Goal: Task Accomplishment & Management: Manage account settings

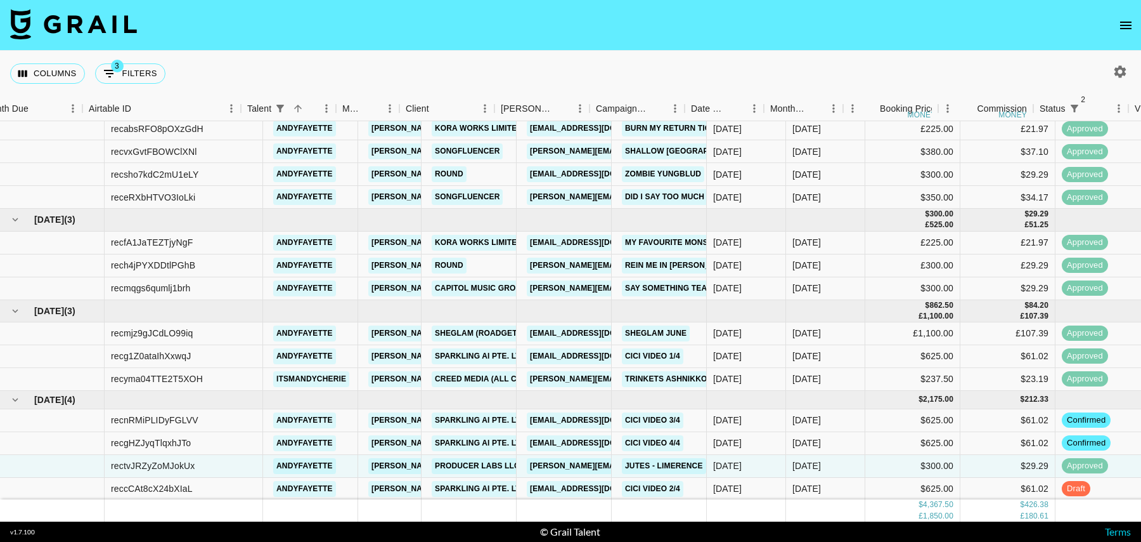
scroll to position [26, 89]
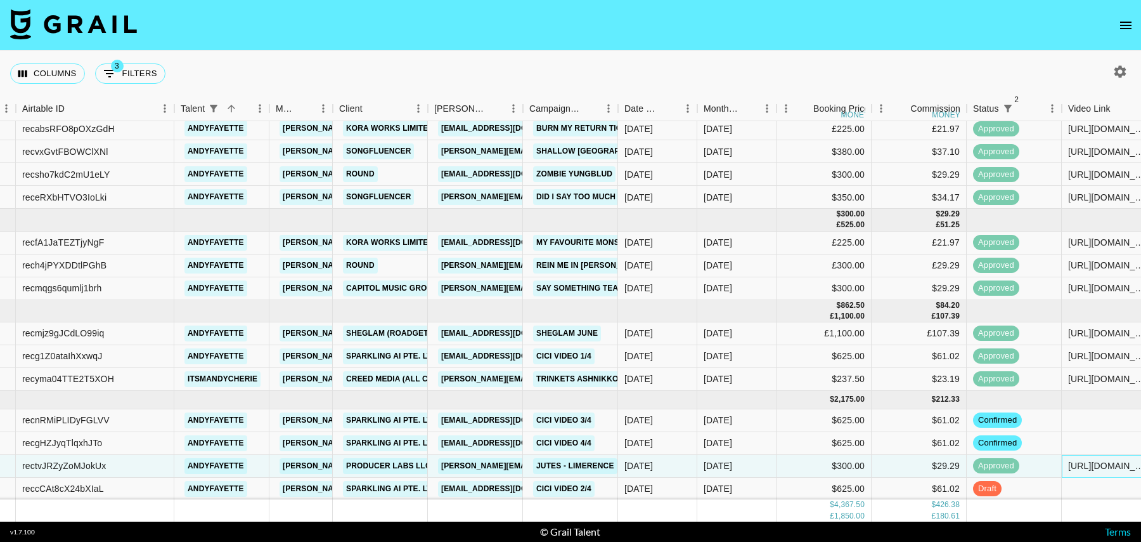
click at [1078, 457] on div "https://www.tiktok.com/@andyfayette/video/7550998290947460374?_r=1&_t=ZN-8zneYs…" at bounding box center [1109, 466] width 95 height 23
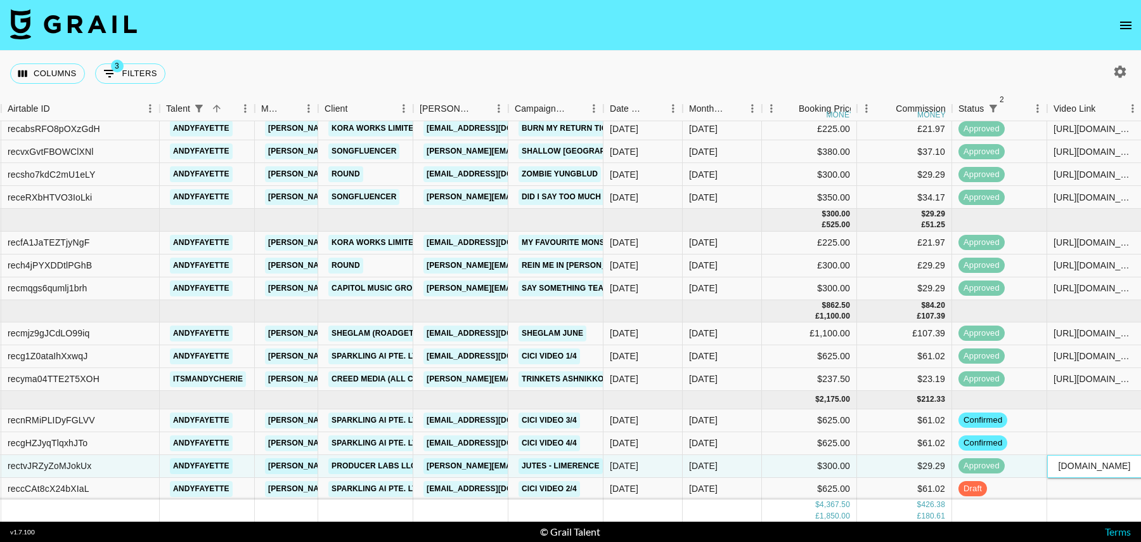
scroll to position [0, 0]
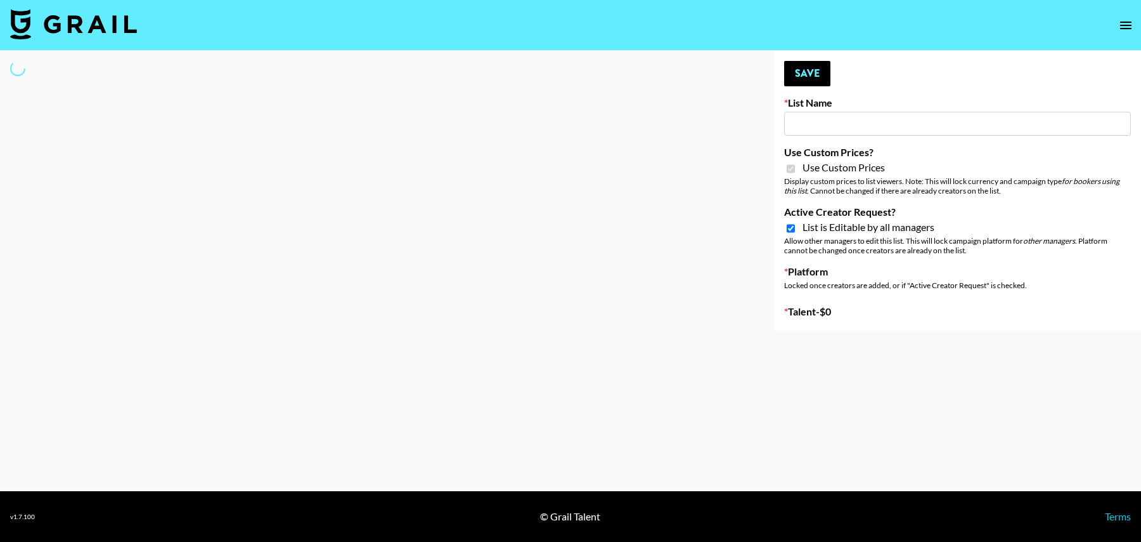
type input "Laifen (IG)"
checkbox input "true"
select select "Brand"
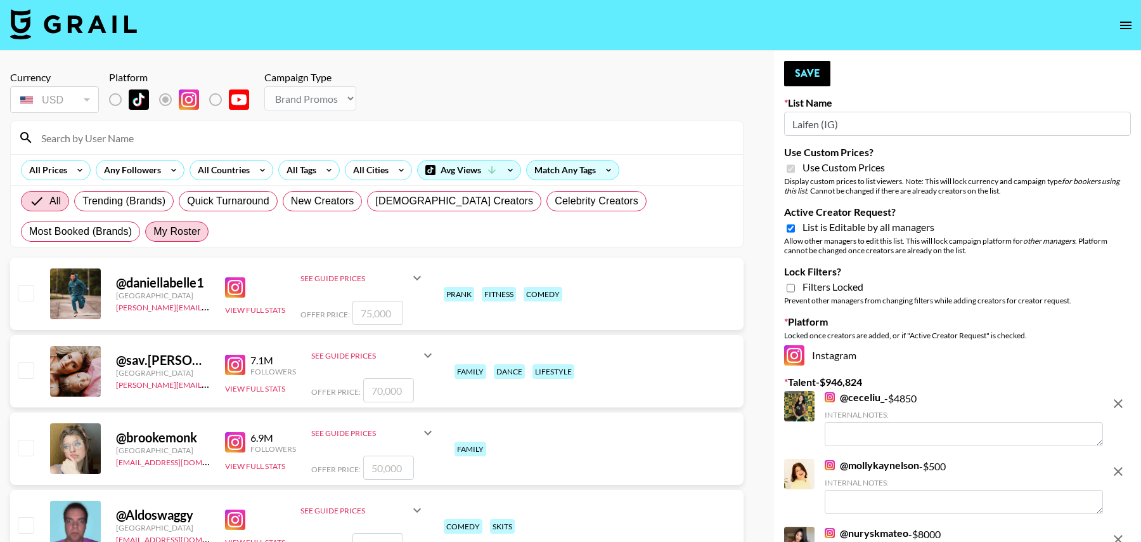
click at [153, 231] on span "My Roster" at bounding box center [176, 231] width 47 height 15
click at [153, 231] on input "My Roster" at bounding box center [153, 231] width 0 height 0
radio input "true"
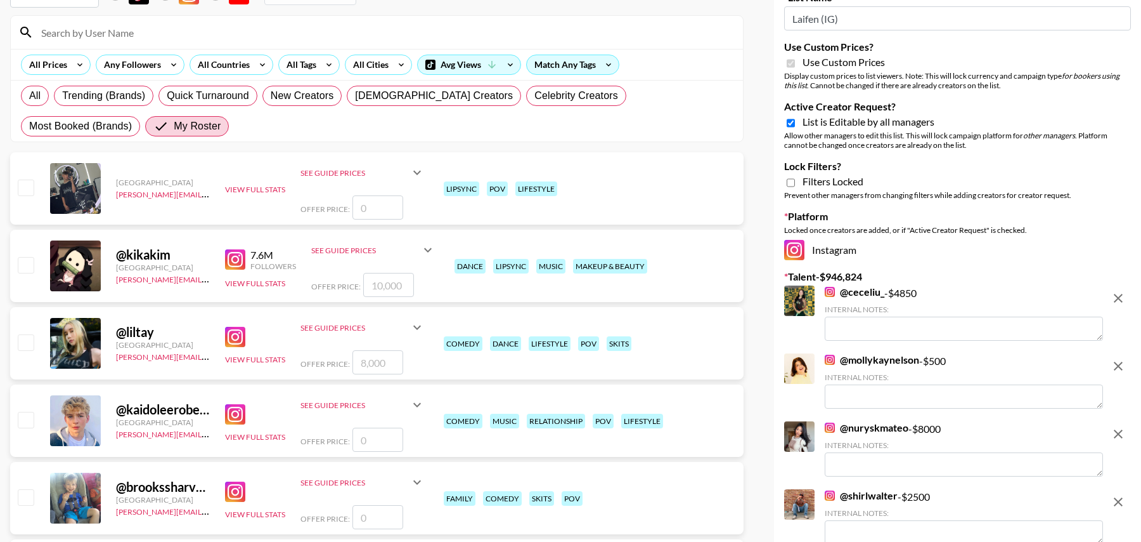
scroll to position [108, 0]
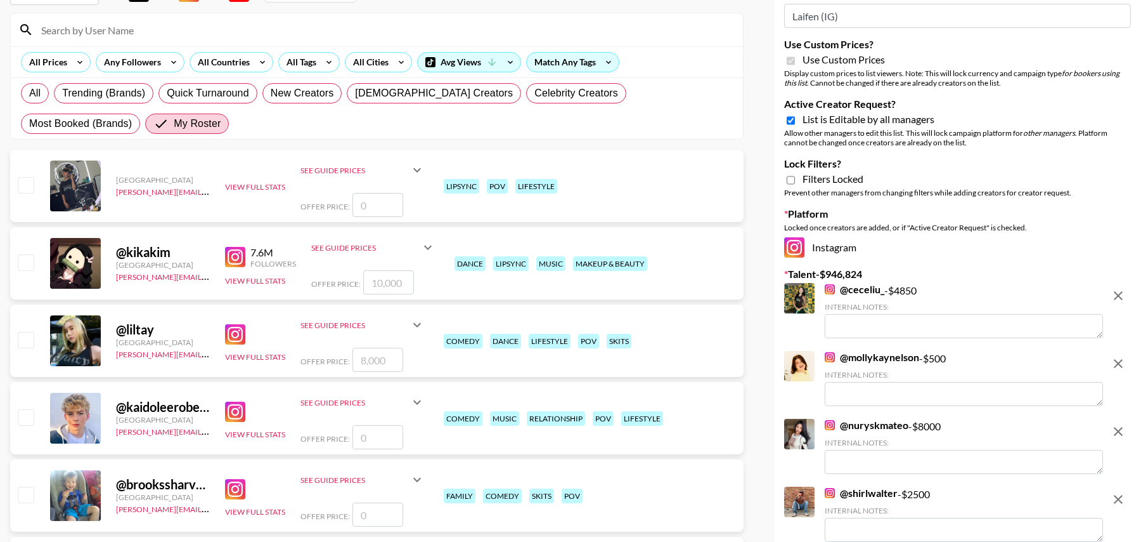
click at [21, 335] on input "checkbox" at bounding box center [25, 339] width 15 height 15
checkbox input "true"
type input "8000"
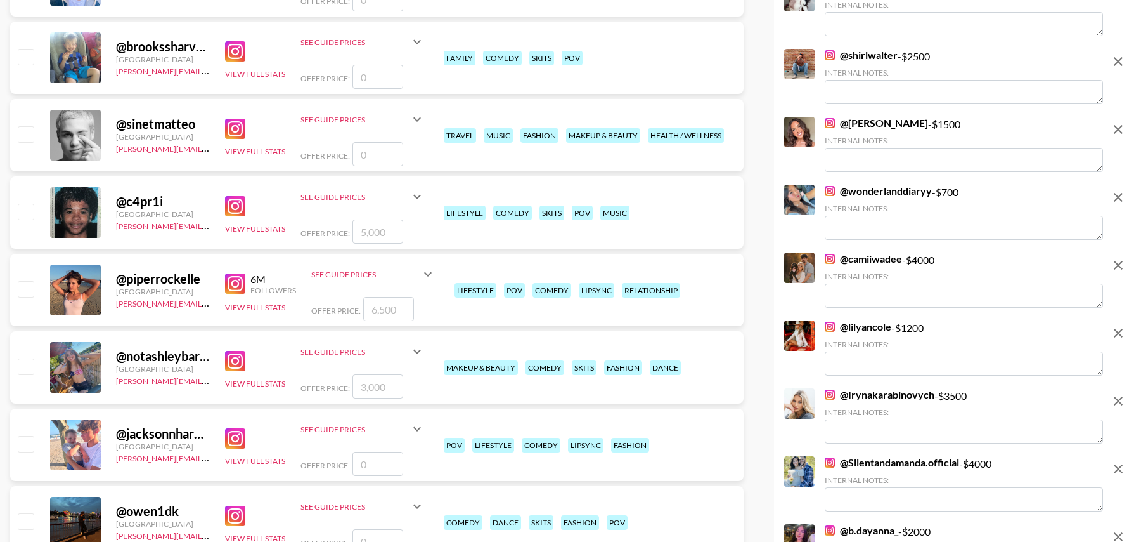
scroll to position [569, 0]
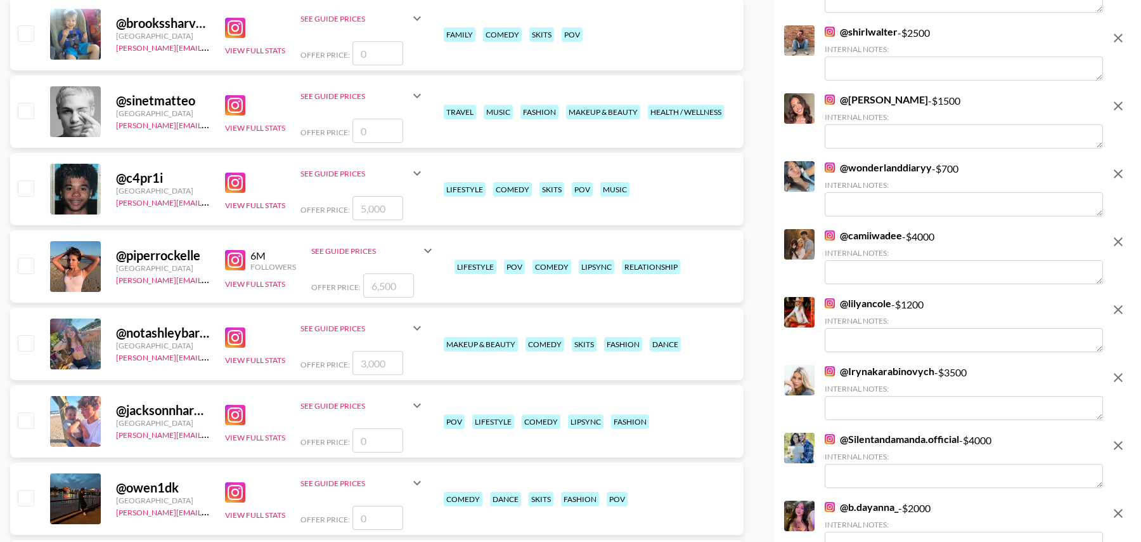
click at [23, 267] on input "checkbox" at bounding box center [25, 264] width 15 height 15
checkbox input "true"
type input "6500"
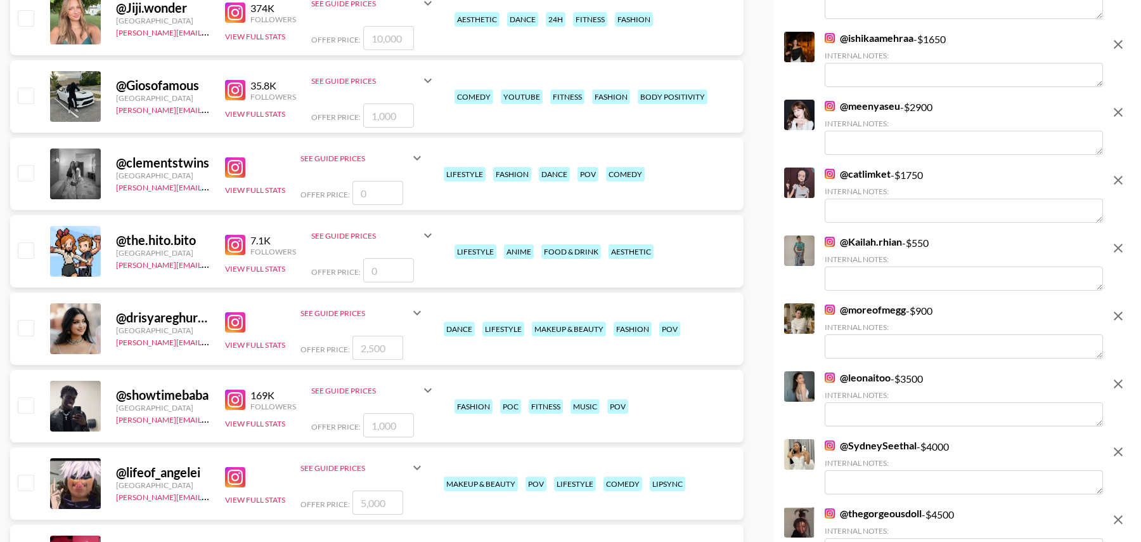
scroll to position [1514, 0]
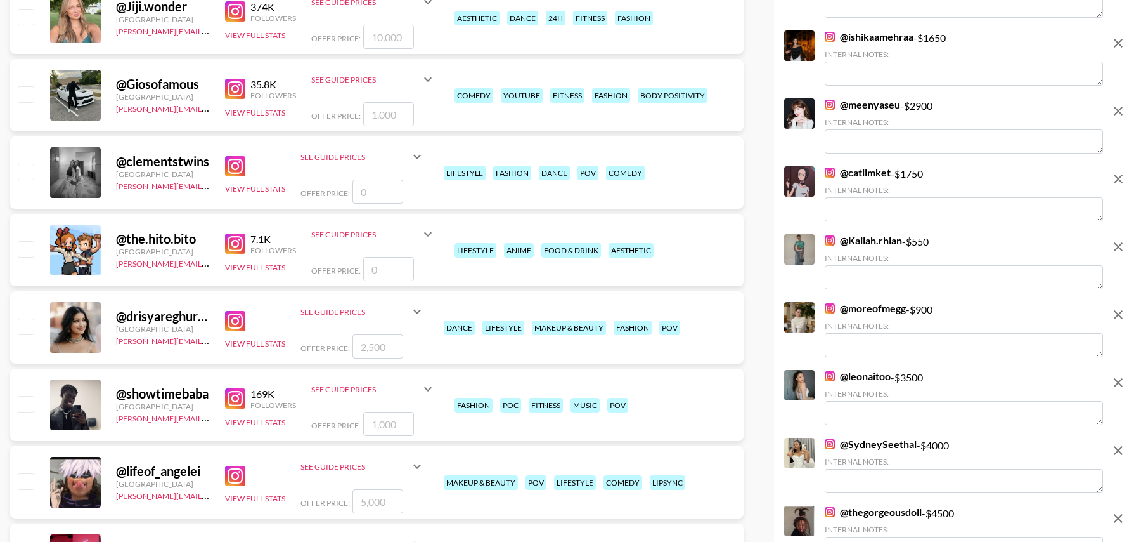
click at [27, 328] on input "checkbox" at bounding box center [25, 325] width 15 height 15
checkbox input "true"
type input "2500"
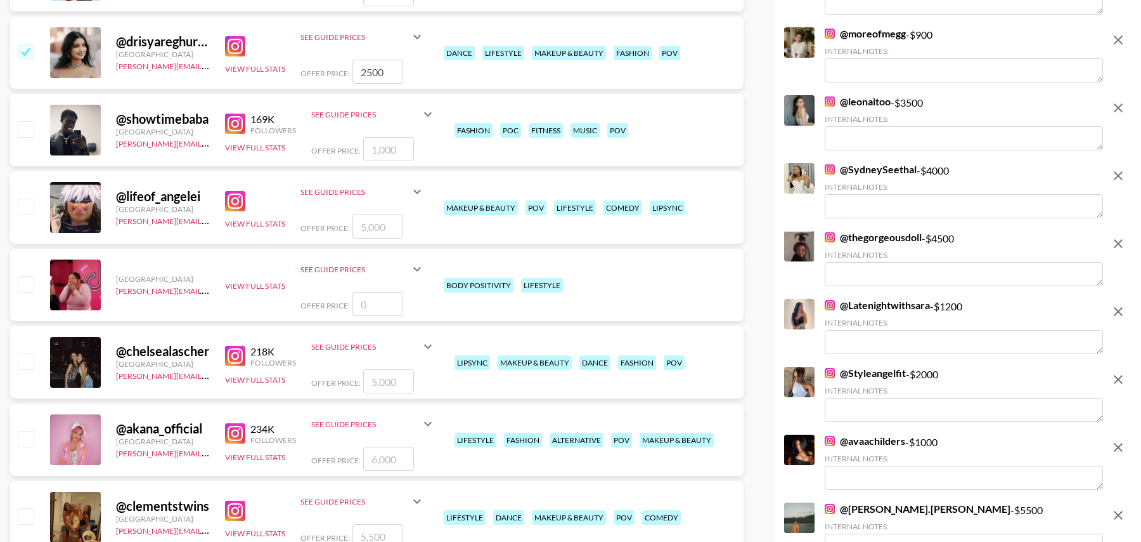
scroll to position [1787, 0]
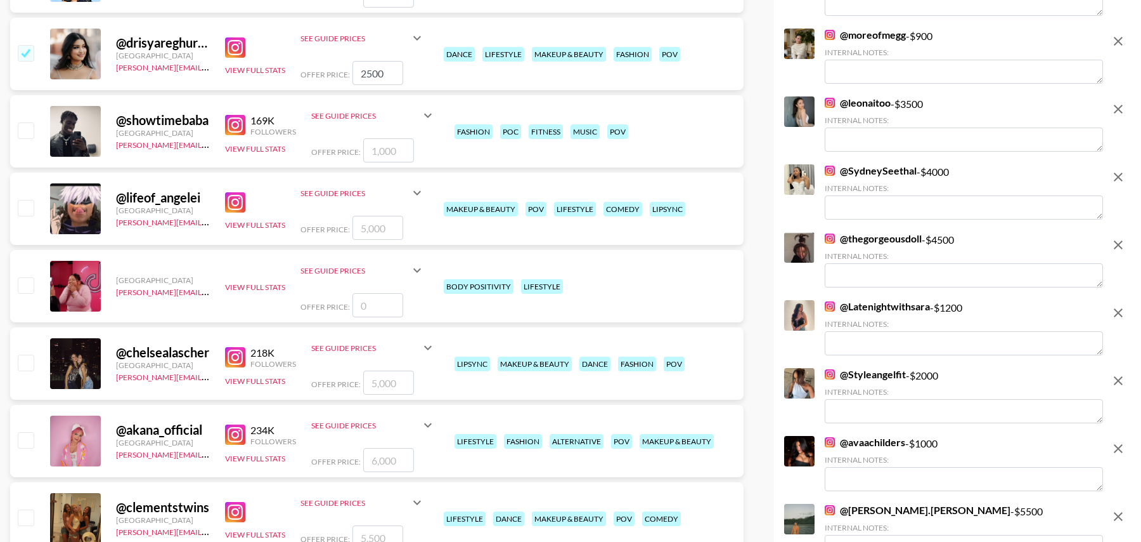
click at [32, 208] on input "checkbox" at bounding box center [25, 207] width 15 height 15
checkbox input "true"
type input "5000"
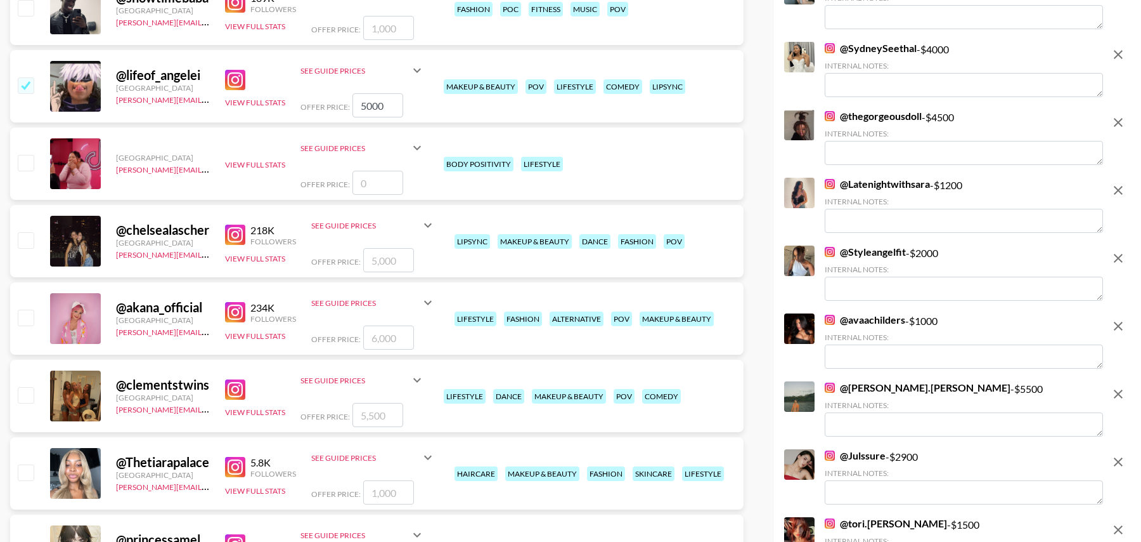
scroll to position [1911, 0]
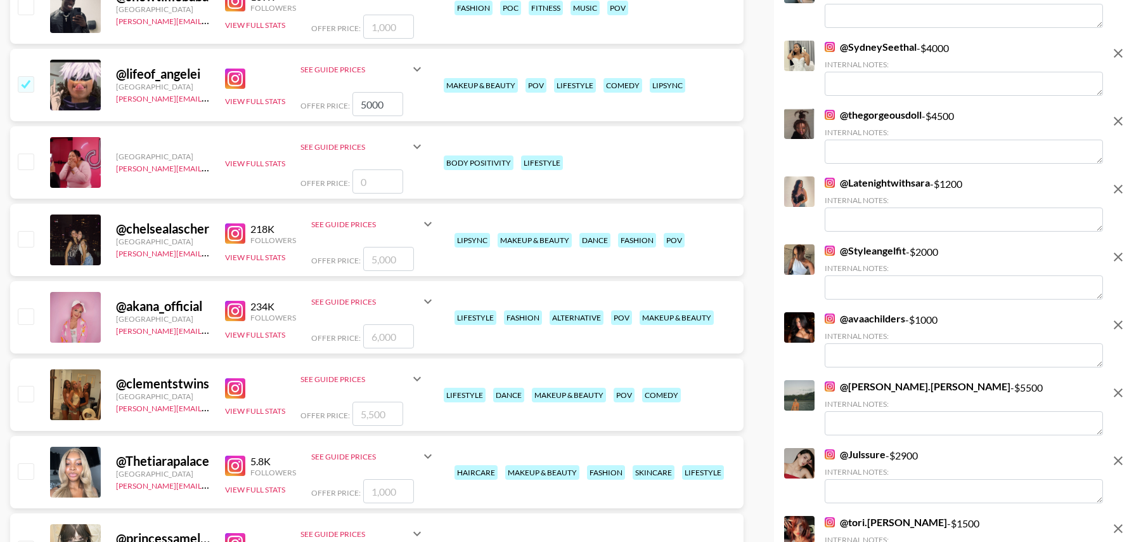
click at [31, 243] on input "checkbox" at bounding box center [25, 238] width 15 height 15
checkbox input "true"
type input "5000"
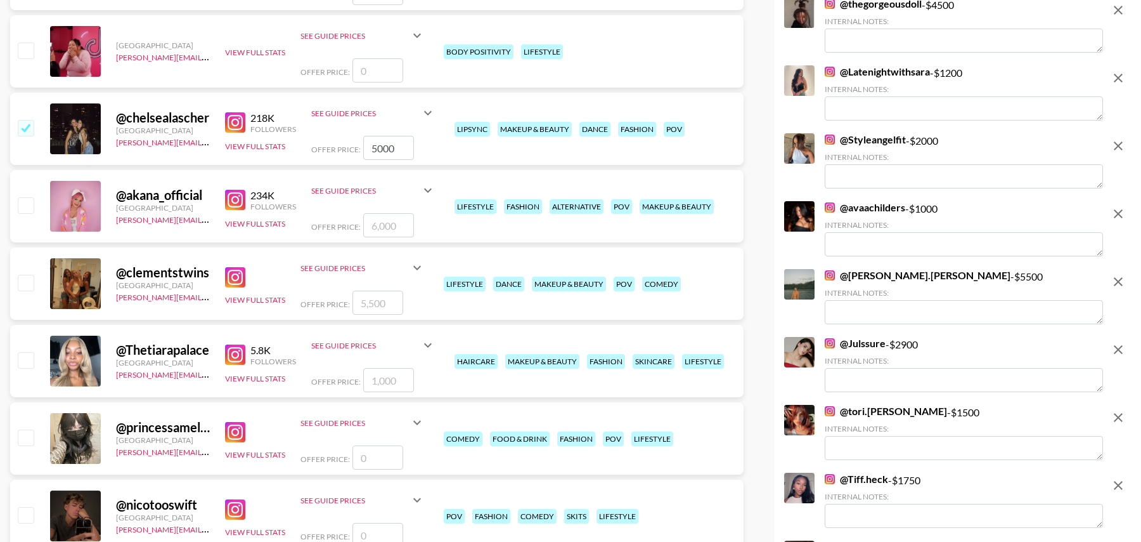
scroll to position [2044, 0]
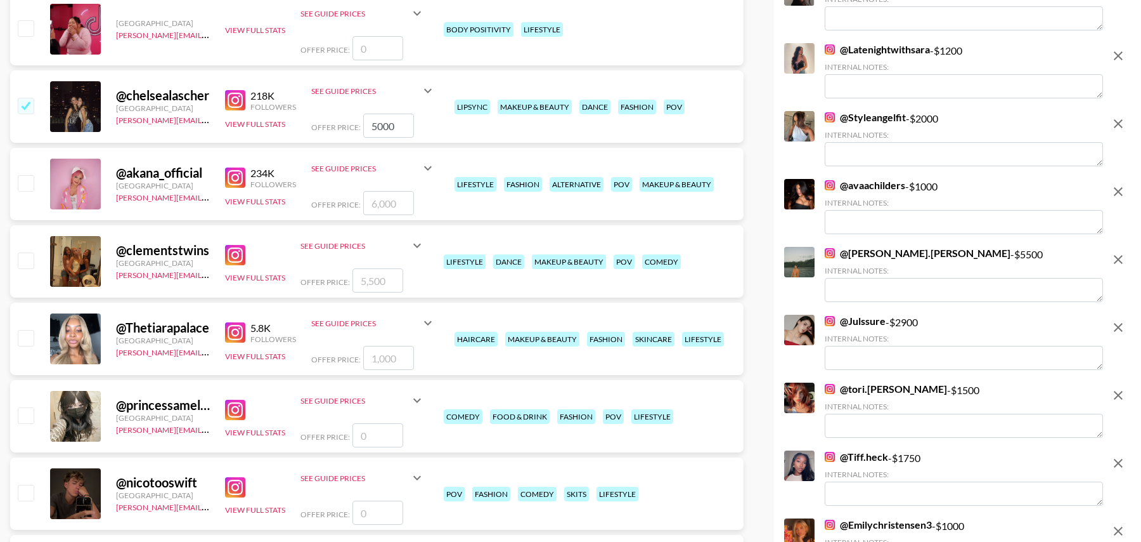
click at [24, 259] on input "checkbox" at bounding box center [25, 259] width 15 height 15
checkbox input "true"
type input "5500"
click at [24, 339] on input "checkbox" at bounding box center [25, 337] width 15 height 15
checkbox input "true"
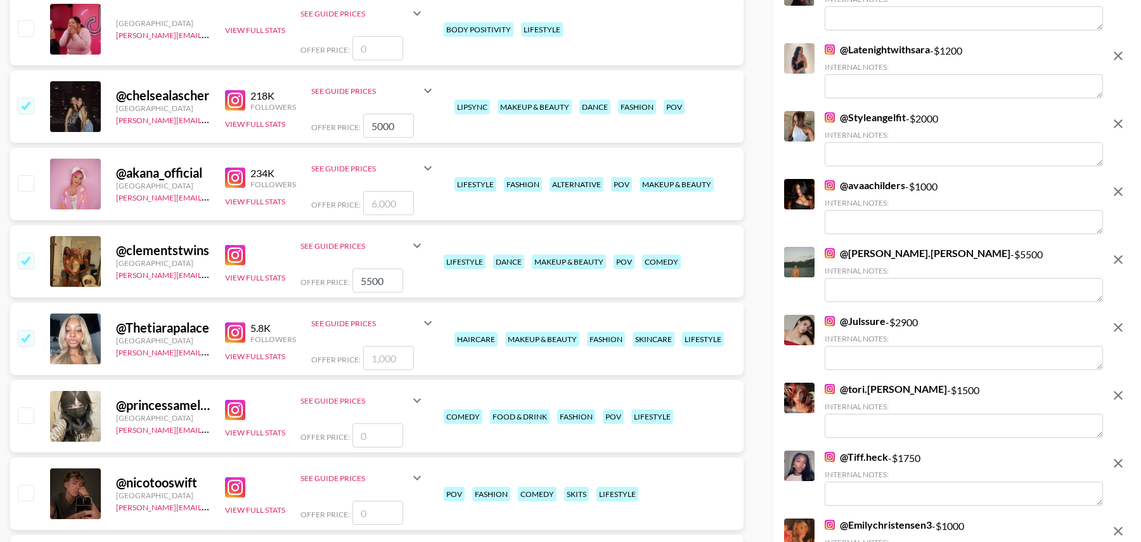
type input "1000"
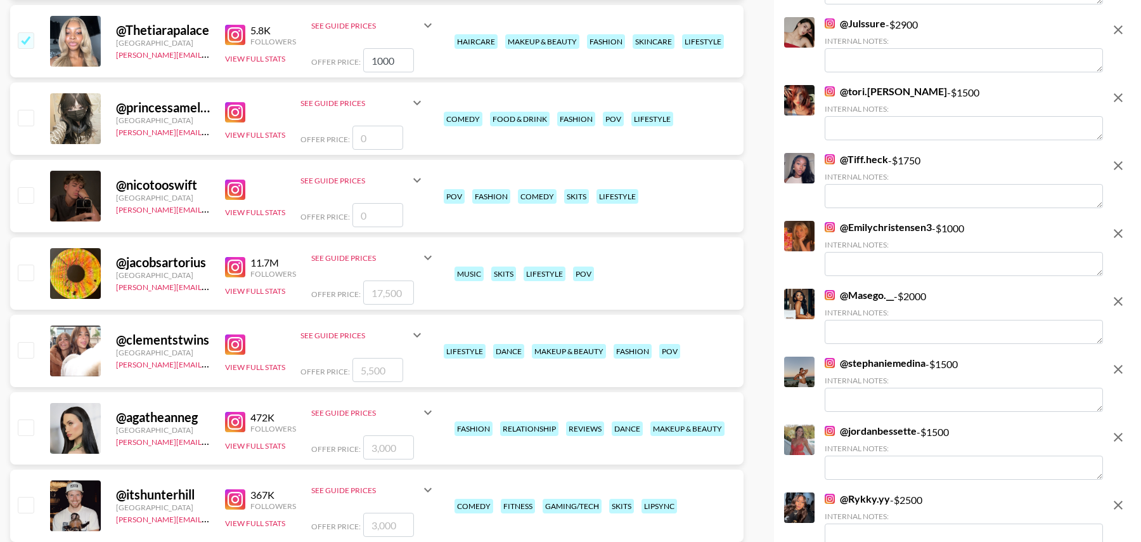
scroll to position [2358, 0]
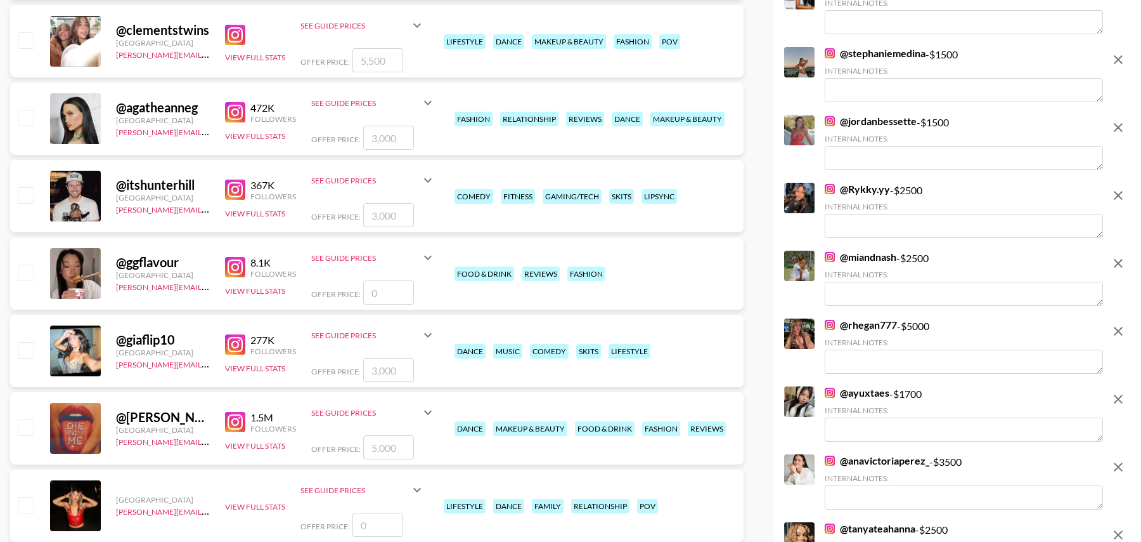
click at [29, 353] on input "checkbox" at bounding box center [25, 349] width 15 height 15
checkbox input "true"
type input "3000"
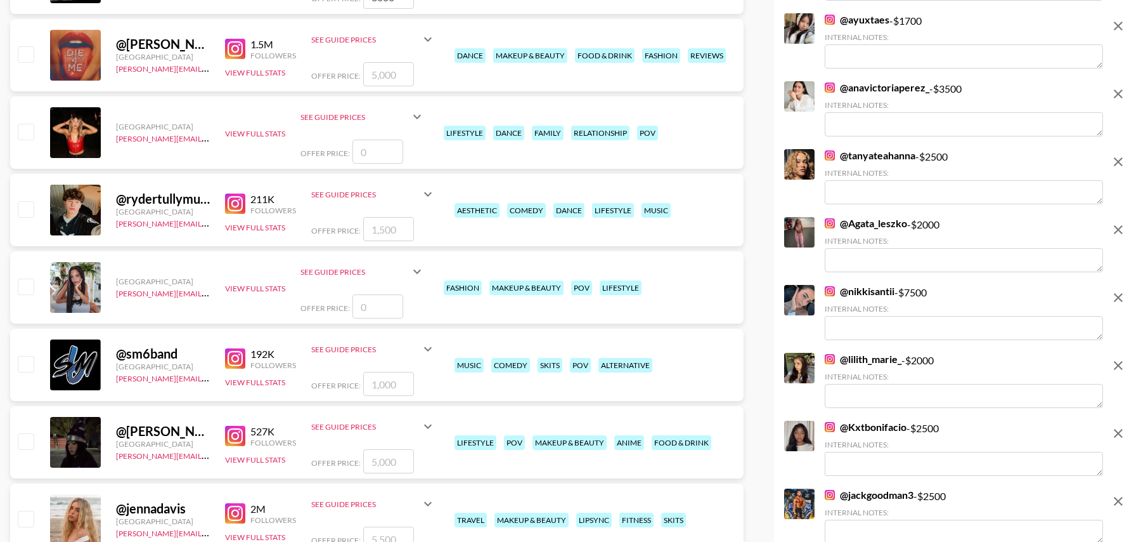
scroll to position [3159, 0]
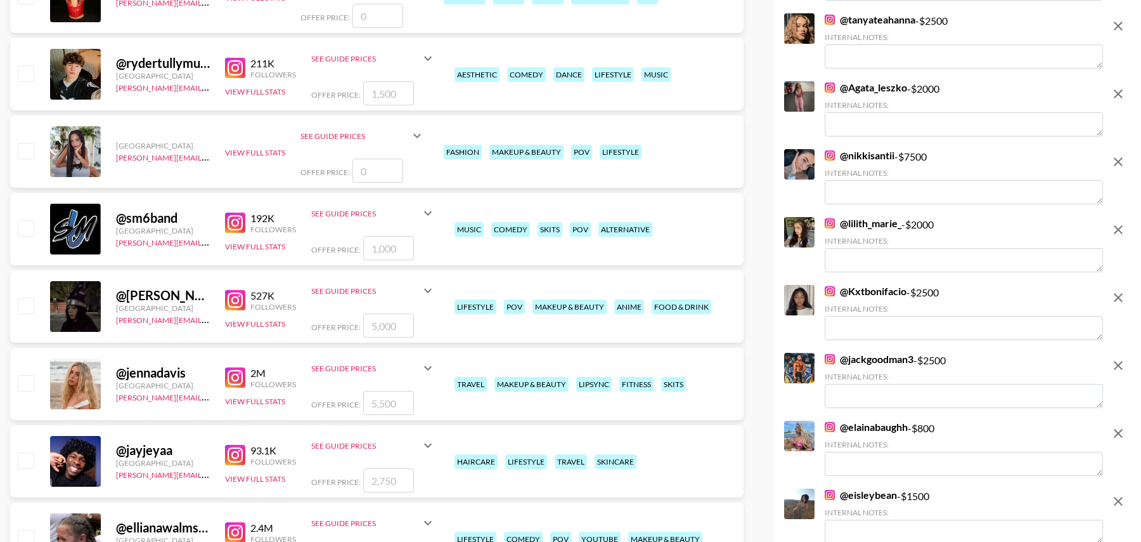
click at [27, 380] on input "checkbox" at bounding box center [25, 382] width 15 height 15
checkbox input "true"
type input "5500"
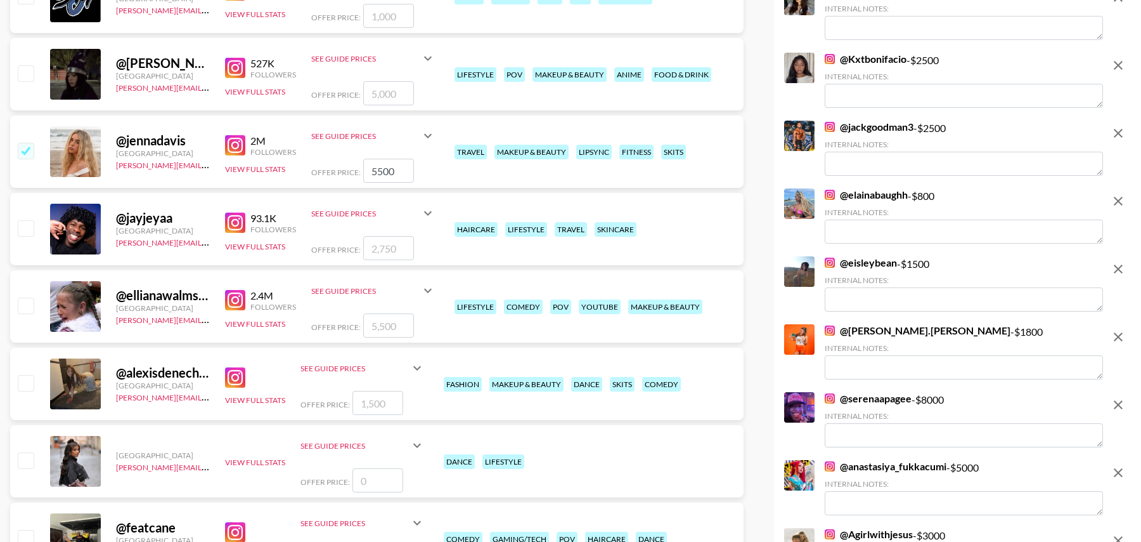
scroll to position [3422, 0]
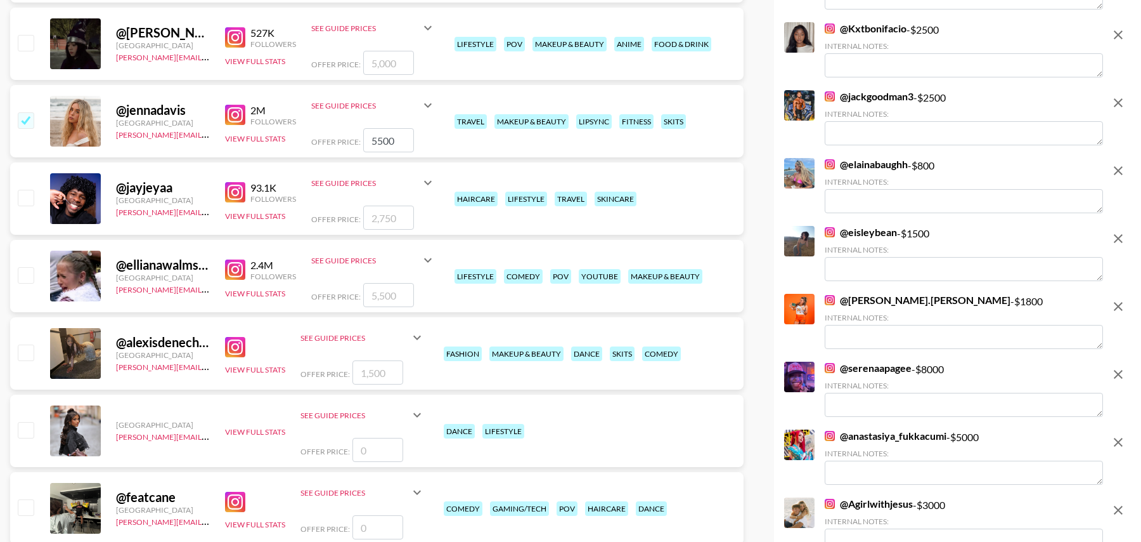
click at [28, 275] on input "checkbox" at bounding box center [25, 274] width 15 height 15
checkbox input "true"
type input "5500"
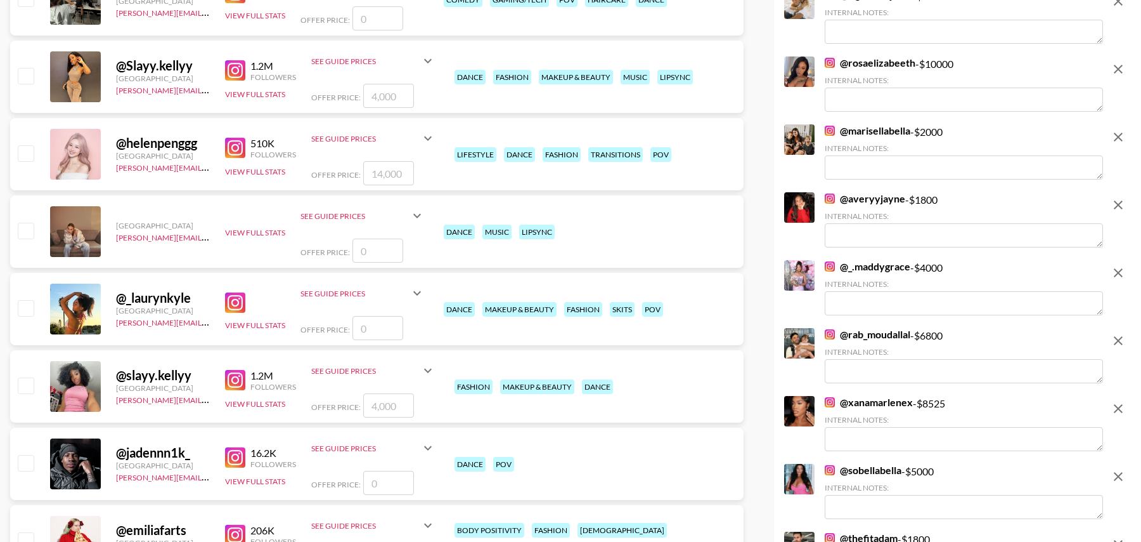
scroll to position [3935, 0]
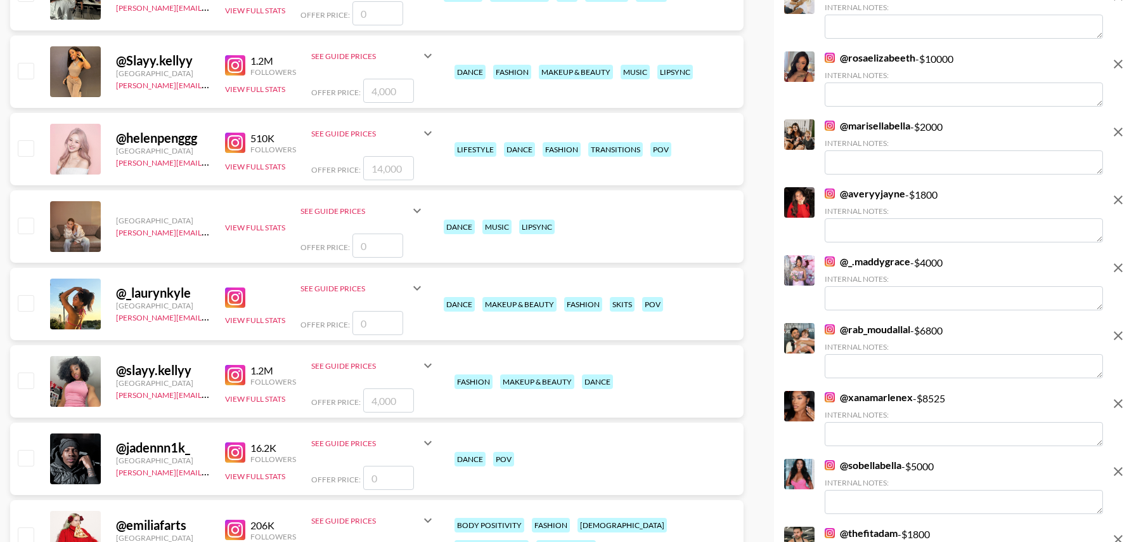
click at [26, 382] on input "checkbox" at bounding box center [25, 379] width 15 height 15
checkbox input "true"
type input "4000"
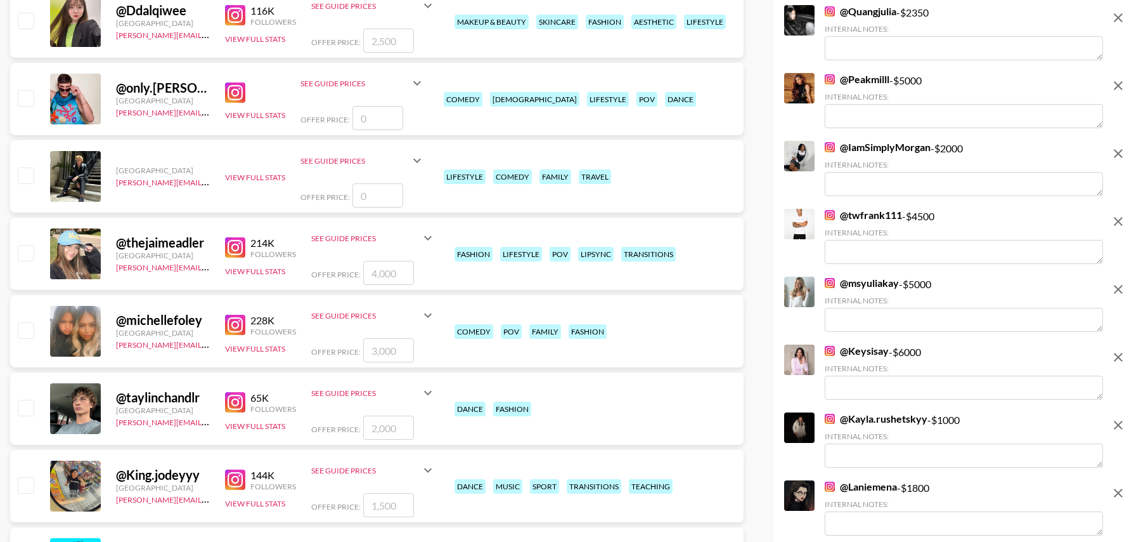
scroll to position [5614, 0]
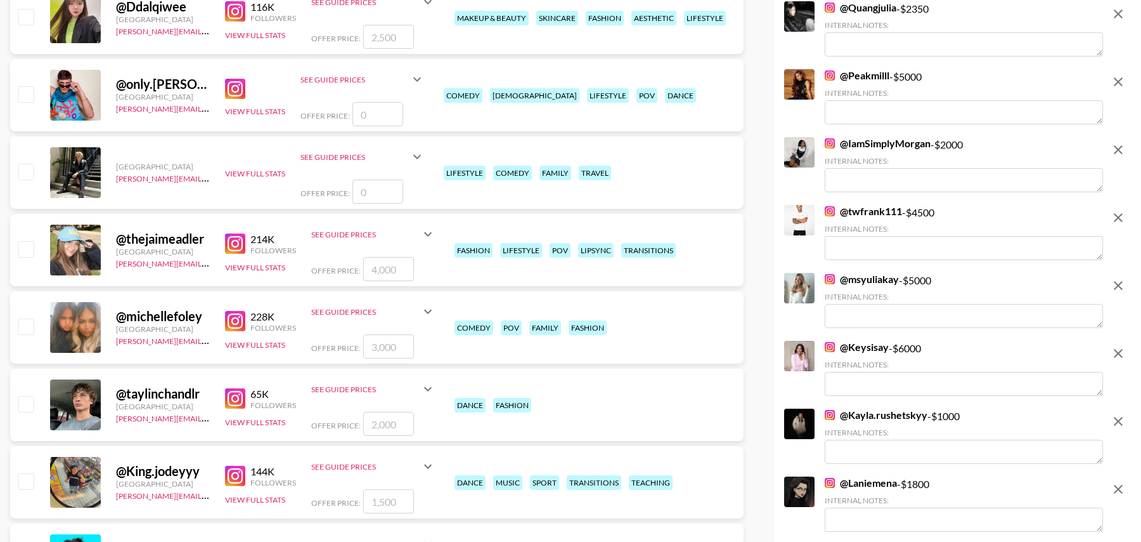
click at [27, 241] on input "checkbox" at bounding box center [25, 248] width 15 height 15
checkbox input "true"
type input "4000"
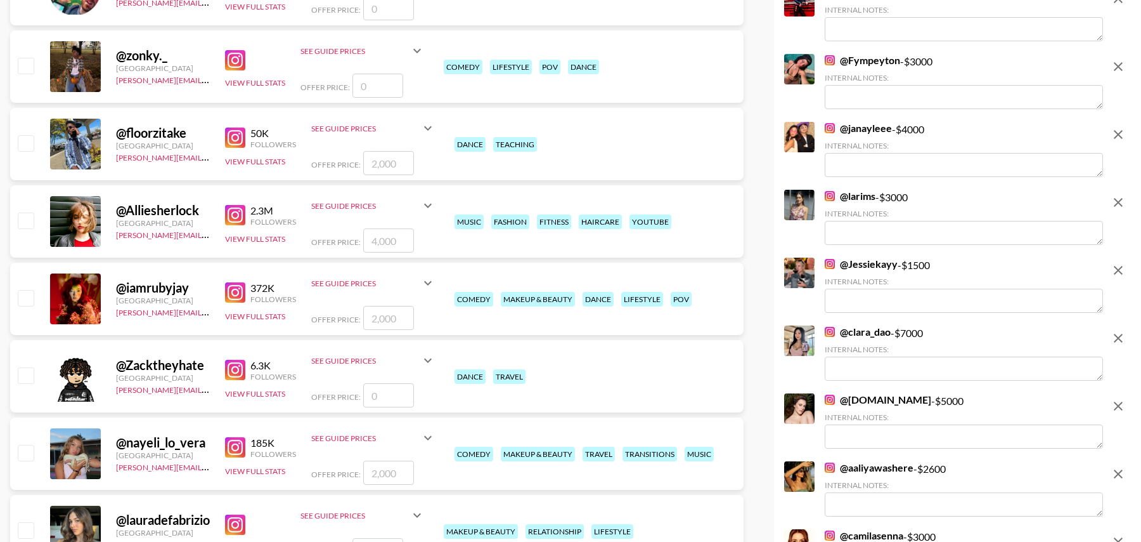
scroll to position [7191, 0]
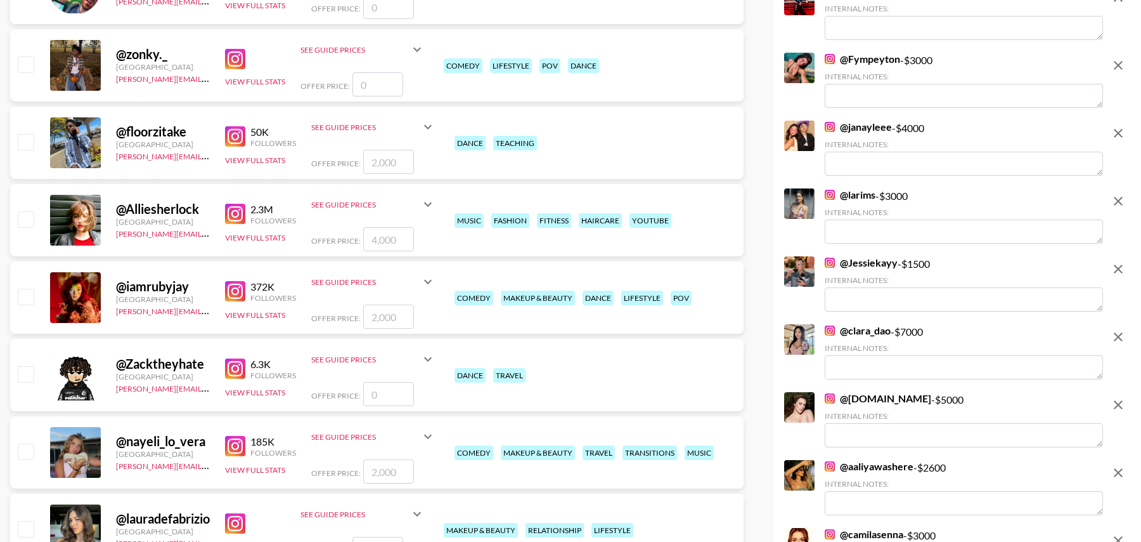
click at [28, 294] on input "checkbox" at bounding box center [25, 296] width 15 height 15
checkbox input "true"
type input "2000"
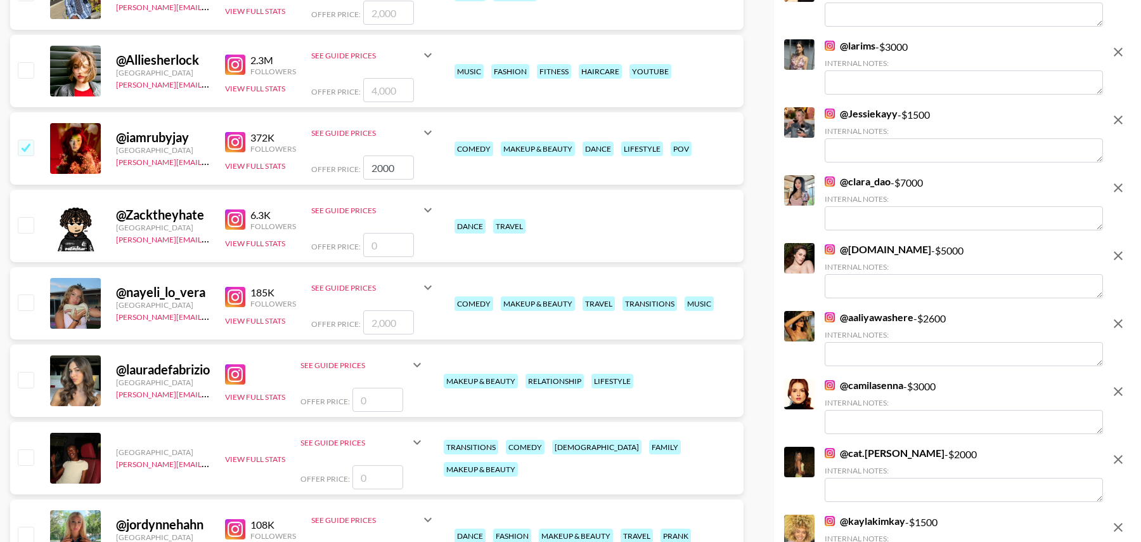
scroll to position [7403, 0]
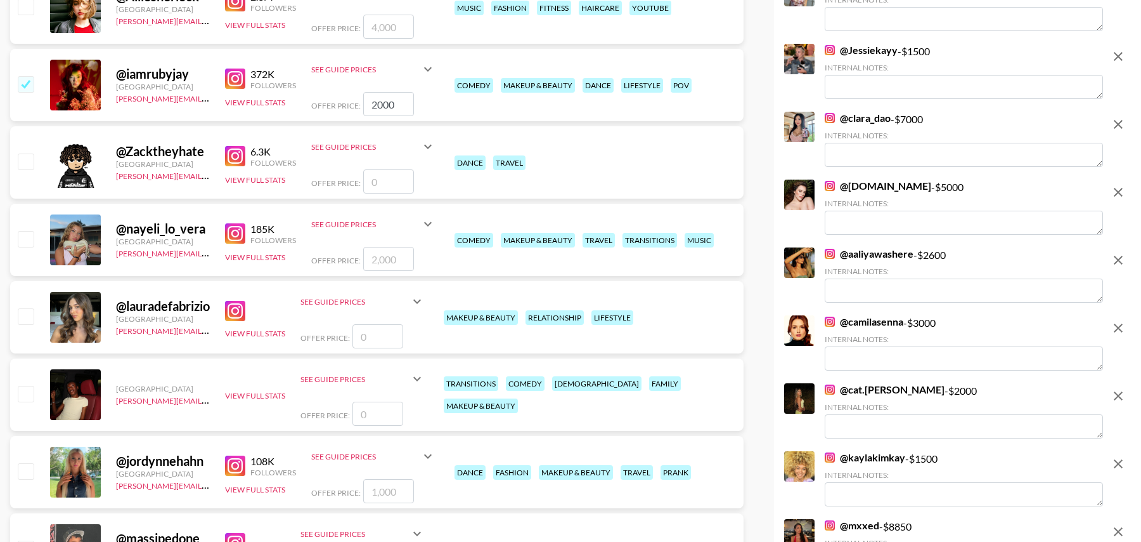
click at [22, 240] on input "checkbox" at bounding box center [25, 238] width 15 height 15
checkbox input "true"
type input "2000"
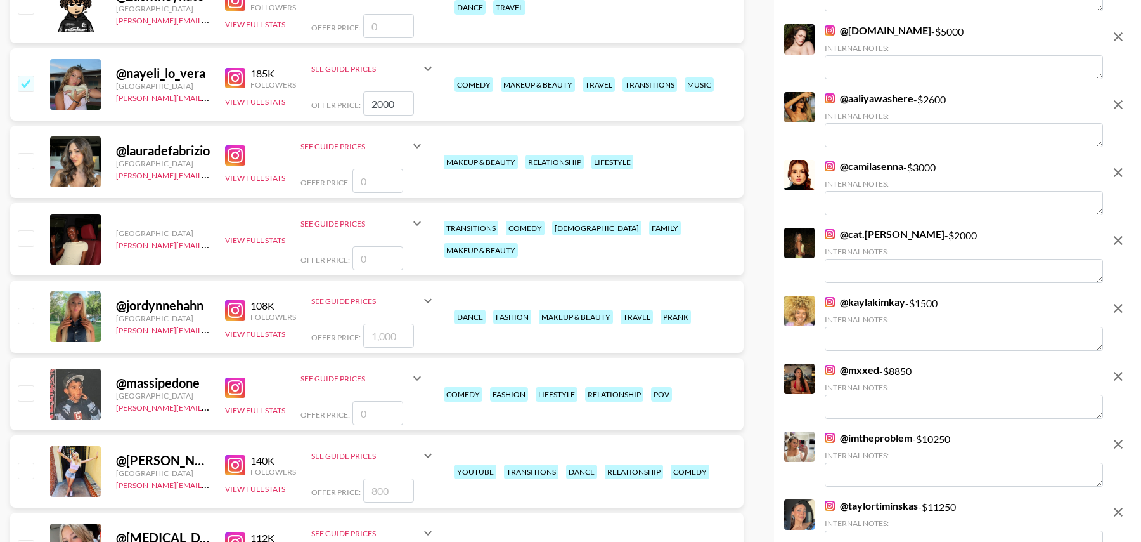
click at [26, 312] on input "checkbox" at bounding box center [25, 315] width 15 height 15
checkbox input "true"
type input "1000"
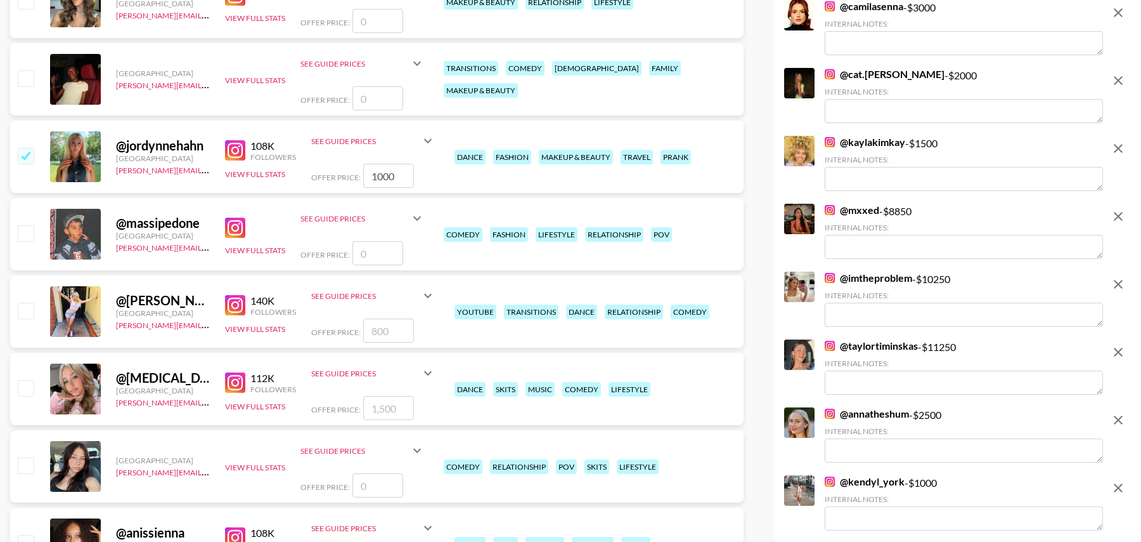
scroll to position [7735, 0]
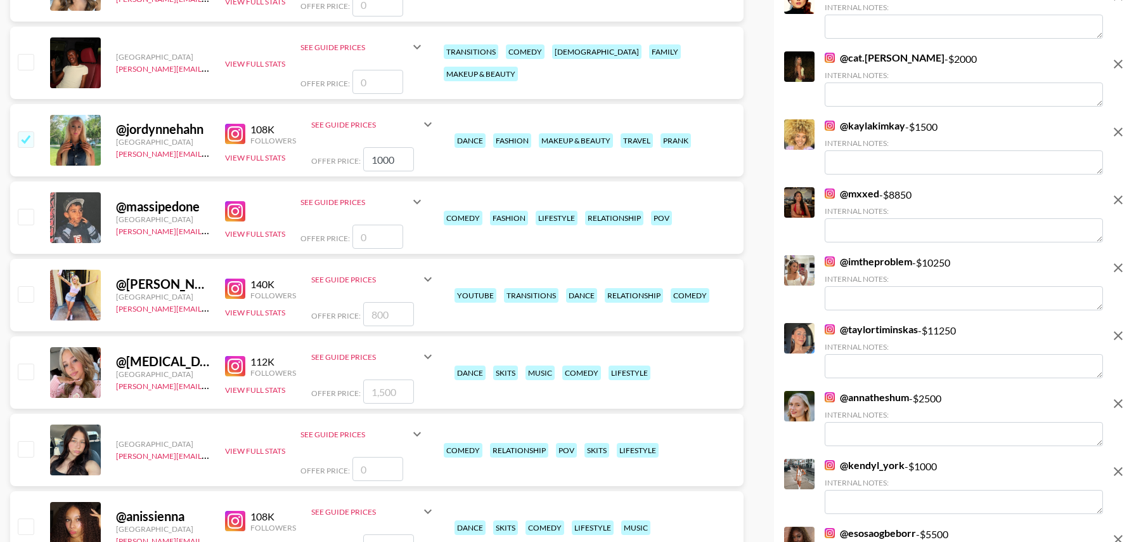
click at [24, 290] on input "checkbox" at bounding box center [25, 293] width 15 height 15
checkbox input "true"
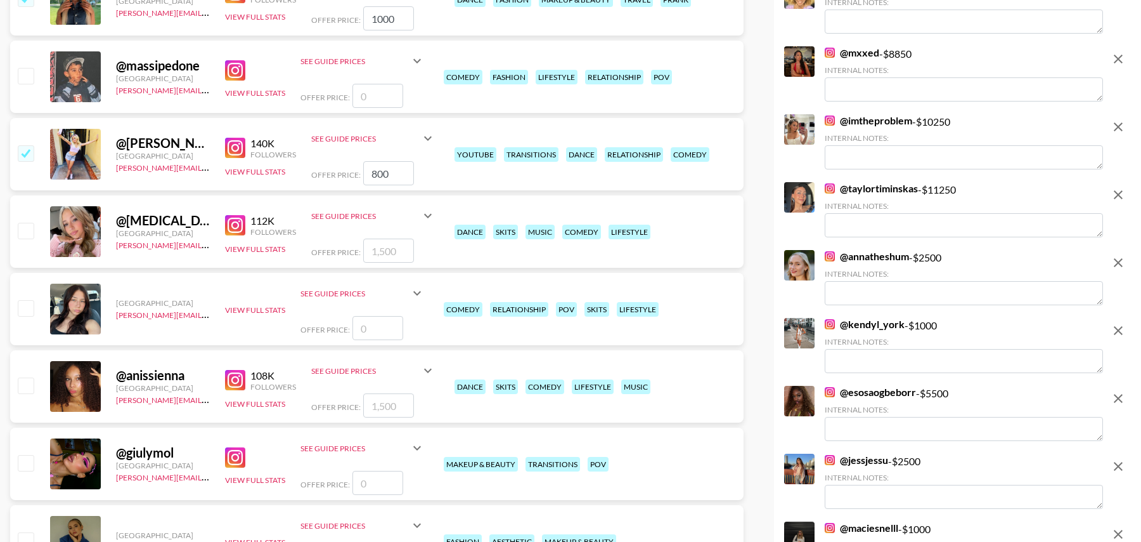
drag, startPoint x: 399, startPoint y: 172, endPoint x: 348, endPoint y: 172, distance: 51.4
click at [348, 172] on div "Offer Price: 800" at bounding box center [373, 173] width 124 height 24
type input "1000"
drag, startPoint x: 399, startPoint y: 22, endPoint x: 334, endPoint y: 22, distance: 65.3
click at [334, 22] on div "Offer Price: 1000" at bounding box center [373, 18] width 124 height 24
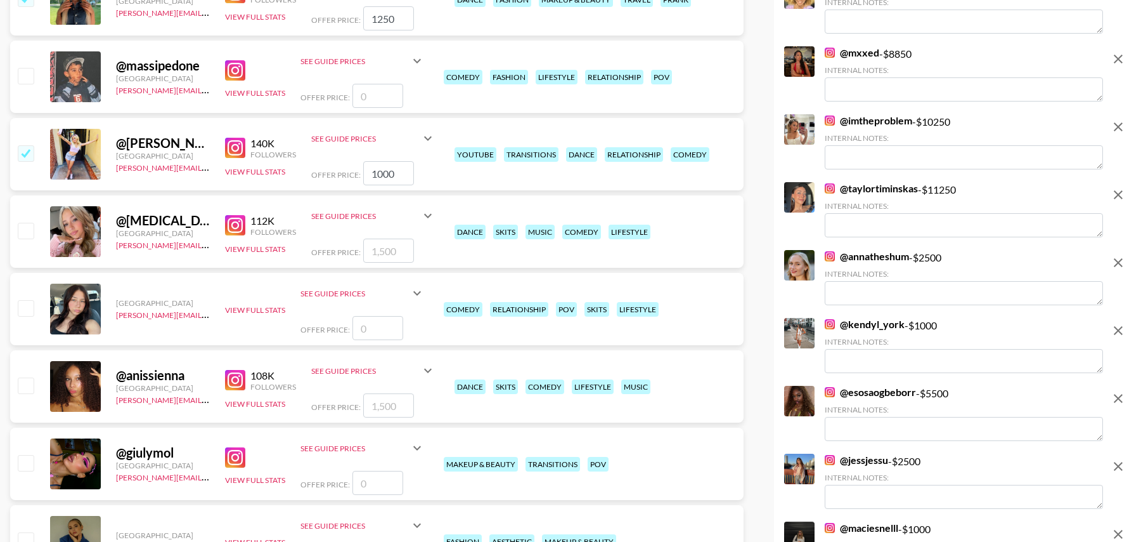
type input "1250"
click at [33, 228] on input "checkbox" at bounding box center [25, 230] width 15 height 15
checkbox input "true"
type input "1500"
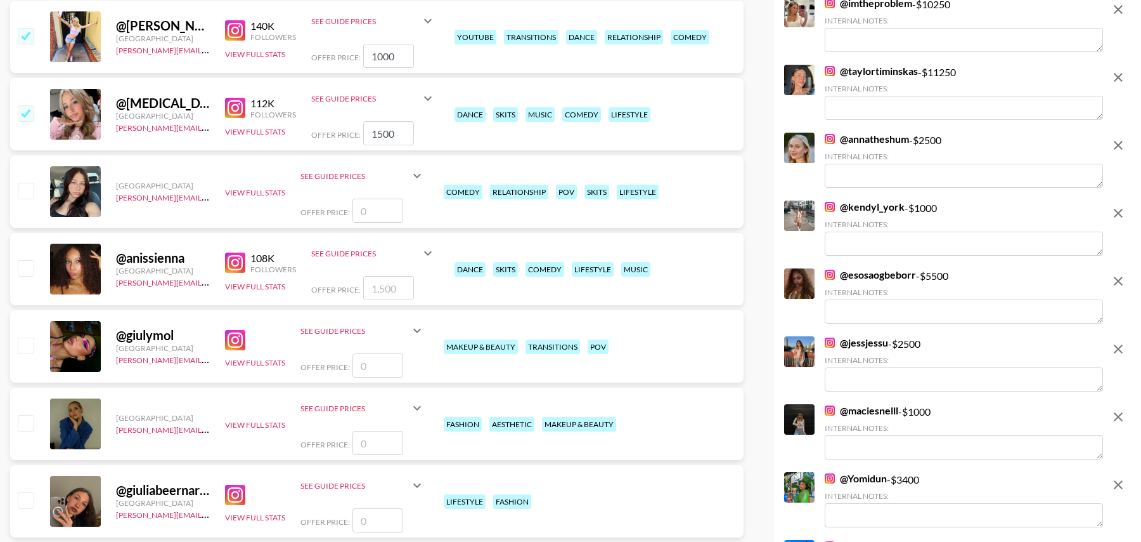
scroll to position [7994, 0]
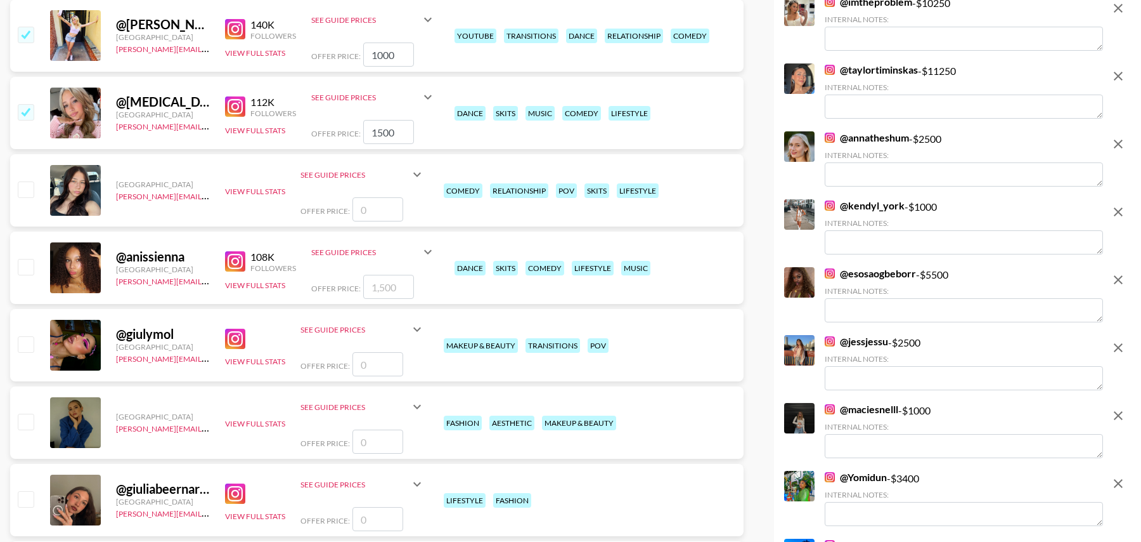
drag, startPoint x: 29, startPoint y: 269, endPoint x: 34, endPoint y: 314, distance: 44.6
click at [29, 269] on input "checkbox" at bounding box center [25, 266] width 15 height 15
checkbox input "true"
type input "1500"
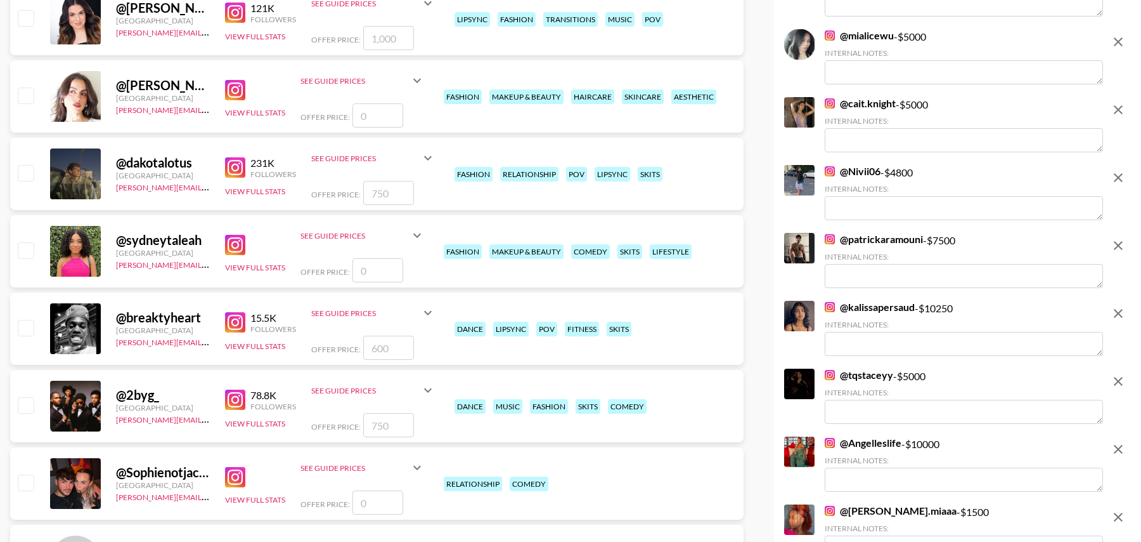
scroll to position [8709, 0]
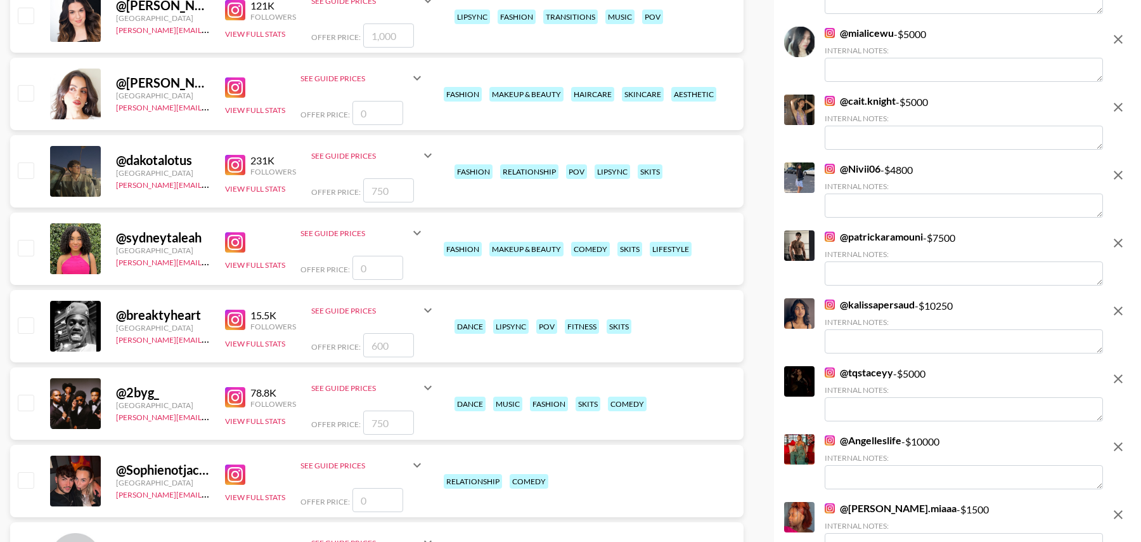
click at [390, 264] on input "number" at bounding box center [378, 268] width 51 height 24
type input "1"
checkbox input "true"
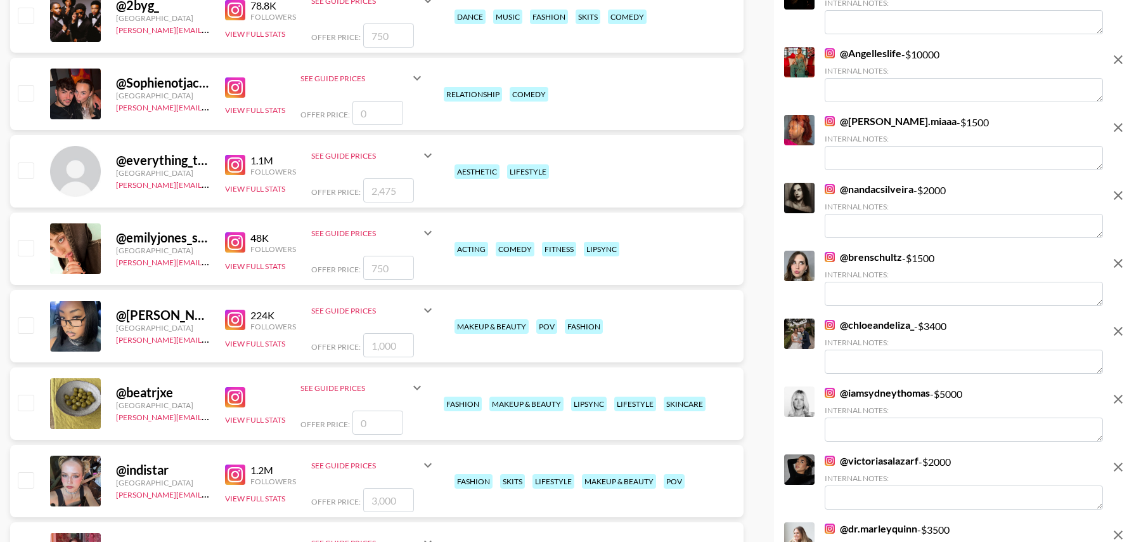
scroll to position [9097, 0]
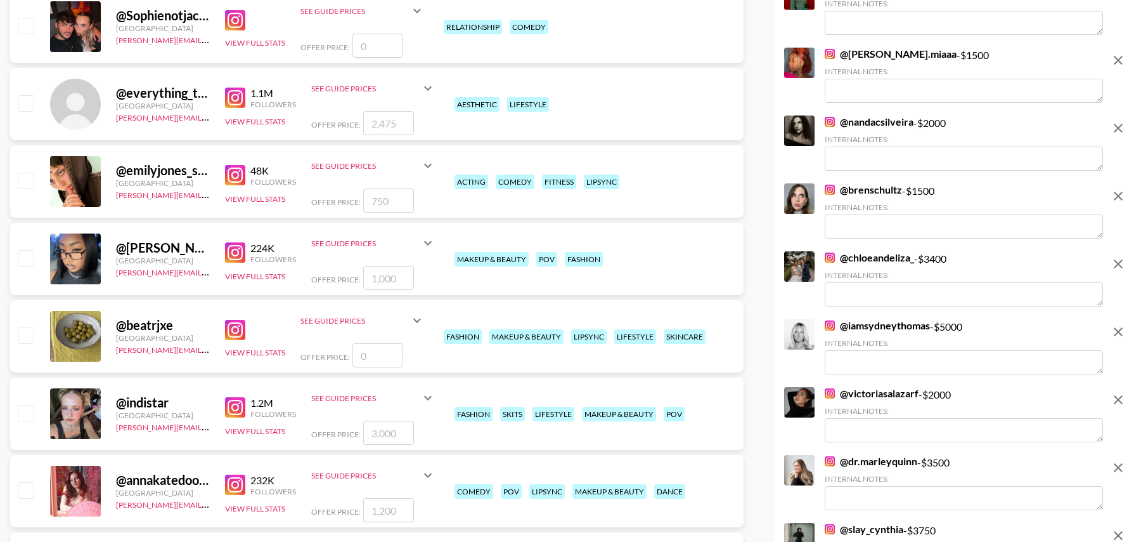
type input "1500"
click at [32, 259] on input "checkbox" at bounding box center [25, 257] width 15 height 15
checkbox input "true"
type input "1000"
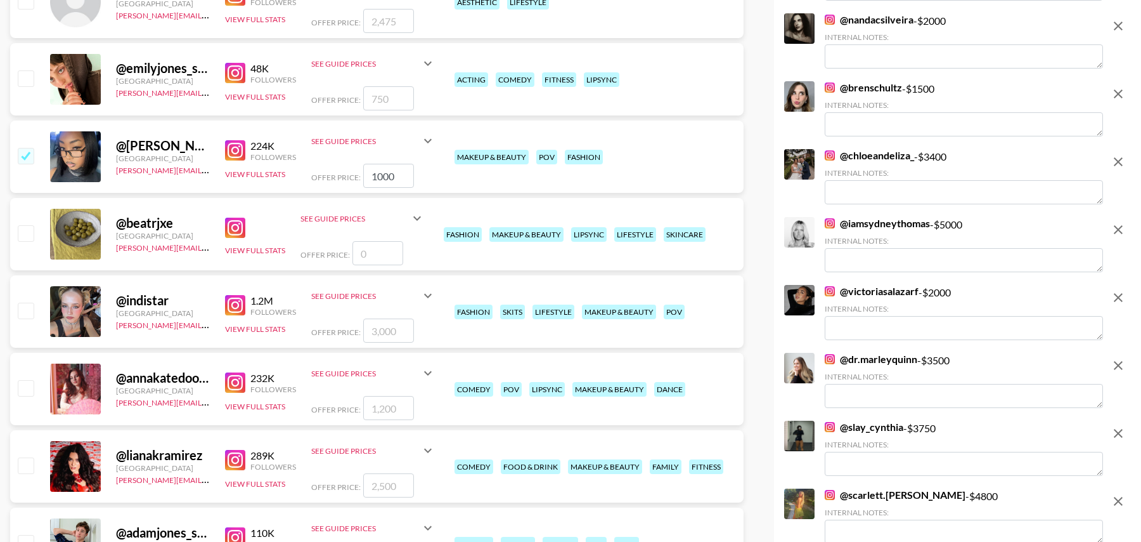
scroll to position [9303, 0]
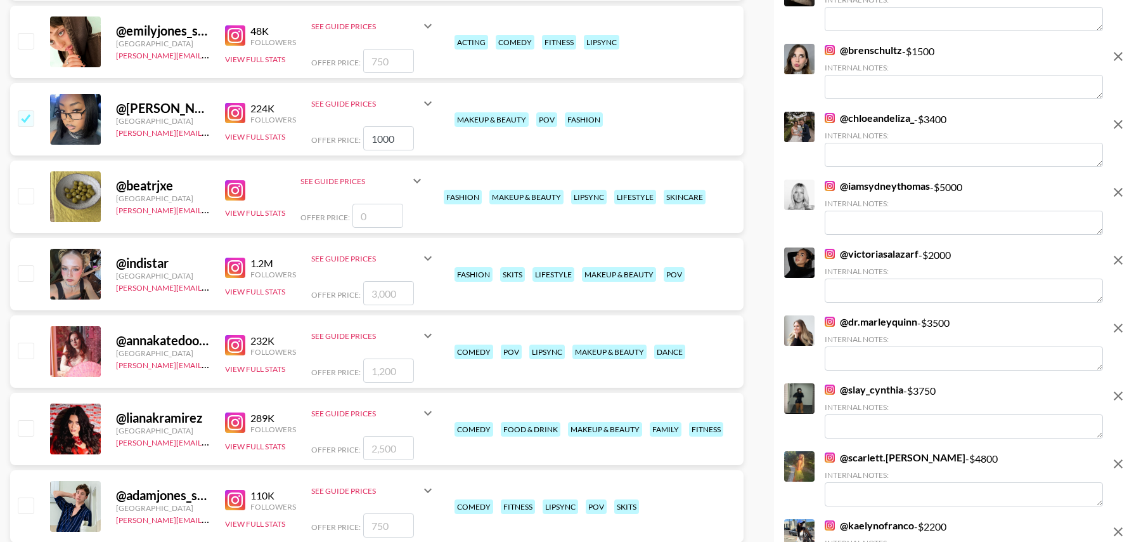
click at [29, 275] on input "checkbox" at bounding box center [25, 272] width 15 height 15
checkbox input "true"
type input "3000"
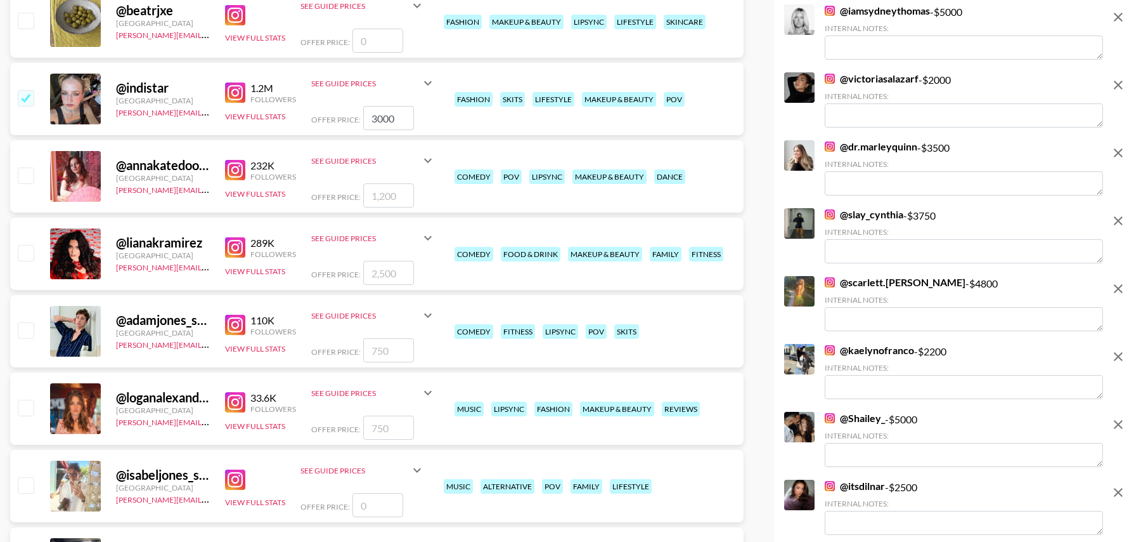
scroll to position [9479, 0]
click at [29, 171] on input "checkbox" at bounding box center [25, 174] width 15 height 15
checkbox input "true"
type input "1200"
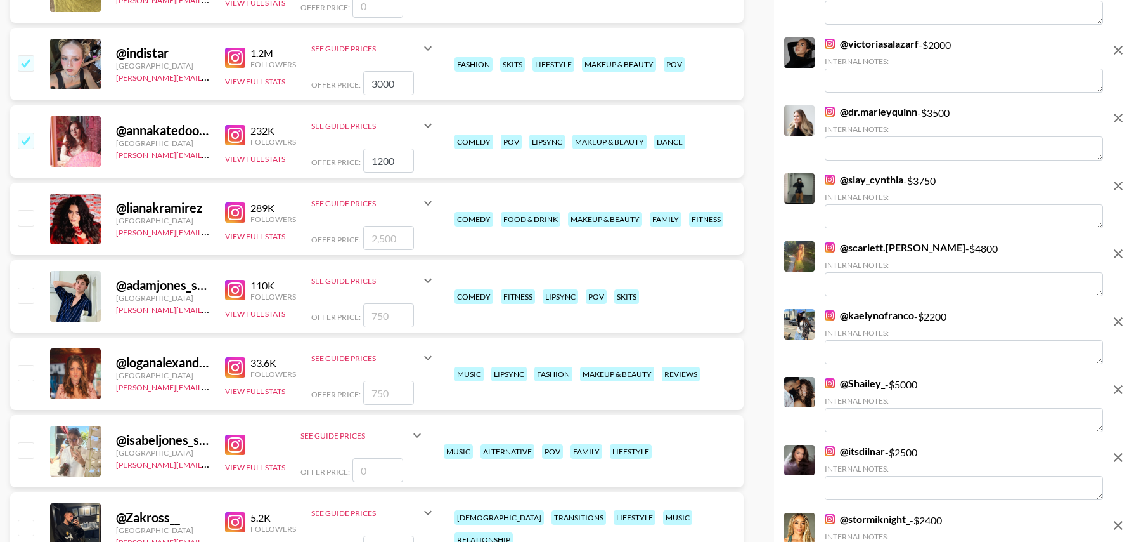
scroll to position [9522, 0]
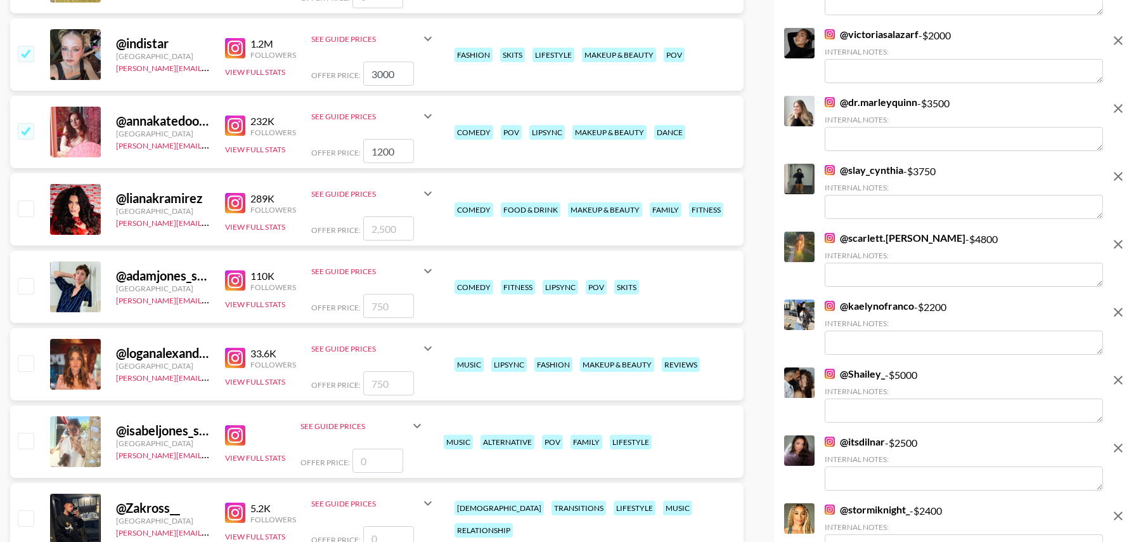
click at [31, 208] on input "checkbox" at bounding box center [25, 207] width 15 height 15
checkbox input "true"
type input "2500"
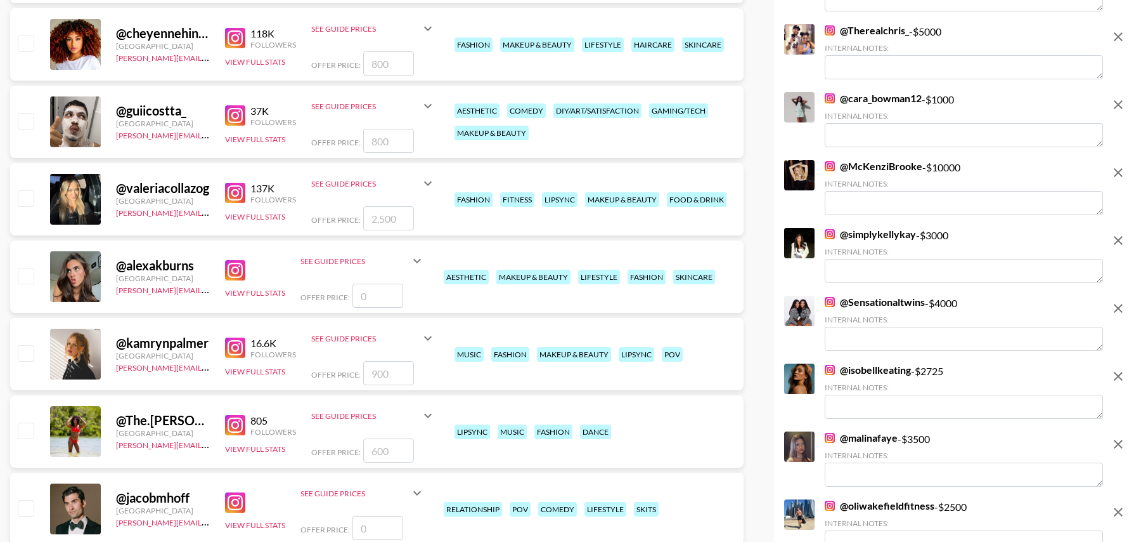
scroll to position [12242, 0]
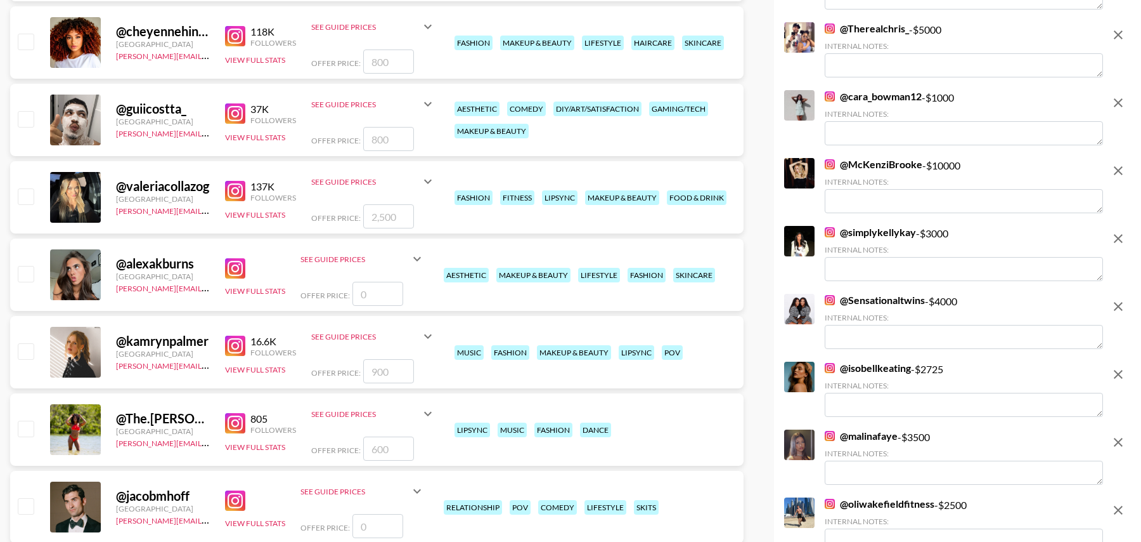
click at [23, 38] on input "checkbox" at bounding box center [25, 41] width 15 height 15
checkbox input "true"
type input "800"
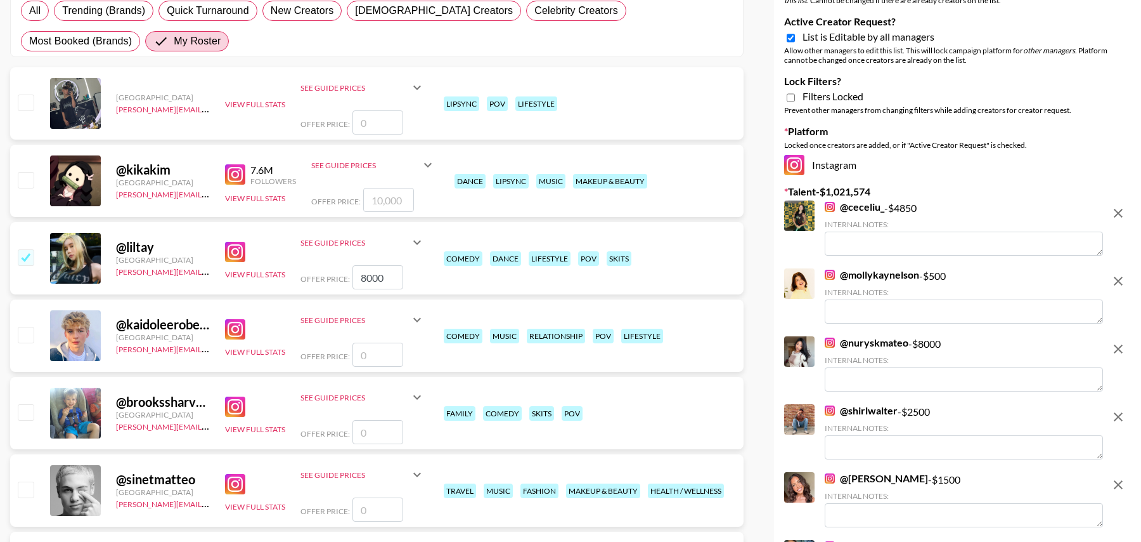
scroll to position [0, 0]
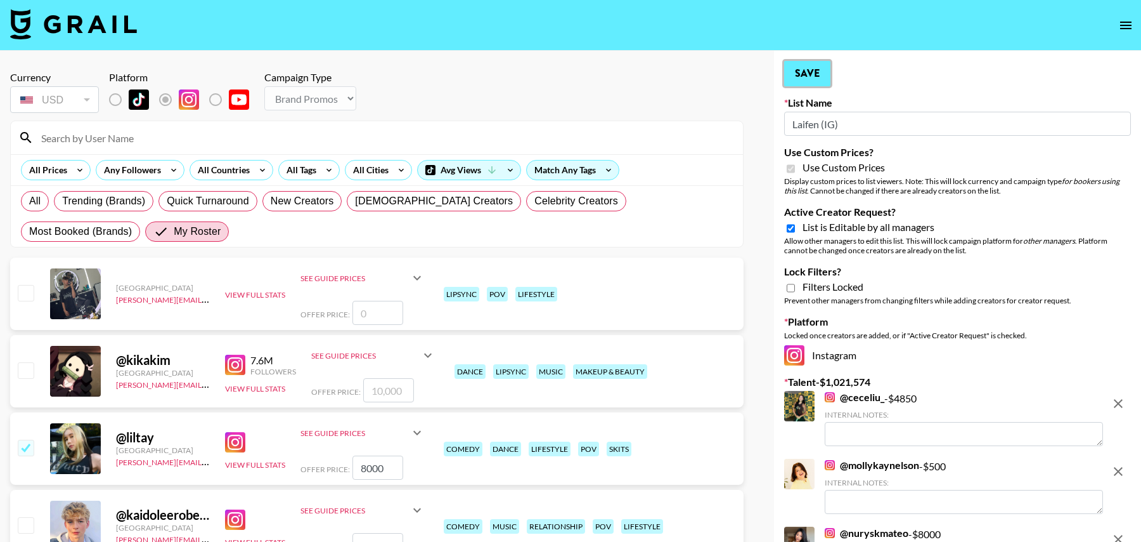
drag, startPoint x: 800, startPoint y: 63, endPoint x: 807, endPoint y: 75, distance: 14.2
click at [800, 63] on button "Save" at bounding box center [807, 73] width 46 height 25
click at [808, 75] on button "Save" at bounding box center [807, 73] width 46 height 25
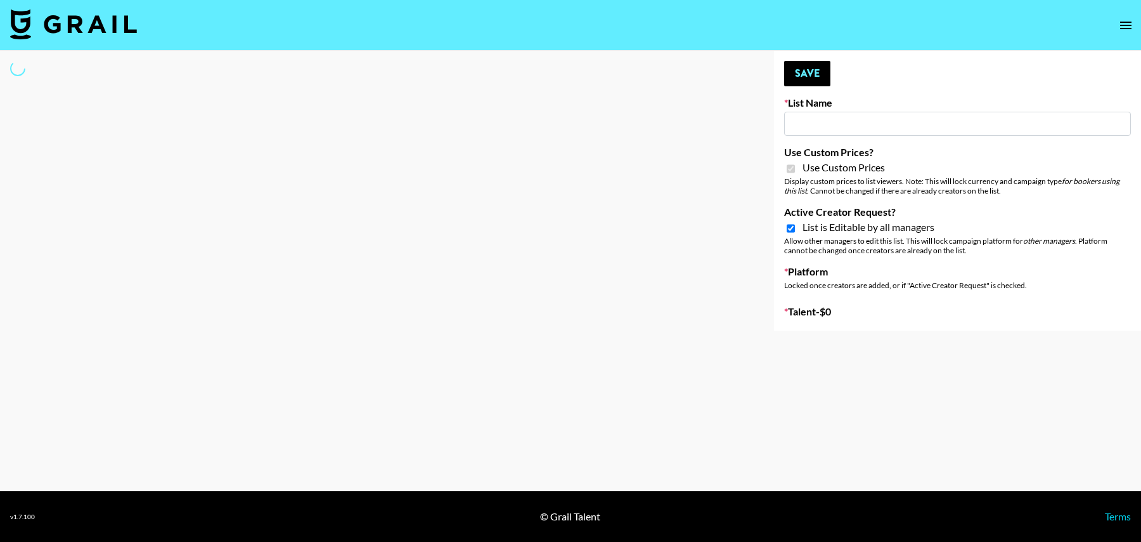
type input "Laifen (TikTok)"
checkbox input "true"
select select "Brand"
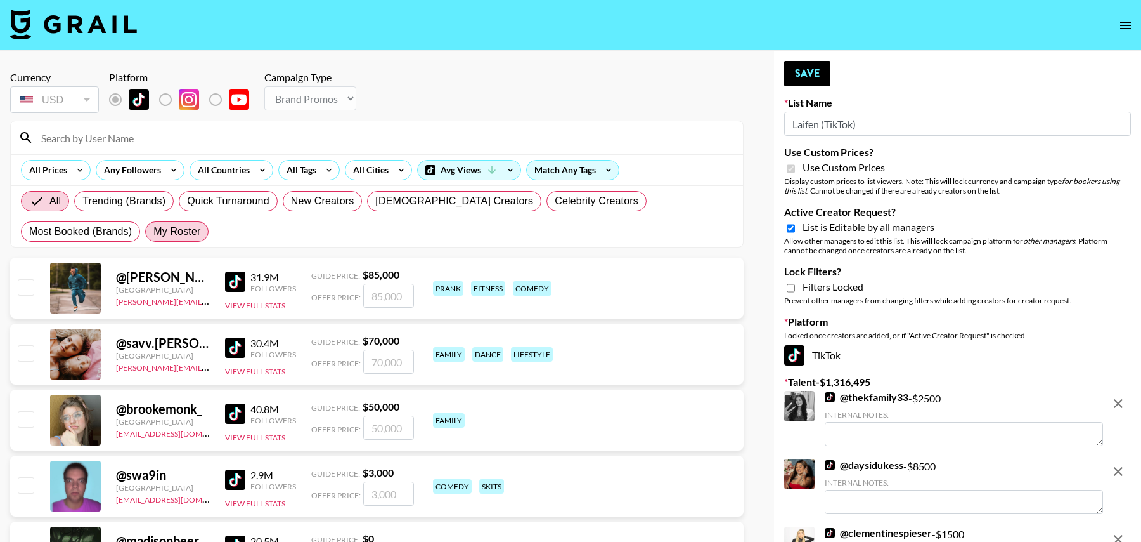
click at [153, 231] on span "My Roster" at bounding box center [176, 231] width 47 height 15
click at [153, 231] on input "My Roster" at bounding box center [153, 231] width 0 height 0
radio input "true"
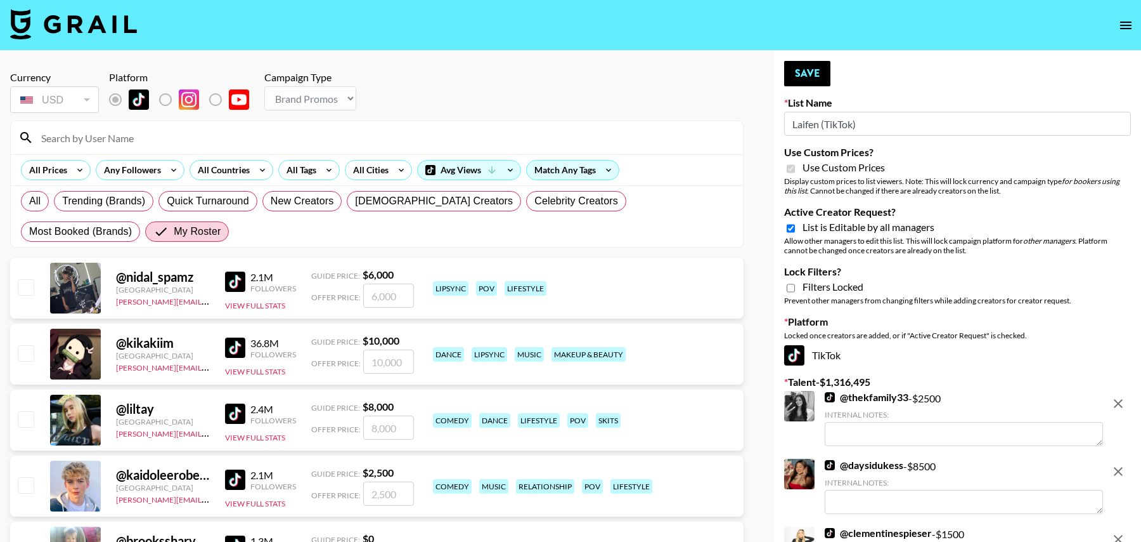
click at [27, 353] on input "checkbox" at bounding box center [25, 352] width 15 height 15
checkbox input "true"
type input "10000"
click at [27, 411] on input "checkbox" at bounding box center [25, 418] width 15 height 15
checkbox input "true"
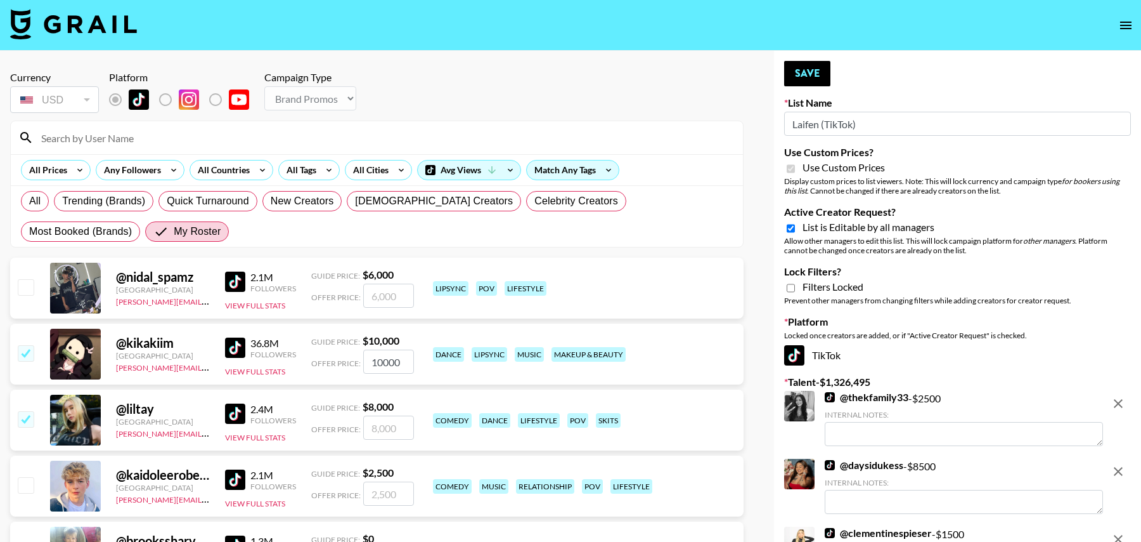
type input "8000"
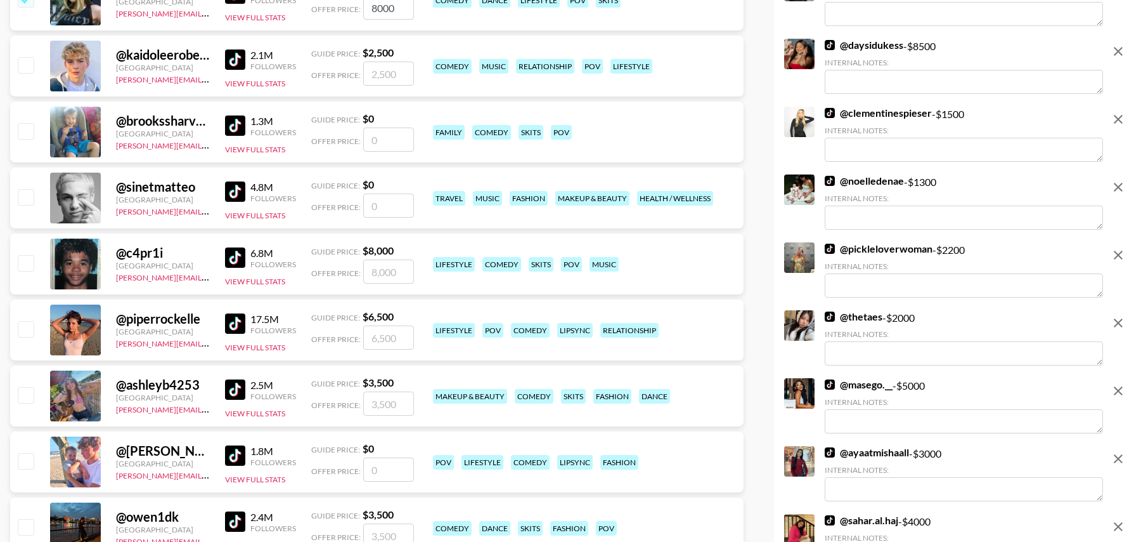
click at [32, 330] on input "checkbox" at bounding box center [25, 328] width 15 height 15
checkbox input "true"
type input "6500"
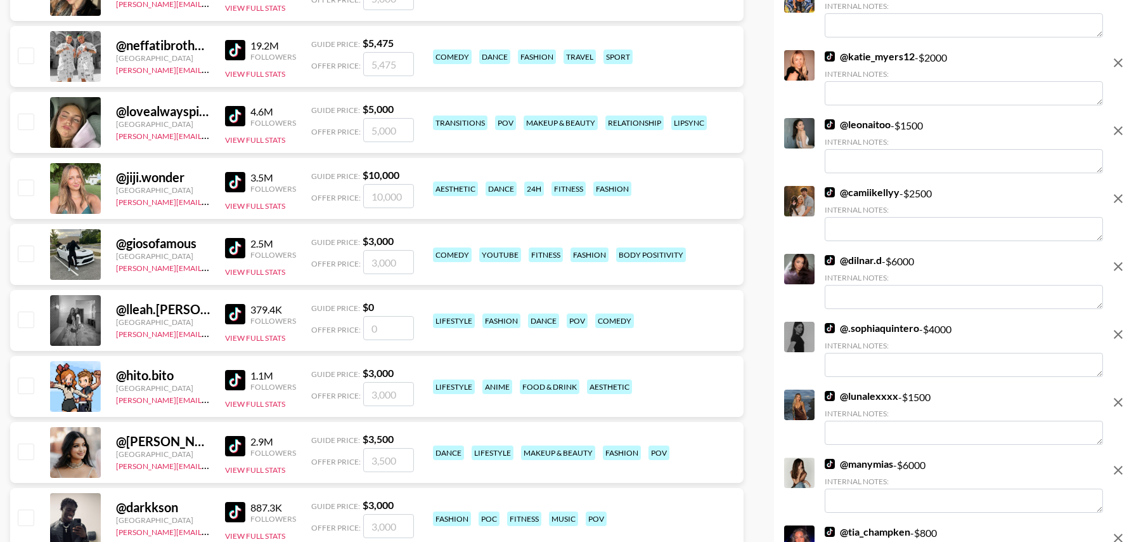
scroll to position [1164, 0]
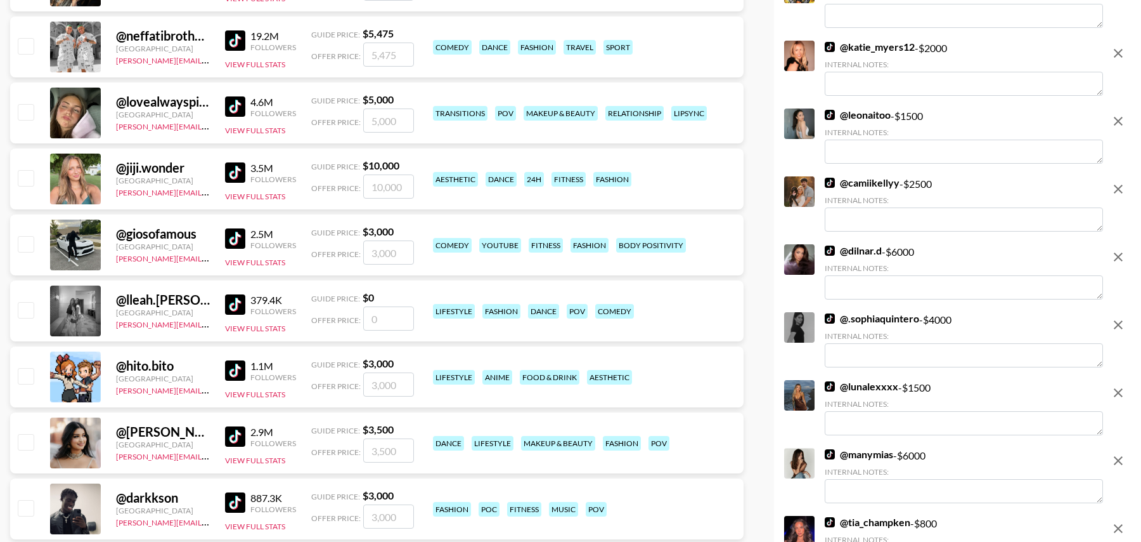
click at [386, 318] on input "number" at bounding box center [388, 318] width 51 height 24
type input "4"
checkbox input "true"
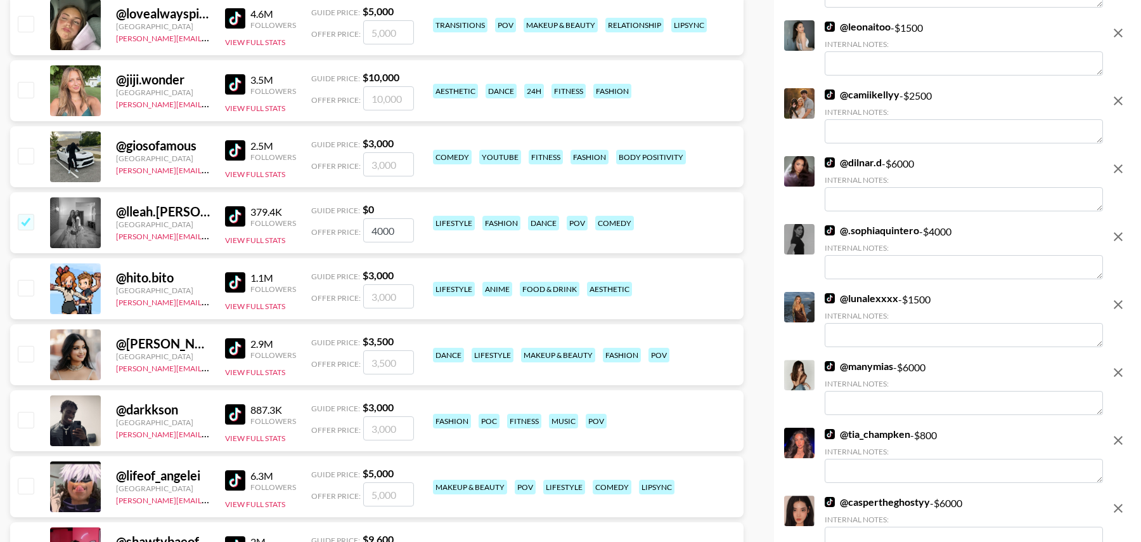
type input "4000"
click at [27, 352] on input "checkbox" at bounding box center [25, 353] width 15 height 15
checkbox input "true"
type input "3500"
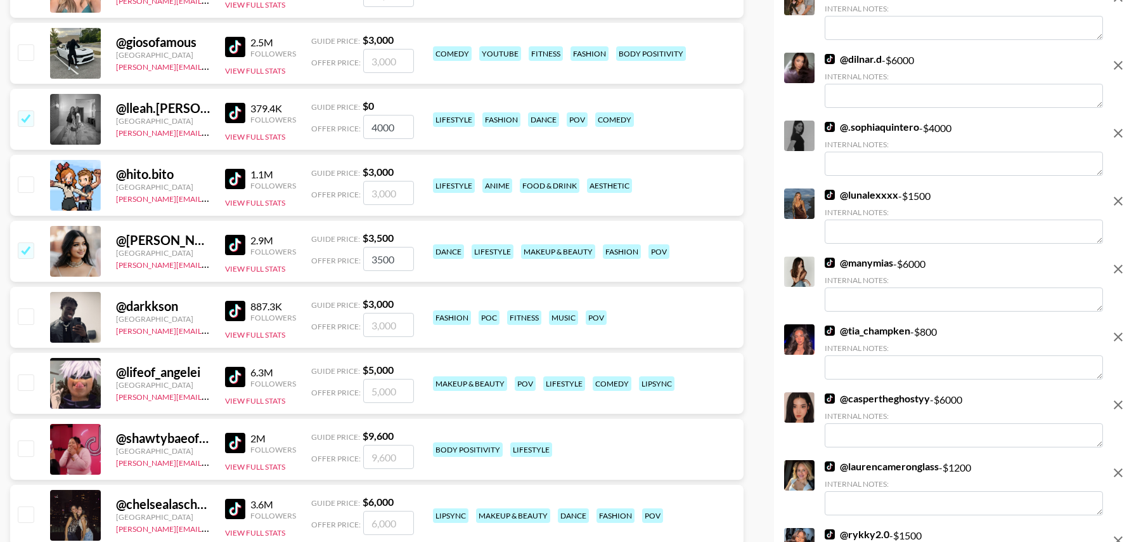
scroll to position [1412, 0]
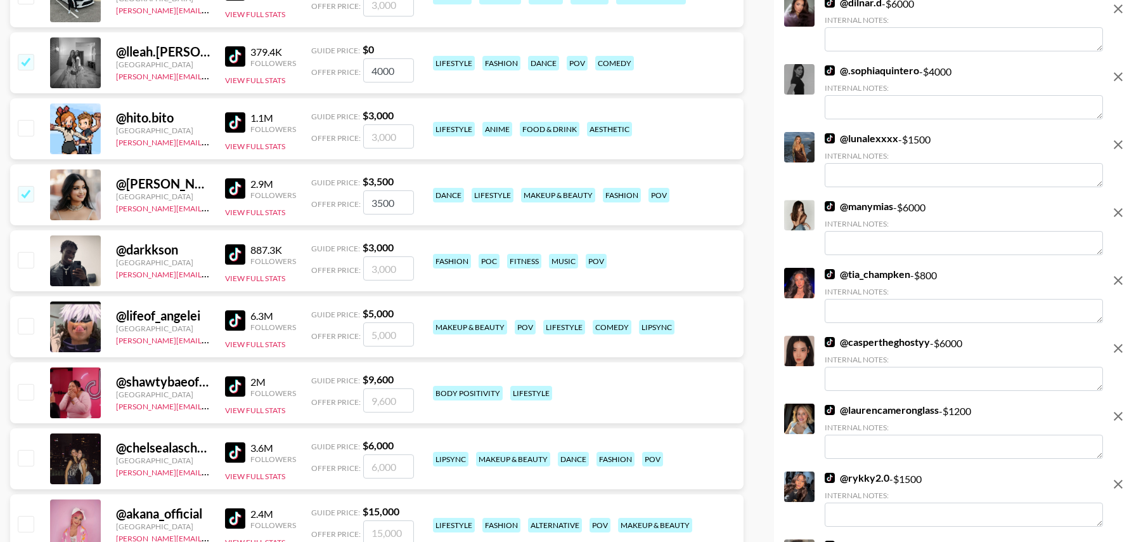
click at [29, 326] on input "checkbox" at bounding box center [25, 325] width 15 height 15
checkbox input "true"
type input "5000"
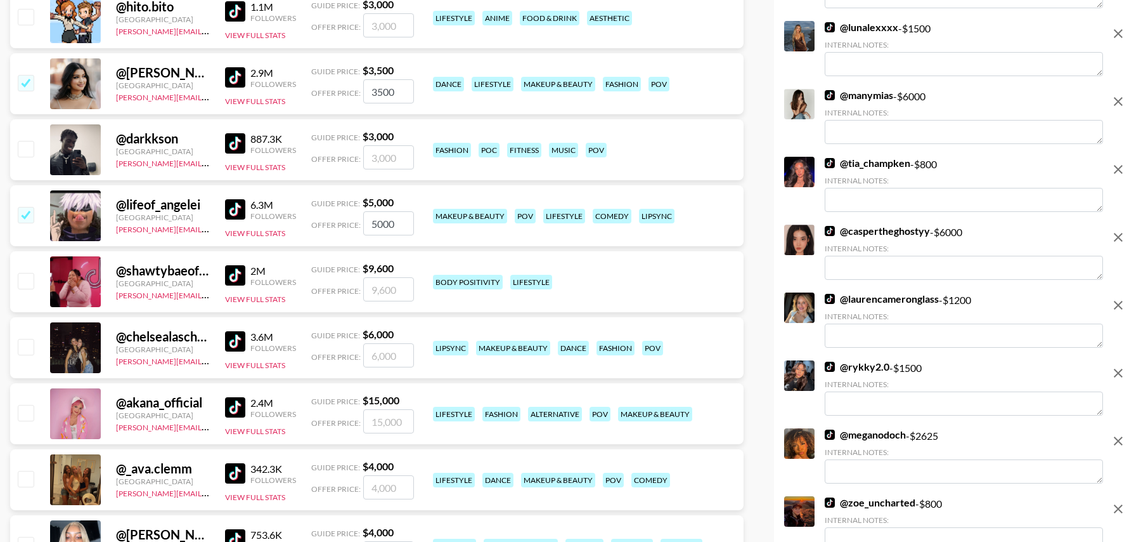
scroll to position [1525, 0]
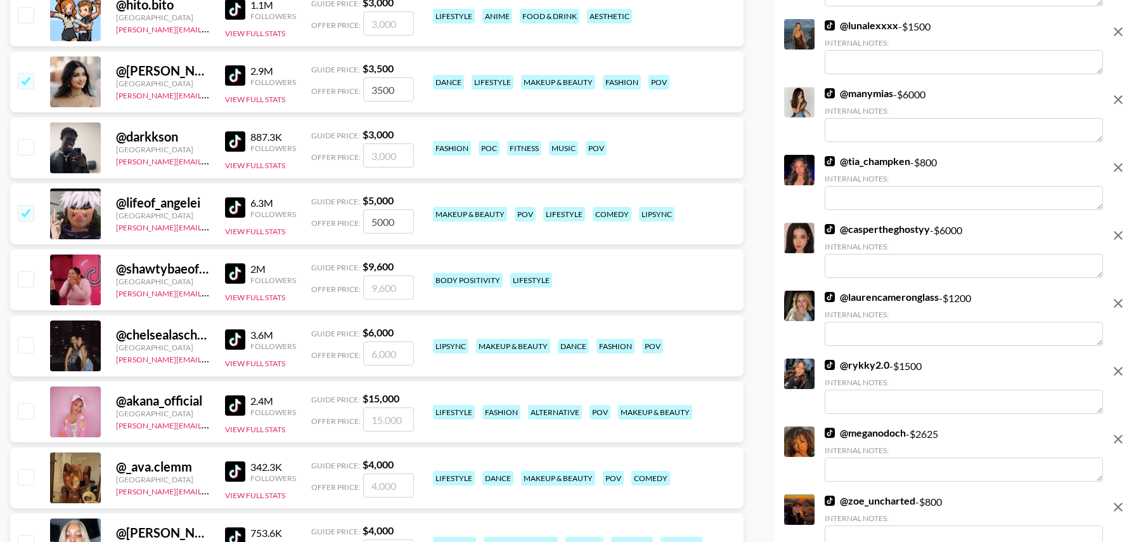
click at [23, 344] on input "checkbox" at bounding box center [25, 344] width 15 height 15
checkbox input "true"
type input "6000"
click at [24, 413] on input "checkbox" at bounding box center [25, 410] width 15 height 15
checkbox input "true"
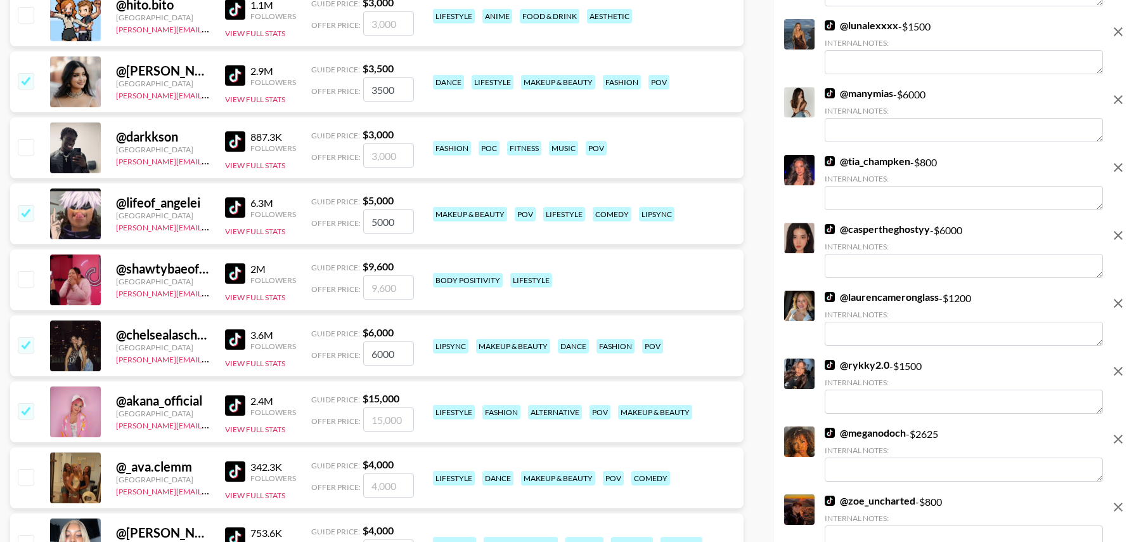
type input "15000"
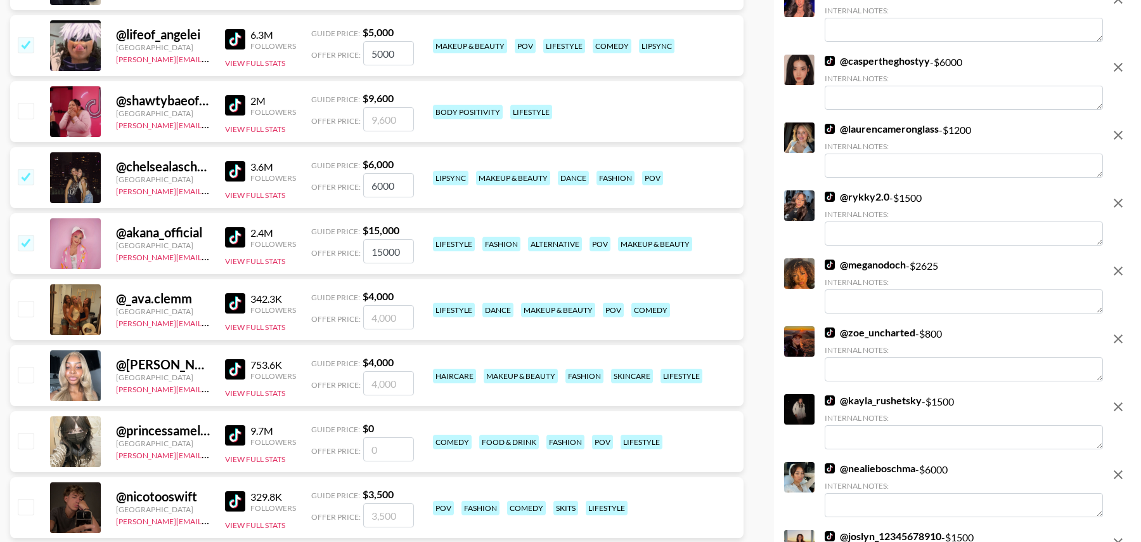
click at [23, 311] on input "checkbox" at bounding box center [25, 308] width 15 height 15
checkbox input "true"
type input "4000"
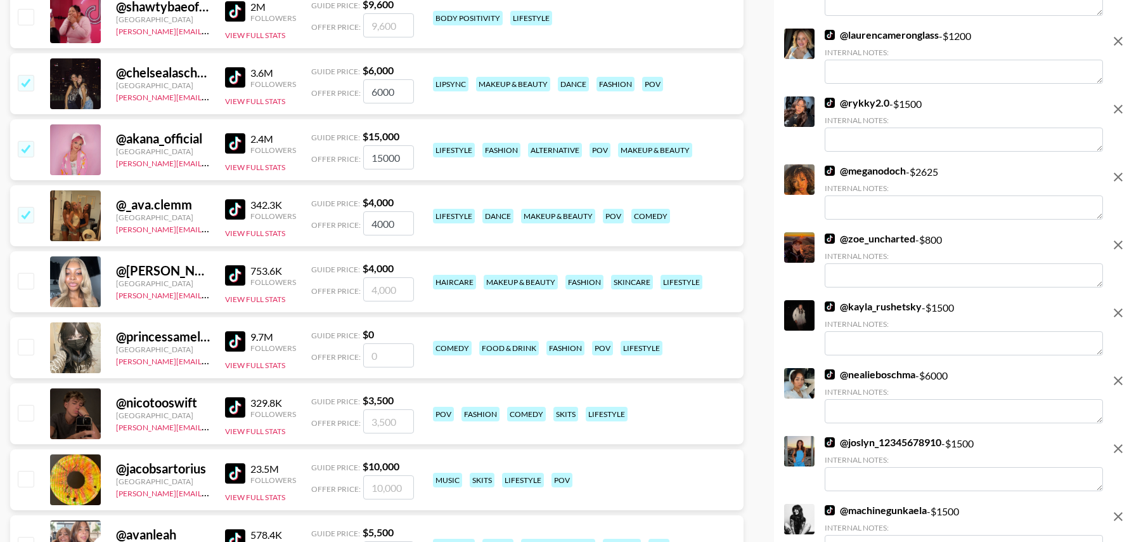
scroll to position [1795, 0]
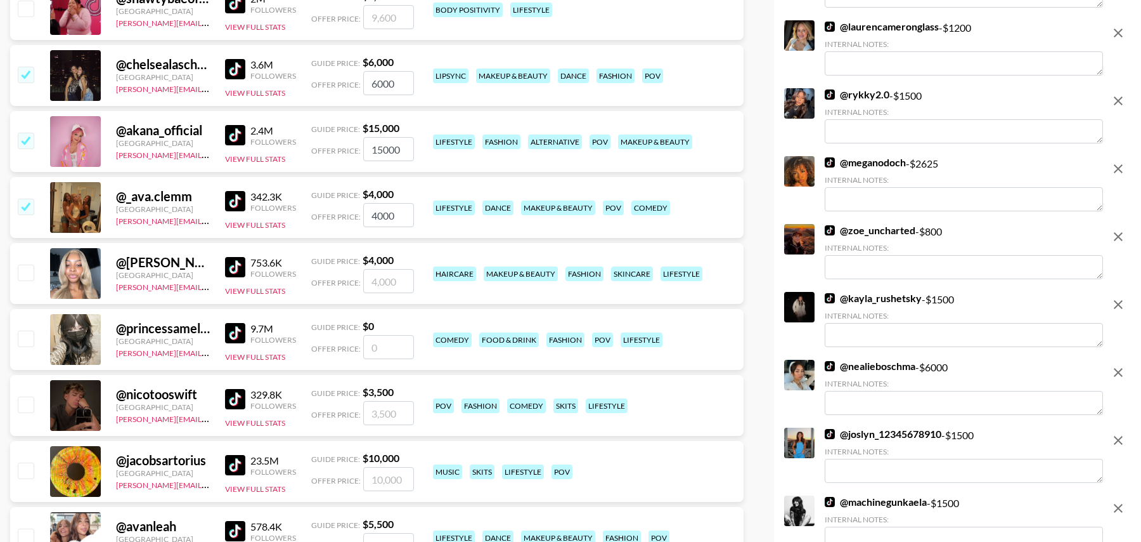
click at [27, 285] on div "@ jada.tiara1 United States tancredi@grail-talent.com 753.6K Followers View Ful…" at bounding box center [377, 273] width 734 height 61
click at [27, 278] on input "checkbox" at bounding box center [25, 271] width 15 height 15
checkbox input "true"
type input "4000"
click at [377, 348] on input "number" at bounding box center [388, 347] width 51 height 24
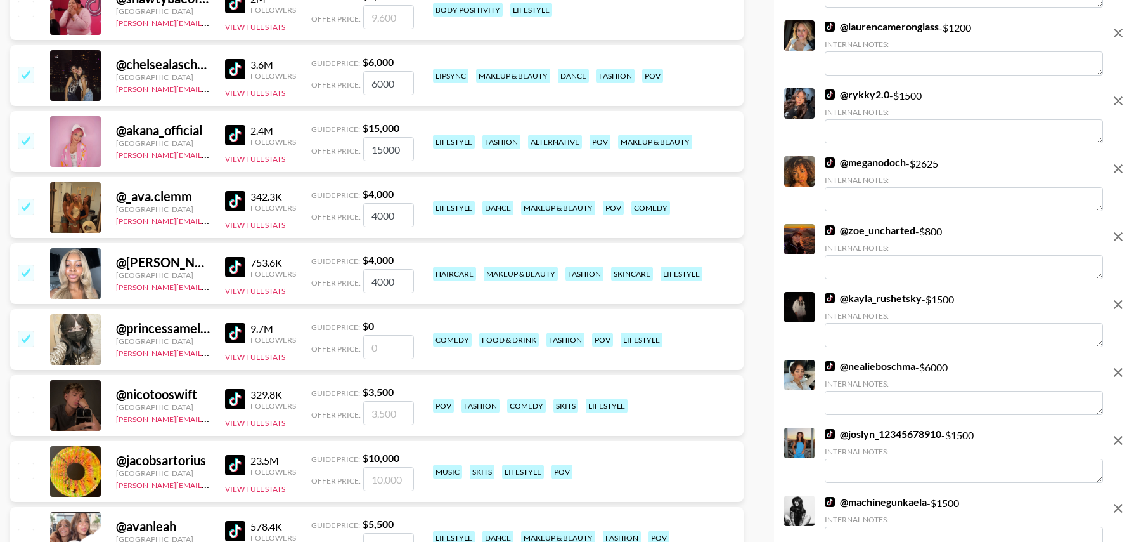
type input "5"
checkbox input "true"
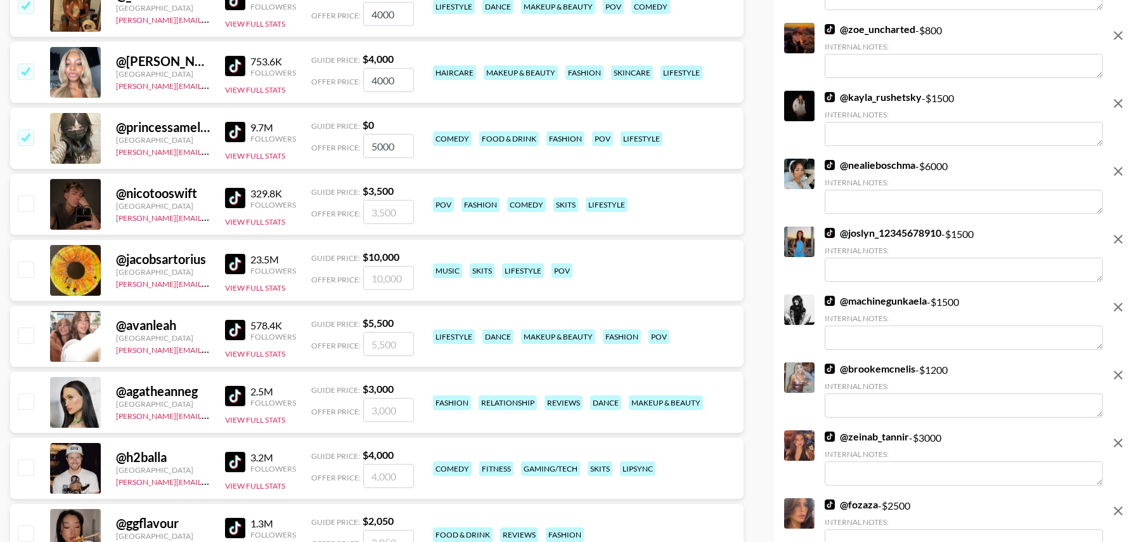
scroll to position [2008, 0]
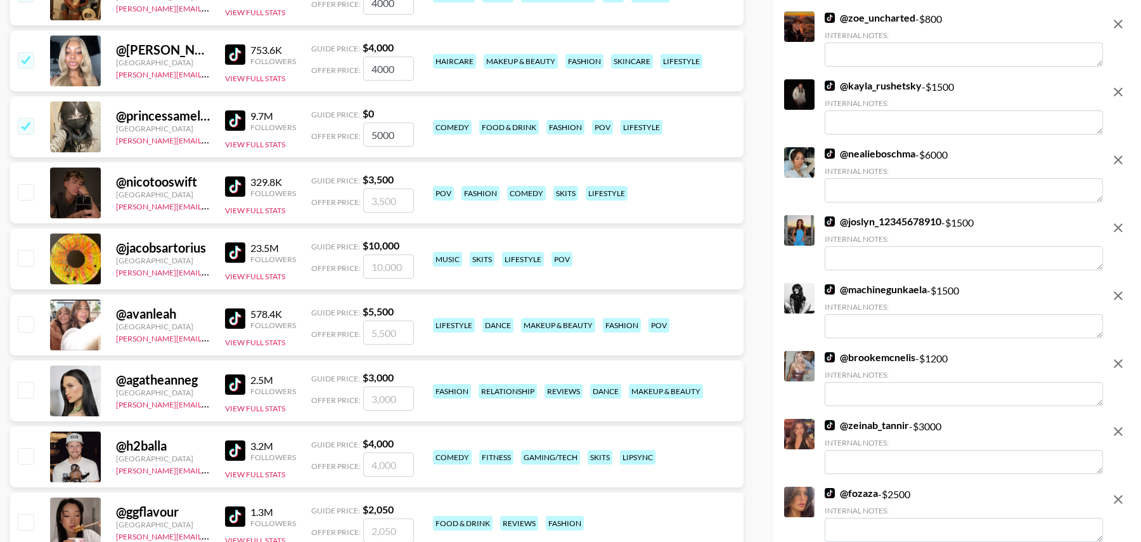
type input "5000"
click at [19, 320] on input "checkbox" at bounding box center [25, 323] width 15 height 15
checkbox input "true"
type input "5500"
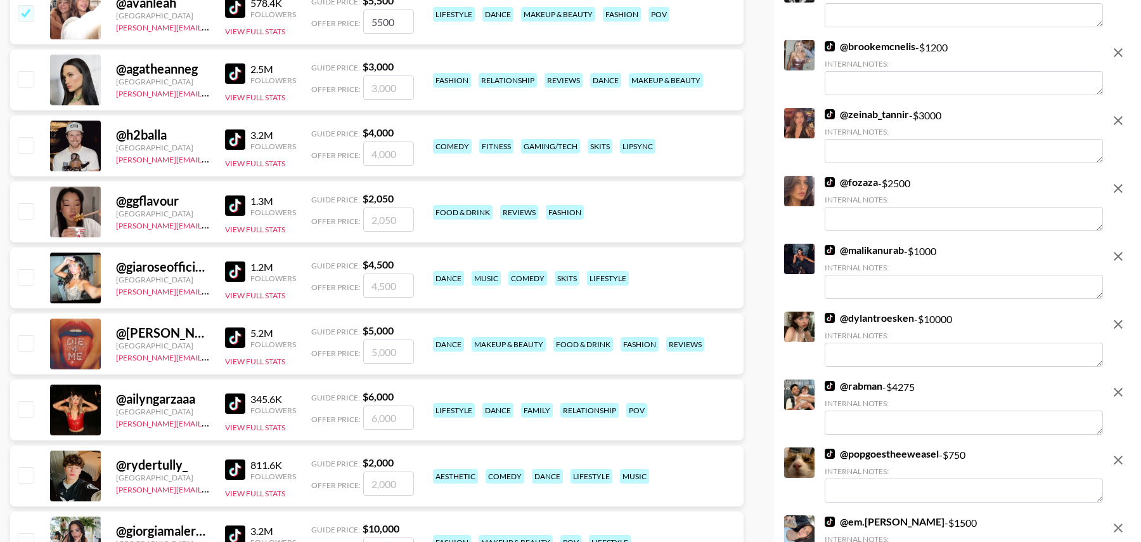
scroll to position [2320, 0]
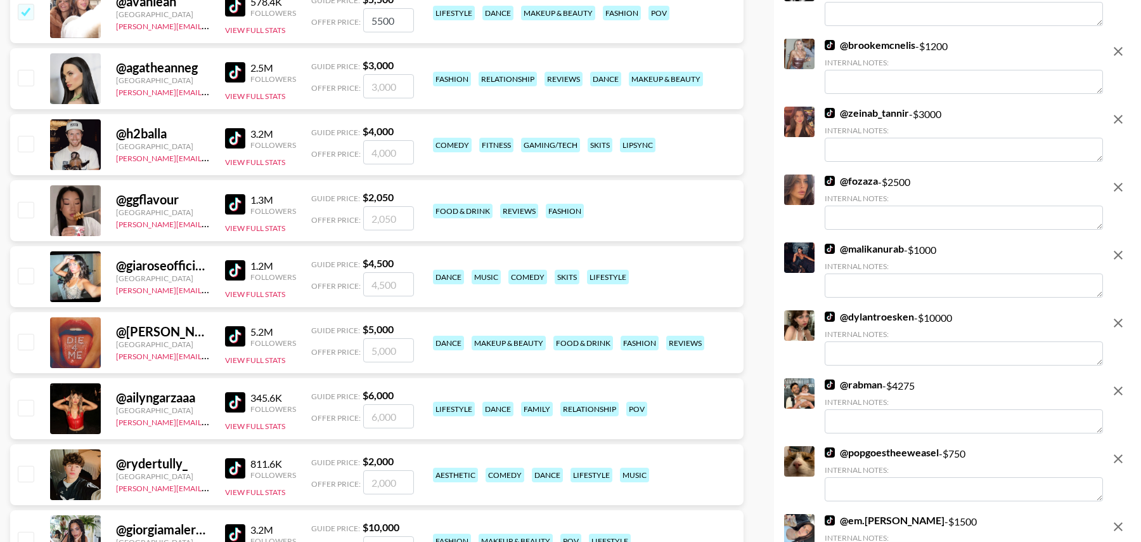
click at [23, 271] on input "checkbox" at bounding box center [25, 275] width 15 height 15
checkbox input "true"
type input "4500"
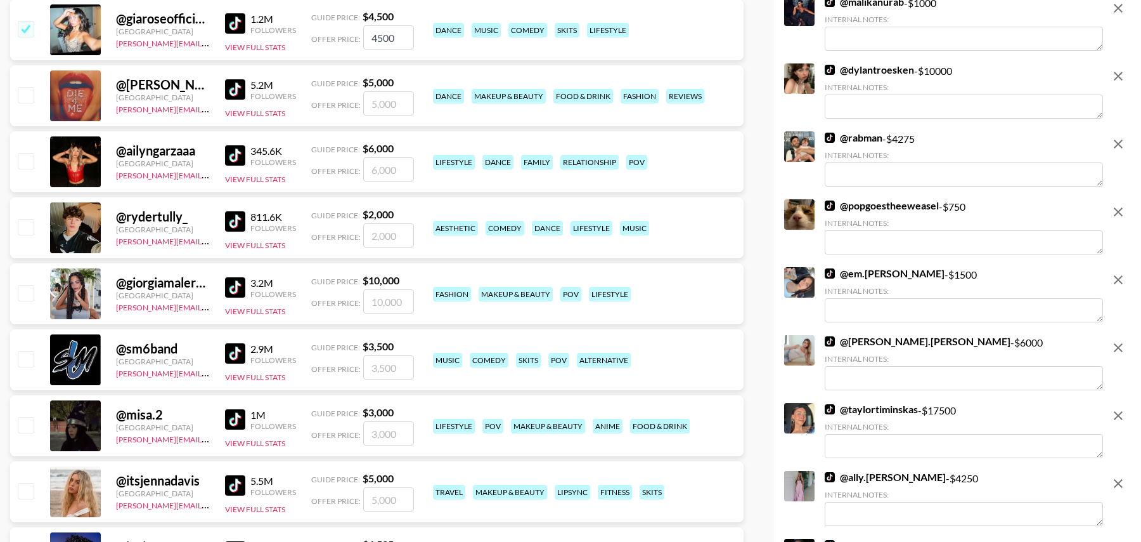
scroll to position [2567, 0]
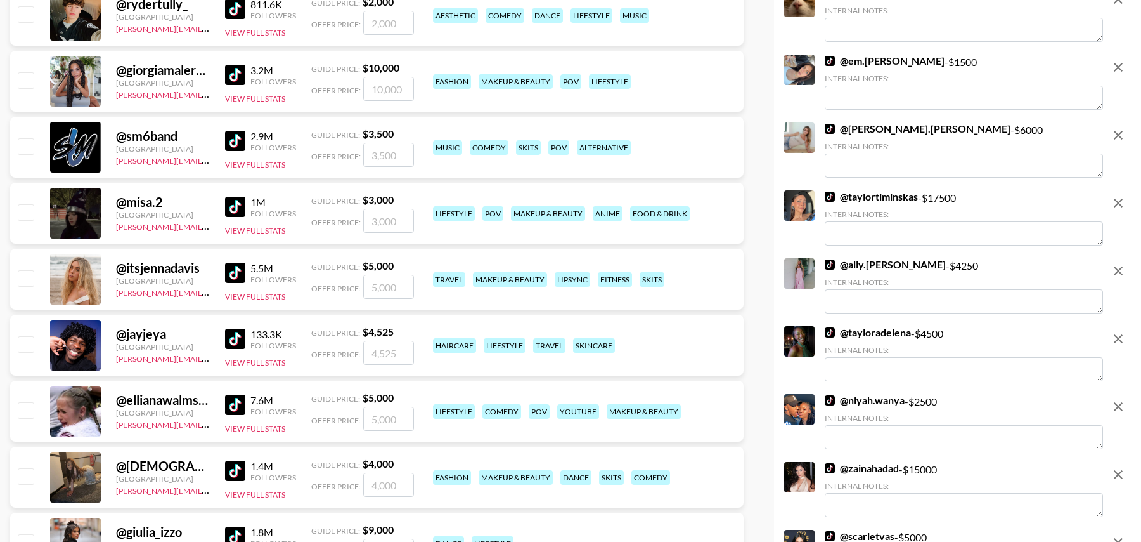
click at [23, 274] on input "checkbox" at bounding box center [25, 277] width 15 height 15
checkbox input "true"
type input "5000"
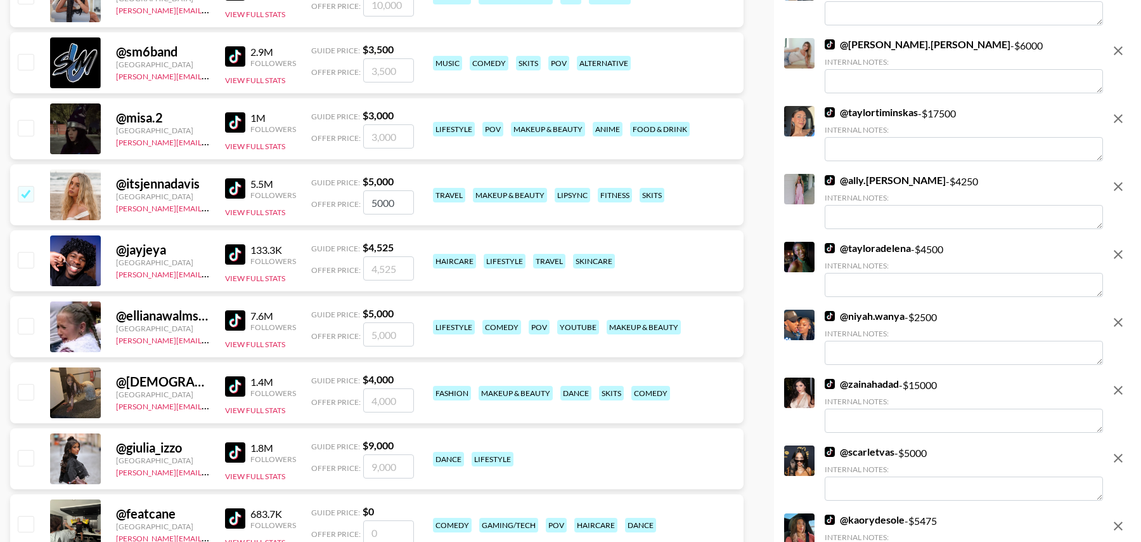
scroll to position [2881, 0]
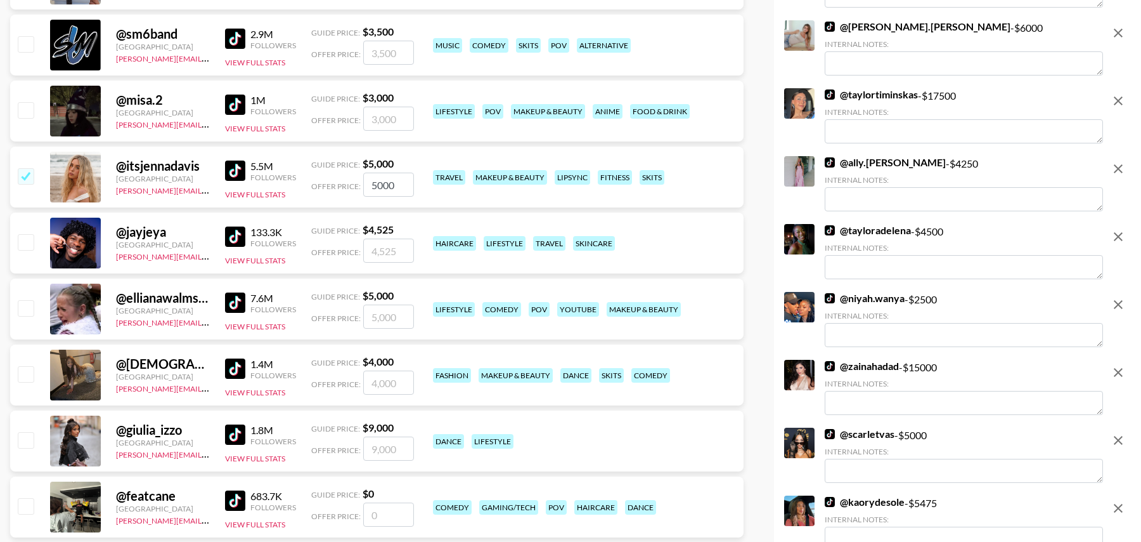
click at [27, 306] on input "checkbox" at bounding box center [25, 307] width 15 height 15
checkbox input "true"
type input "5000"
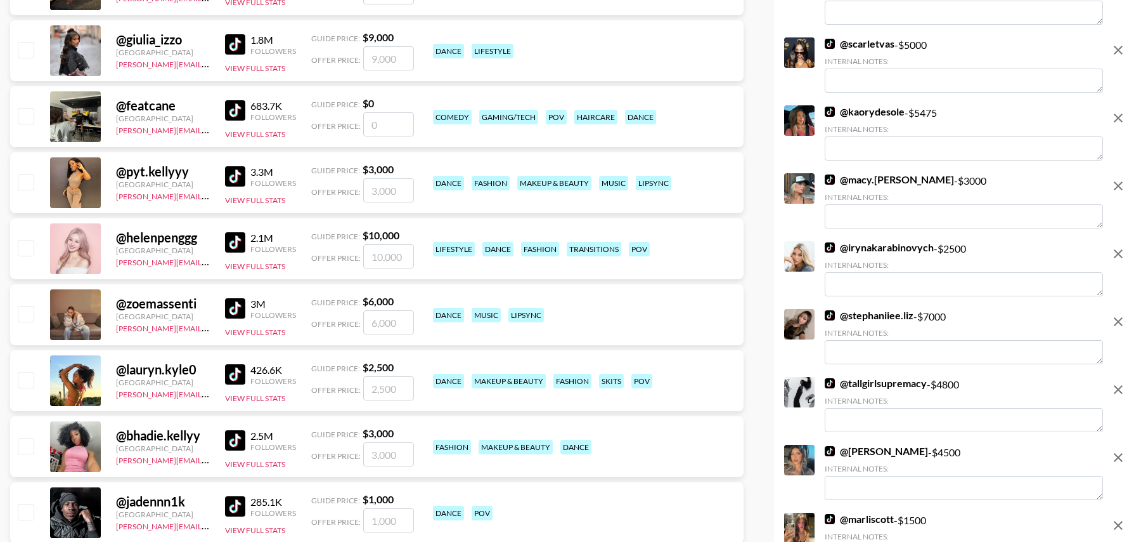
scroll to position [3290, 0]
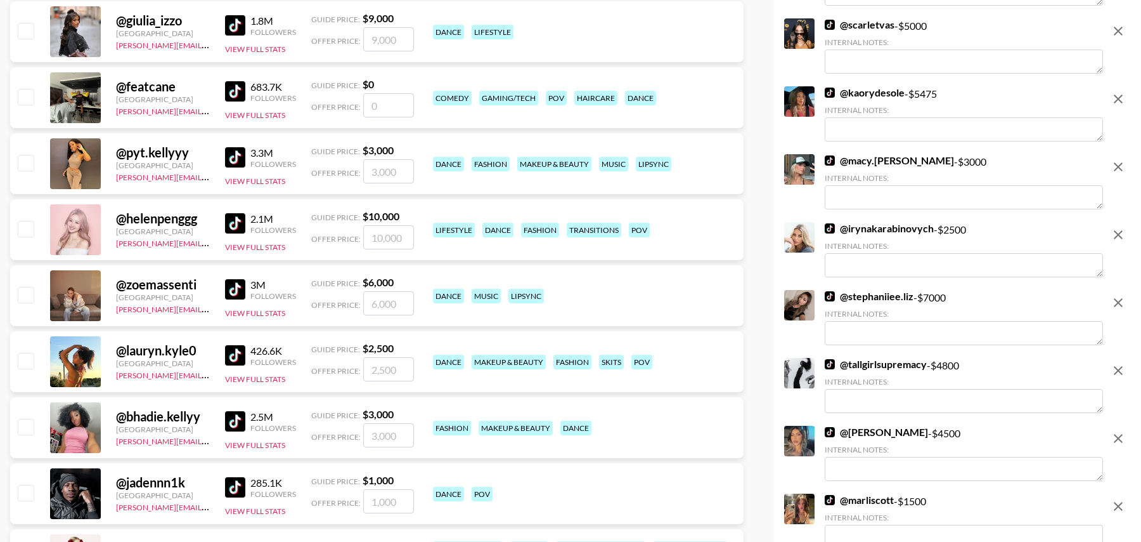
click at [25, 358] on input "checkbox" at bounding box center [25, 360] width 15 height 15
checkbox input "true"
type input "2500"
click at [25, 443] on div "@ bhadie.kellyy United States tancredi@grail-talent.com 2.5M Followers View Ful…" at bounding box center [377, 427] width 734 height 61
click at [25, 427] on input "checkbox" at bounding box center [25, 426] width 15 height 15
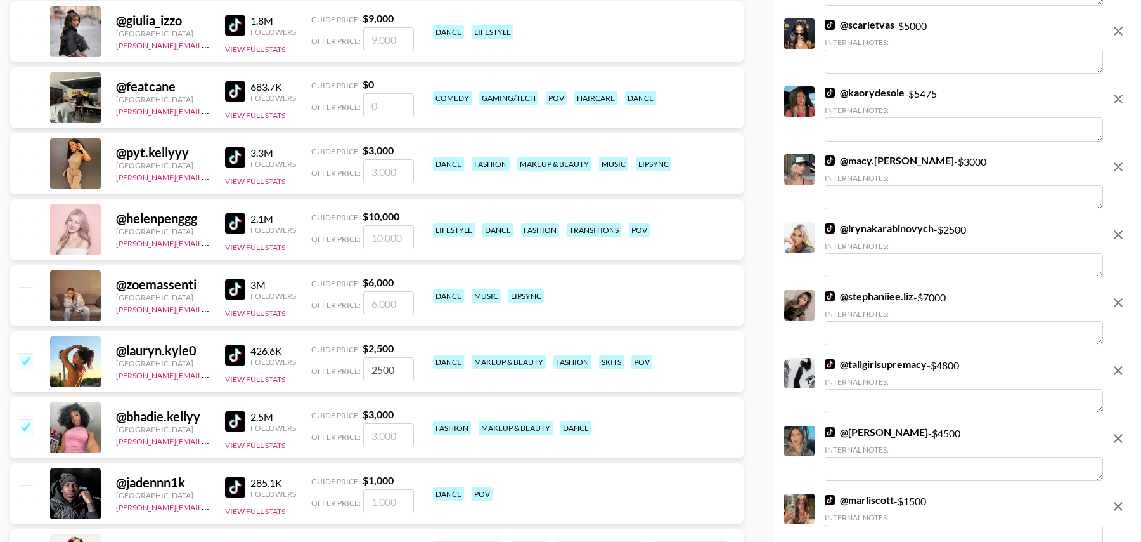
checkbox input "true"
type input "3000"
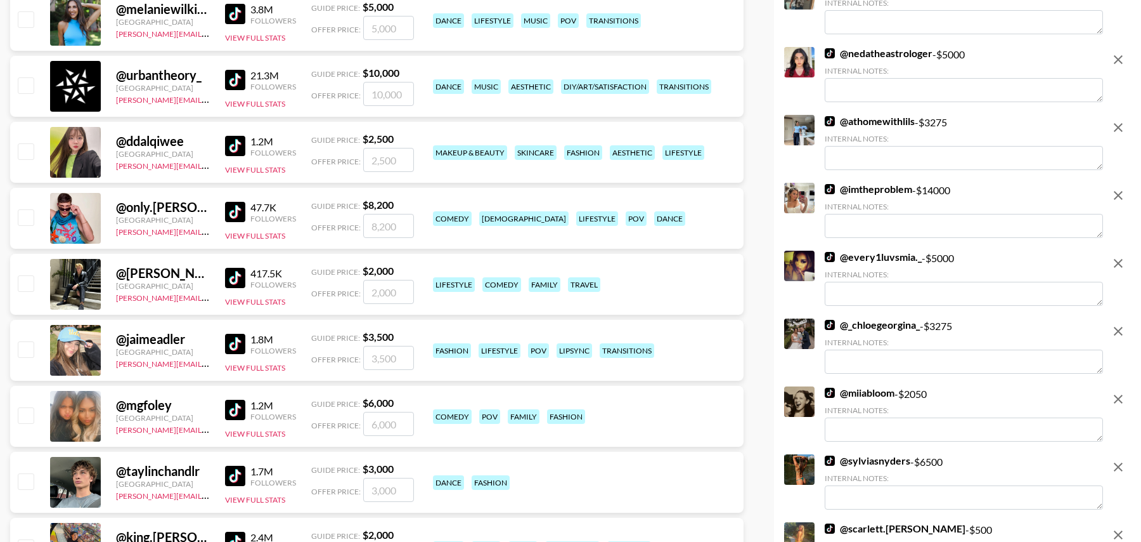
scroll to position [4687, 0]
click at [25, 346] on input "checkbox" at bounding box center [25, 348] width 15 height 15
checkbox input "true"
type input "3500"
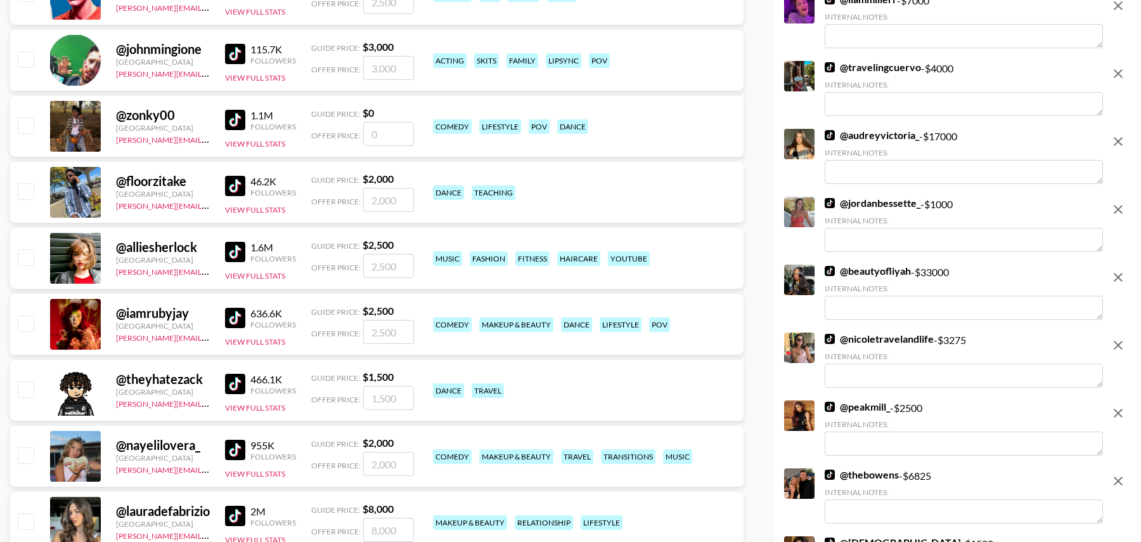
scroll to position [6098, 0]
click at [30, 315] on input "checkbox" at bounding box center [25, 322] width 15 height 15
checkbox input "true"
type input "2500"
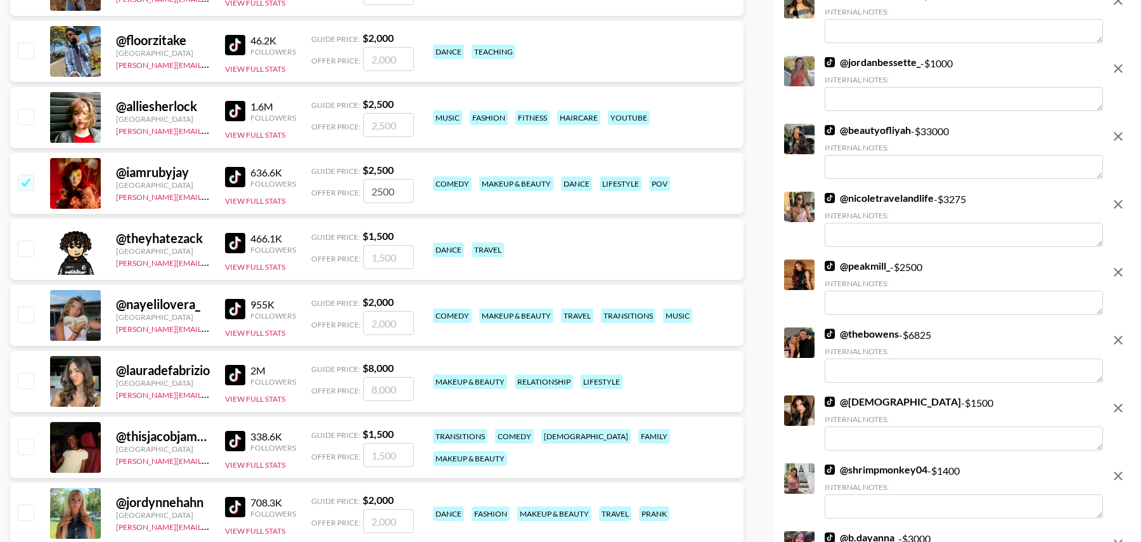
click at [23, 311] on input "checkbox" at bounding box center [25, 313] width 15 height 15
checkbox input "true"
type input "2000"
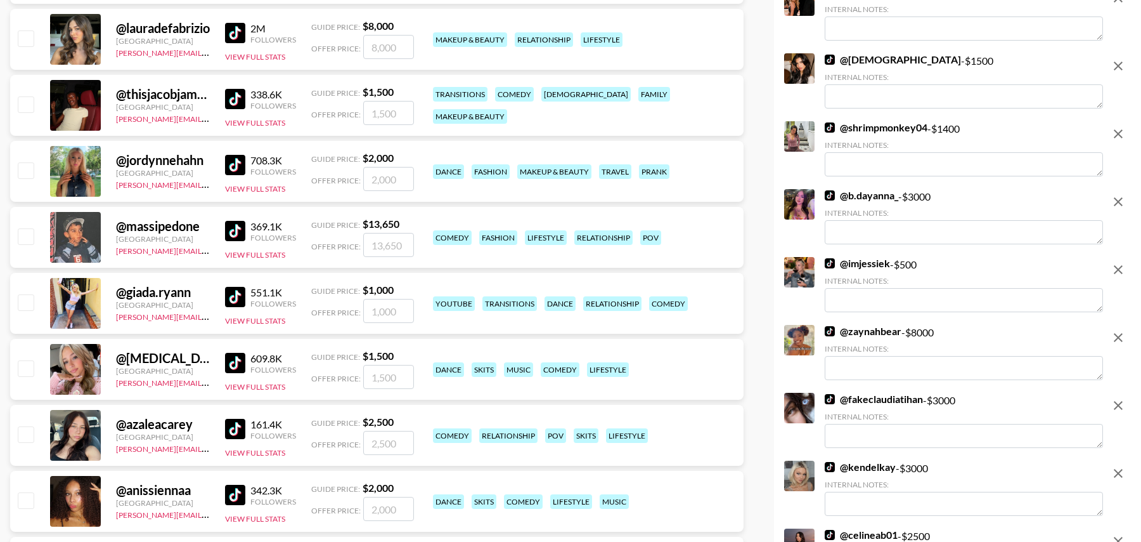
scroll to position [6580, 0]
click at [23, 294] on input "checkbox" at bounding box center [25, 301] width 15 height 15
checkbox input "true"
type input "1000"
click at [24, 367] on input "checkbox" at bounding box center [25, 367] width 15 height 15
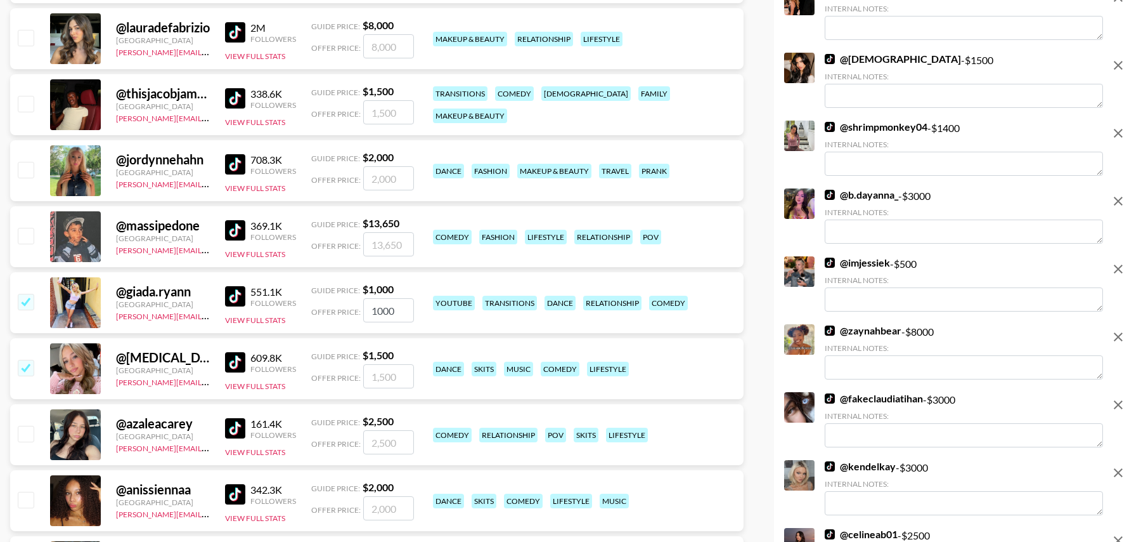
checkbox input "true"
type input "1500"
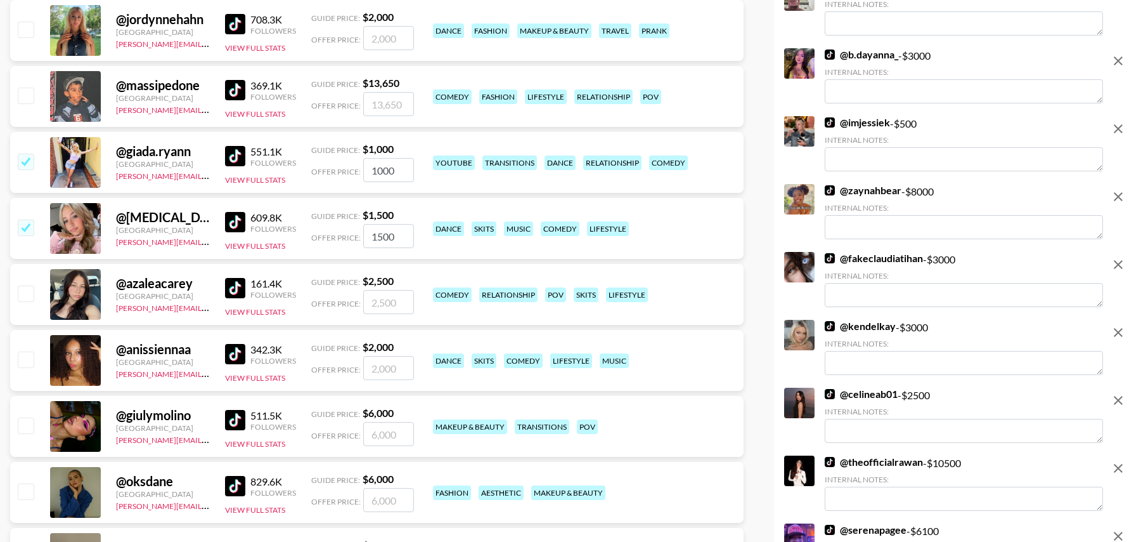
click at [26, 357] on input "checkbox" at bounding box center [25, 358] width 15 height 15
checkbox input "true"
type input "2000"
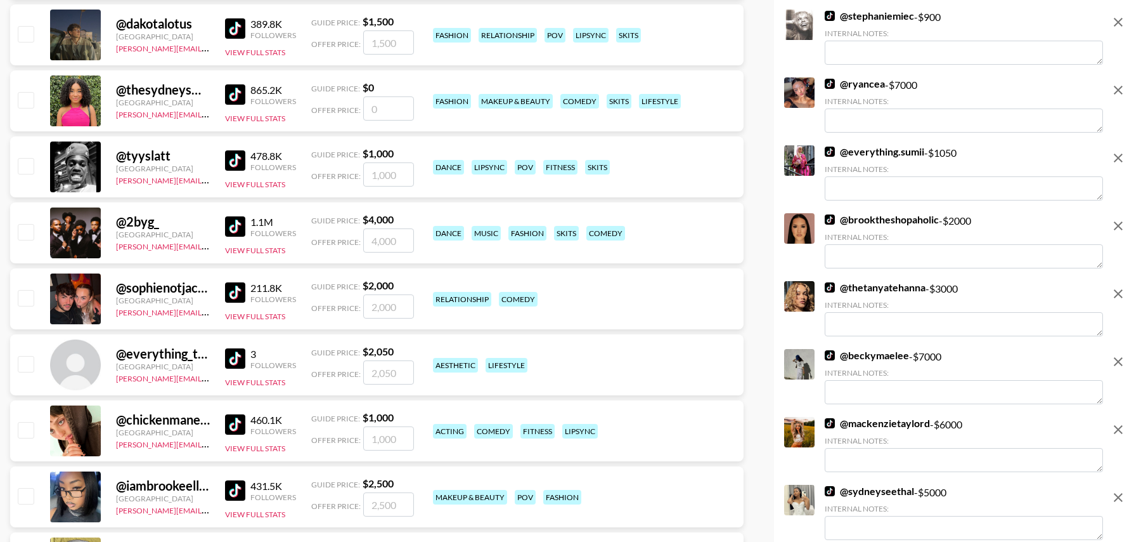
scroll to position [7576, 0]
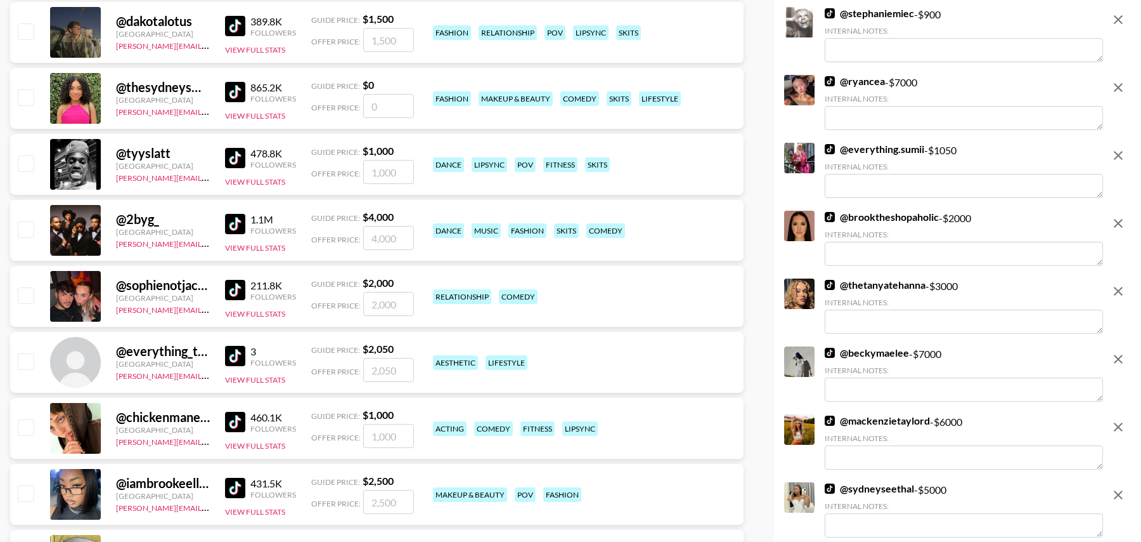
click at [390, 105] on input "number" at bounding box center [388, 106] width 51 height 24
type input "1"
checkbox input "true"
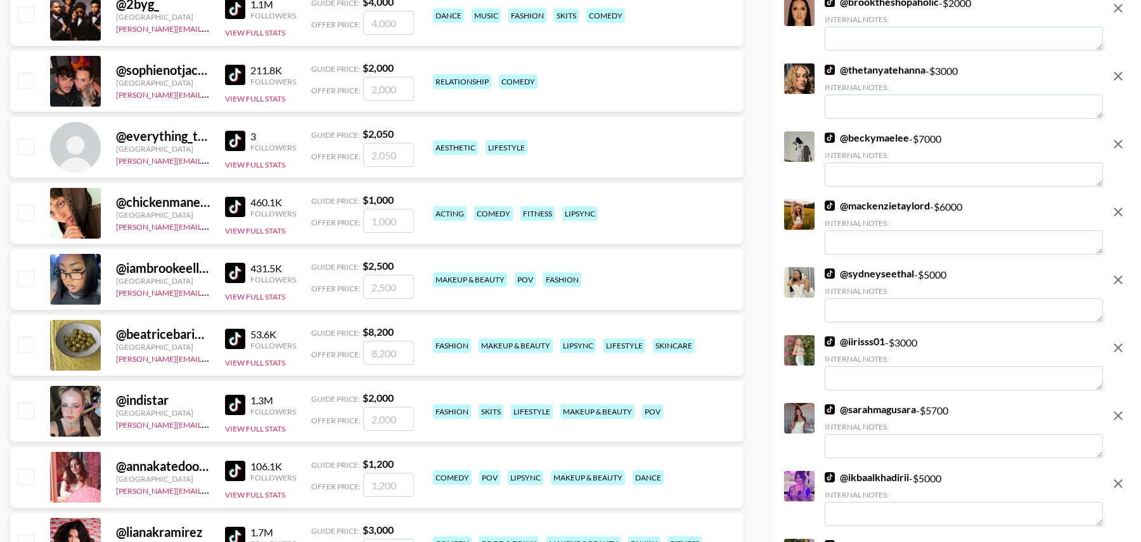
scroll to position [7808, 0]
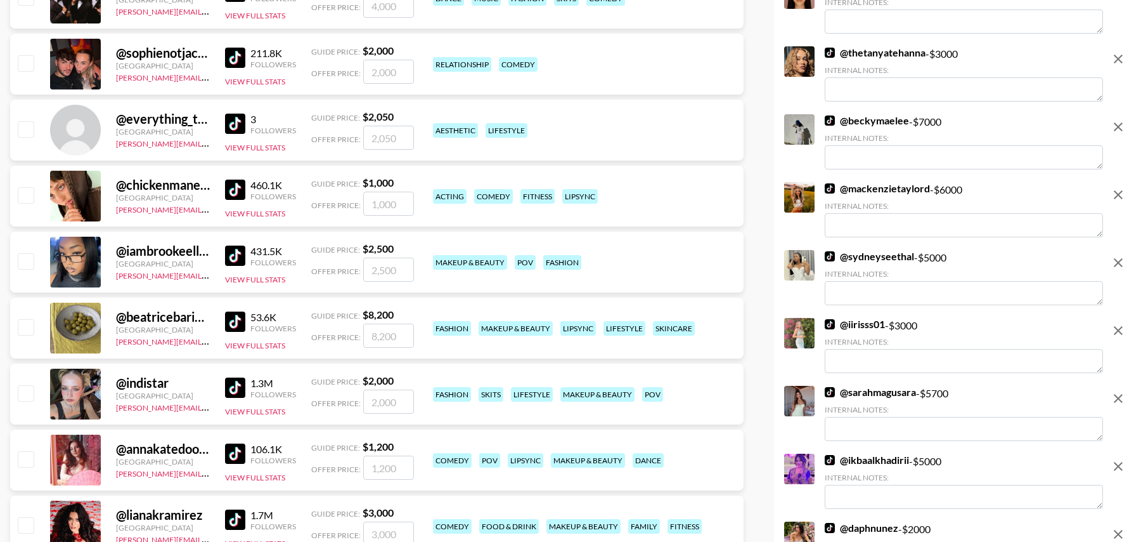
type input "1500"
click at [26, 260] on input "checkbox" at bounding box center [25, 260] width 15 height 15
checkbox input "true"
type input "2500"
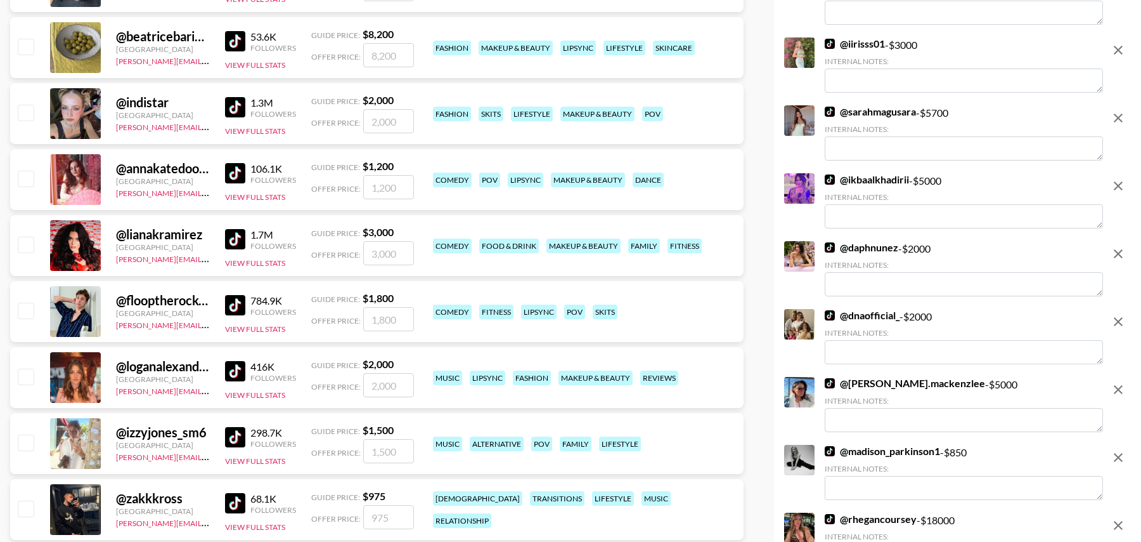
scroll to position [8093, 0]
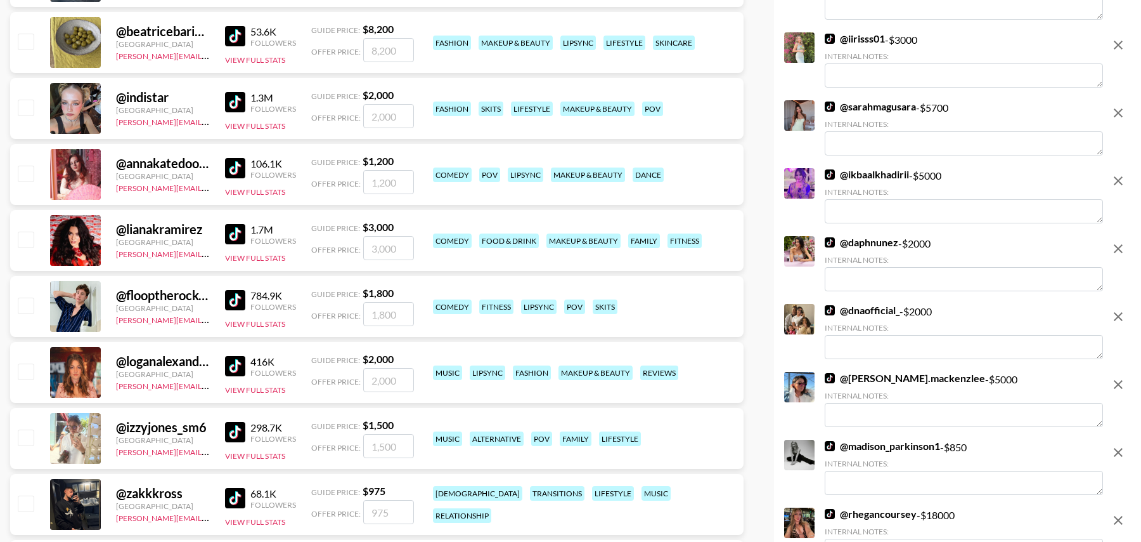
click at [24, 169] on input "checkbox" at bounding box center [25, 173] width 15 height 15
checkbox input "true"
type input "1200"
click at [27, 105] on input "checkbox" at bounding box center [25, 107] width 15 height 15
checkbox input "true"
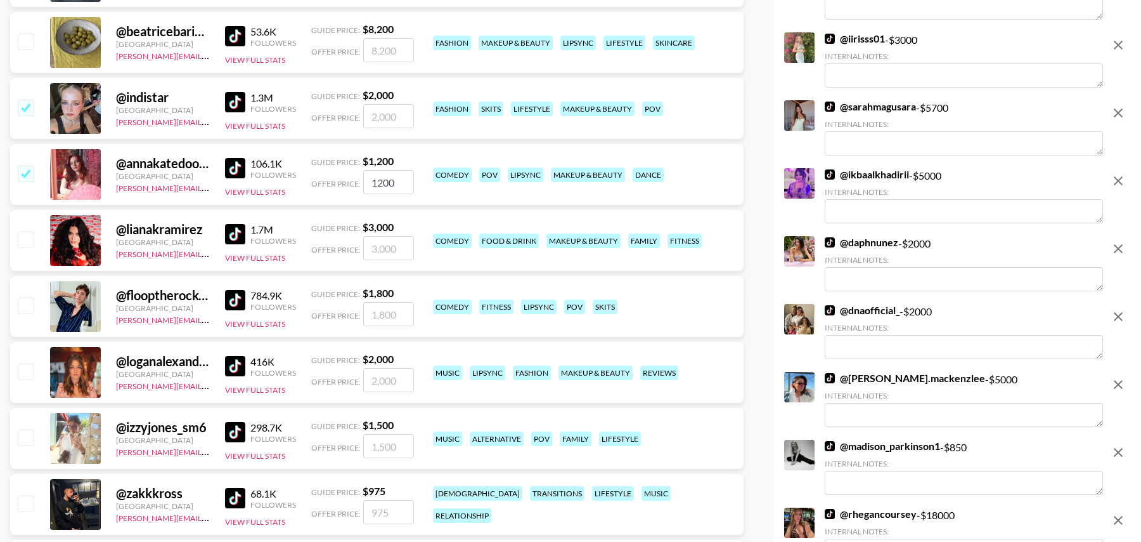
type input "2000"
click at [30, 240] on input "checkbox" at bounding box center [25, 238] width 15 height 15
checkbox input "true"
type input "3000"
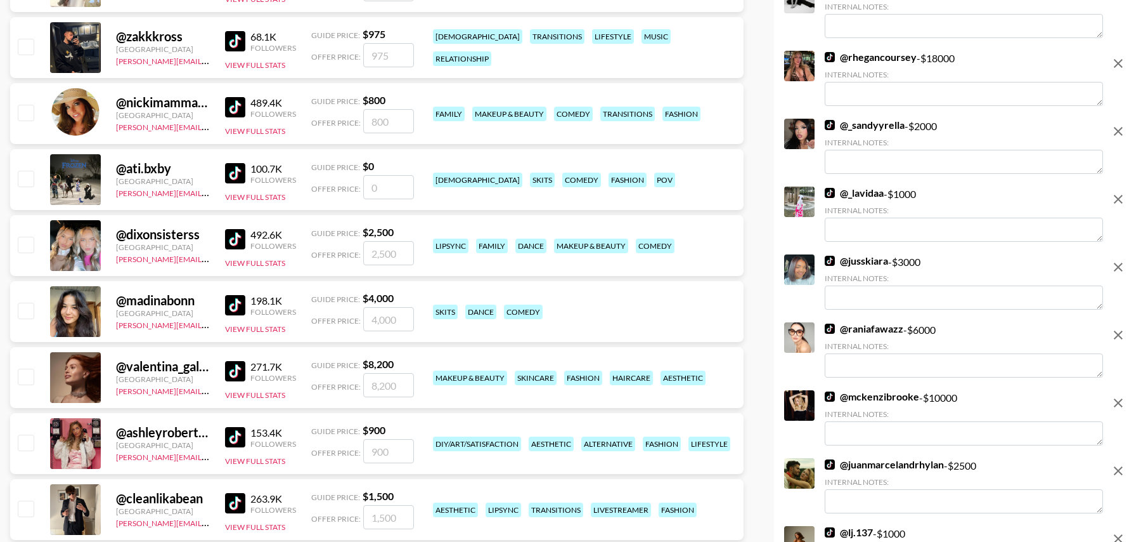
click at [26, 250] on input "checkbox" at bounding box center [25, 244] width 15 height 15
checkbox input "true"
type input "2500"
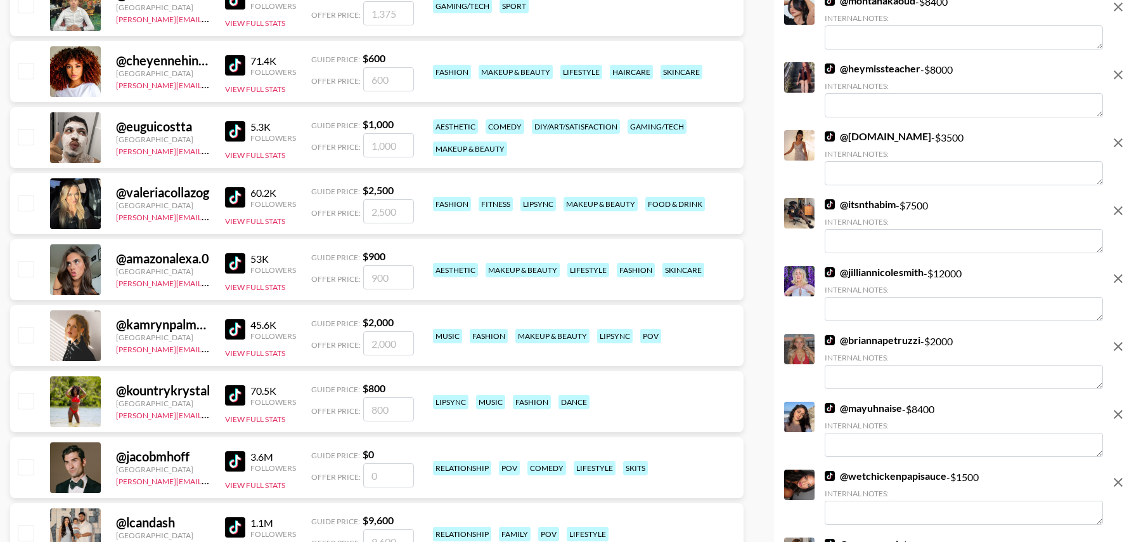
scroll to position [10501, 0]
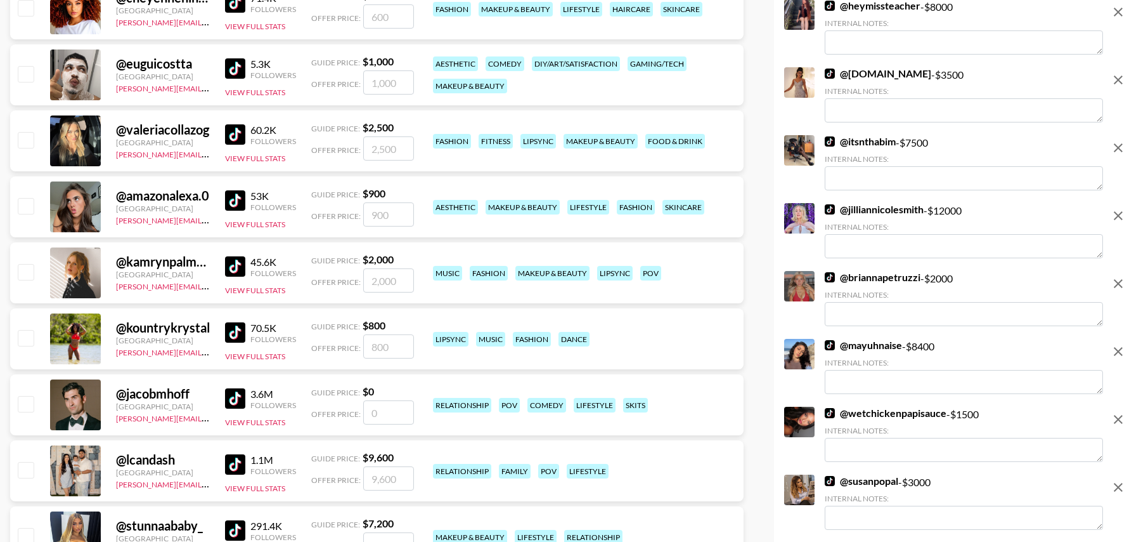
click at [27, 205] on input "checkbox" at bounding box center [25, 205] width 15 height 15
checkbox input "true"
type input "900"
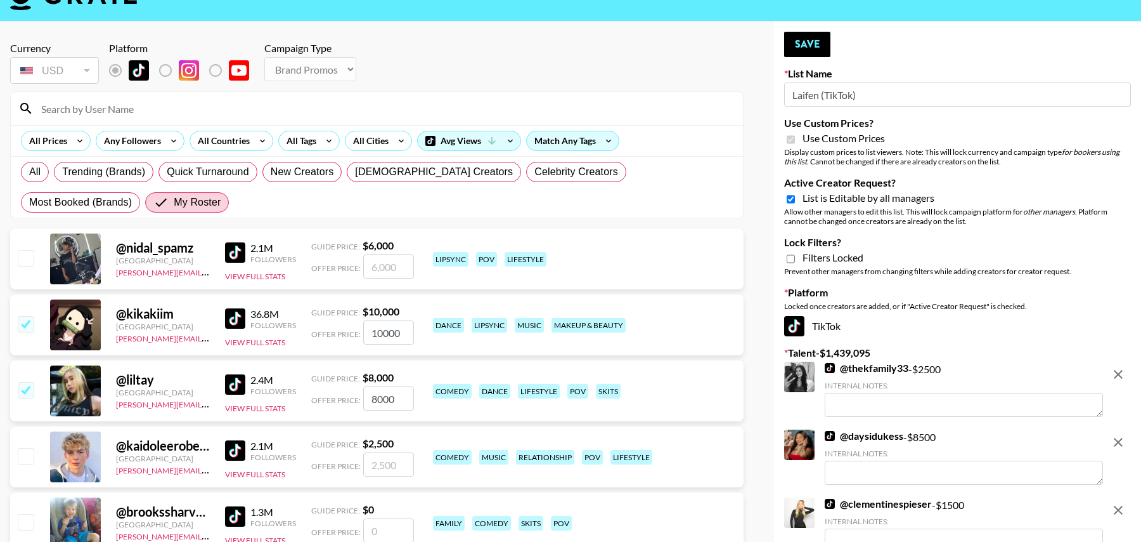
scroll to position [0, 0]
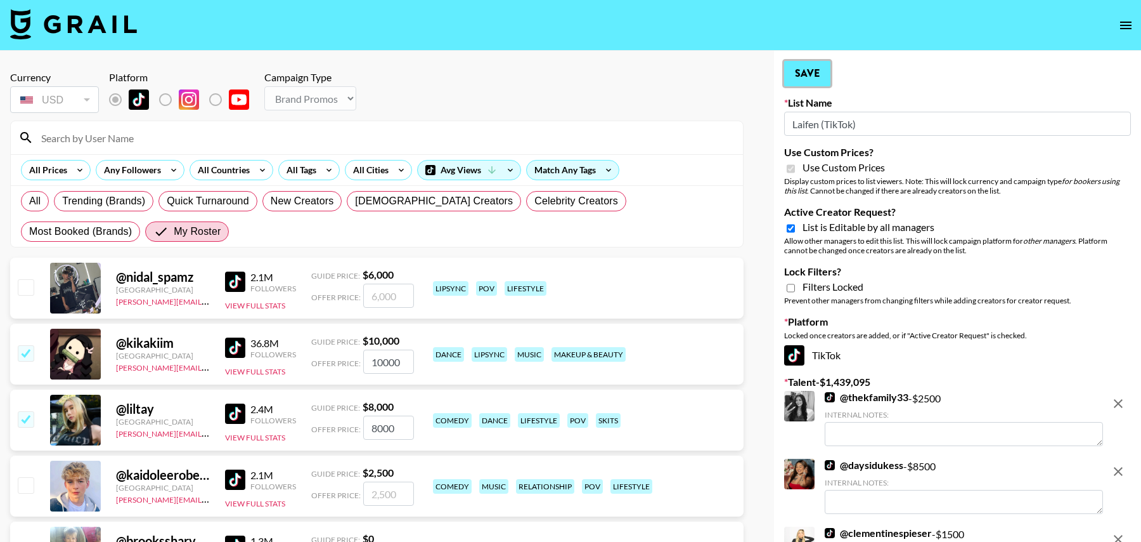
click at [806, 67] on button "Save" at bounding box center [807, 73] width 46 height 25
click at [806, 78] on button "Save" at bounding box center [807, 73] width 46 height 25
click at [0, 0] on div "Your changes have been saved!" at bounding box center [0, 0] width 0 height 0
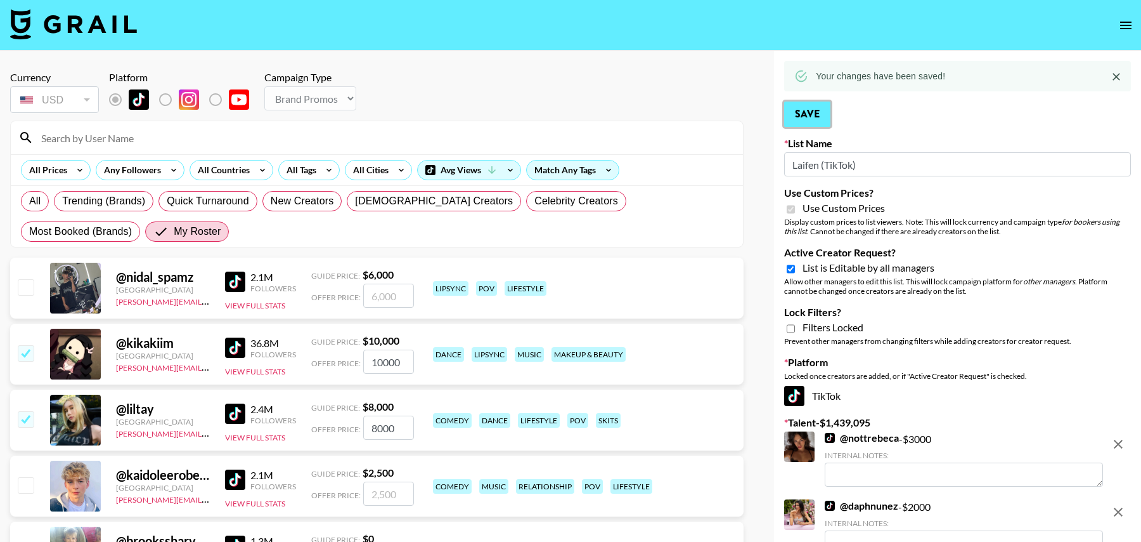
click at [807, 117] on button "Save" at bounding box center [807, 113] width 46 height 25
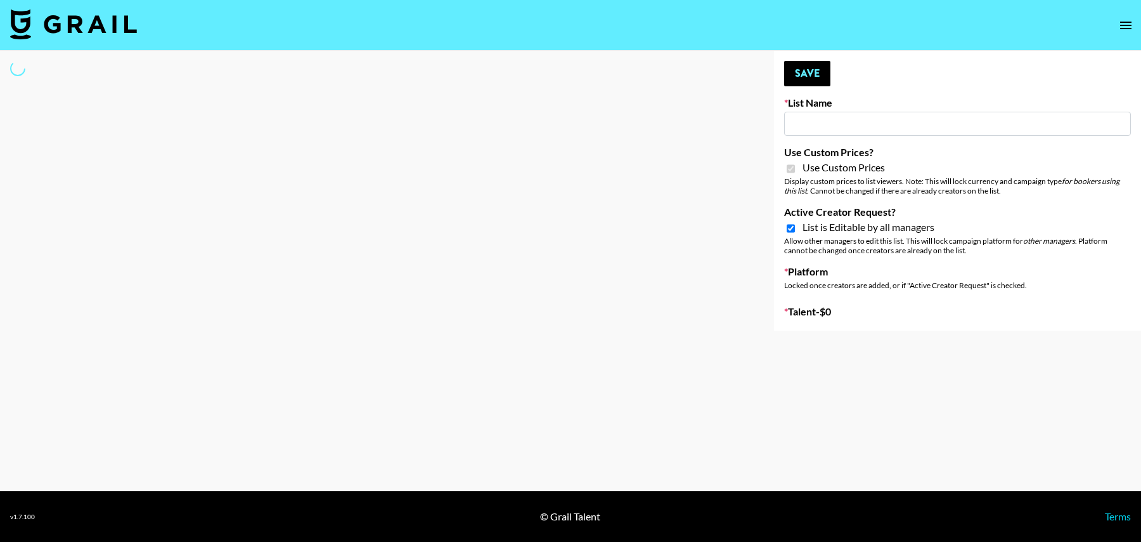
type input "[PERSON_NAME] (IG)"
checkbox input "true"
select select "Brand"
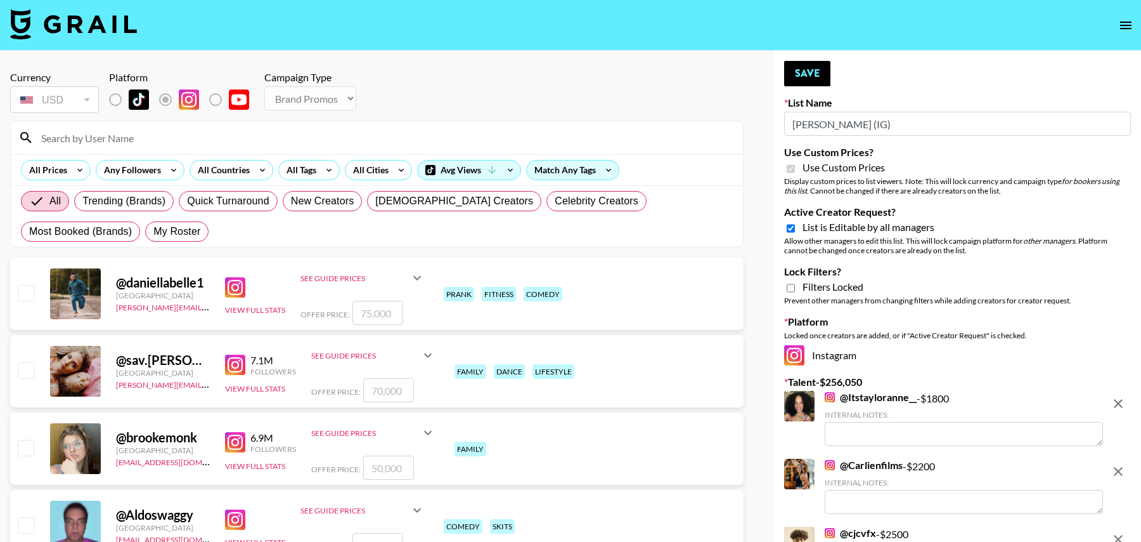
click at [145, 149] on div at bounding box center [377, 137] width 732 height 33
click at [145, 143] on input at bounding box center [385, 137] width 702 height 20
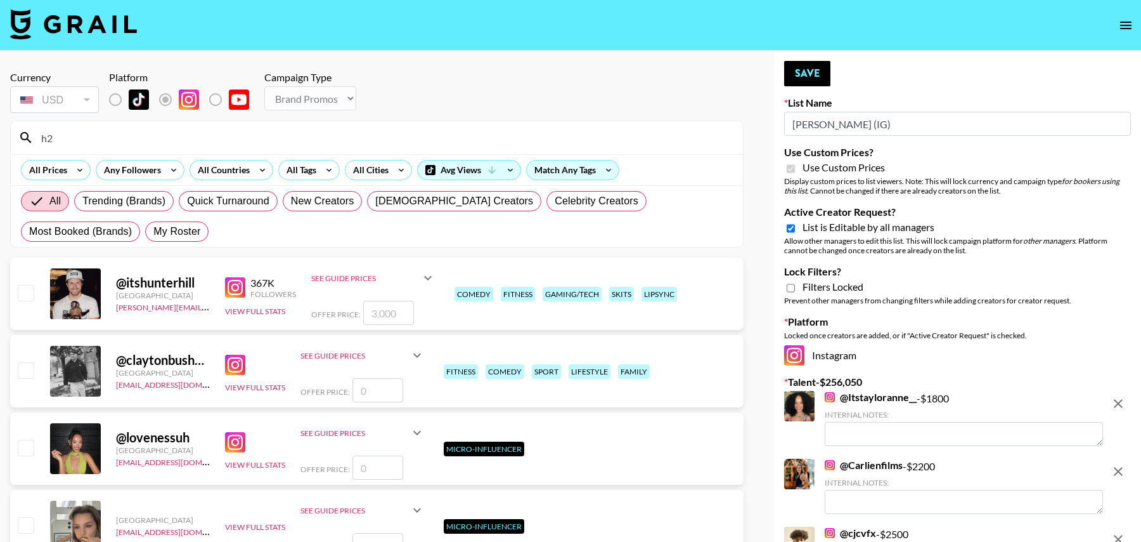
type input "h2"
click at [26, 290] on input "checkbox" at bounding box center [25, 292] width 15 height 15
checkbox input "true"
type input "3000"
click at [94, 137] on input "h2" at bounding box center [385, 137] width 702 height 20
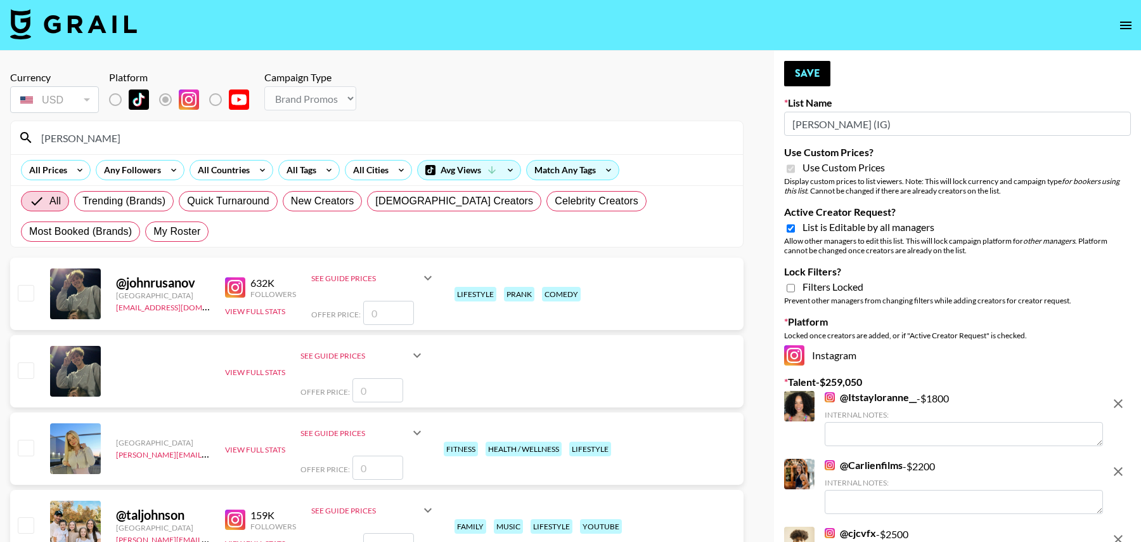
scroll to position [8, 0]
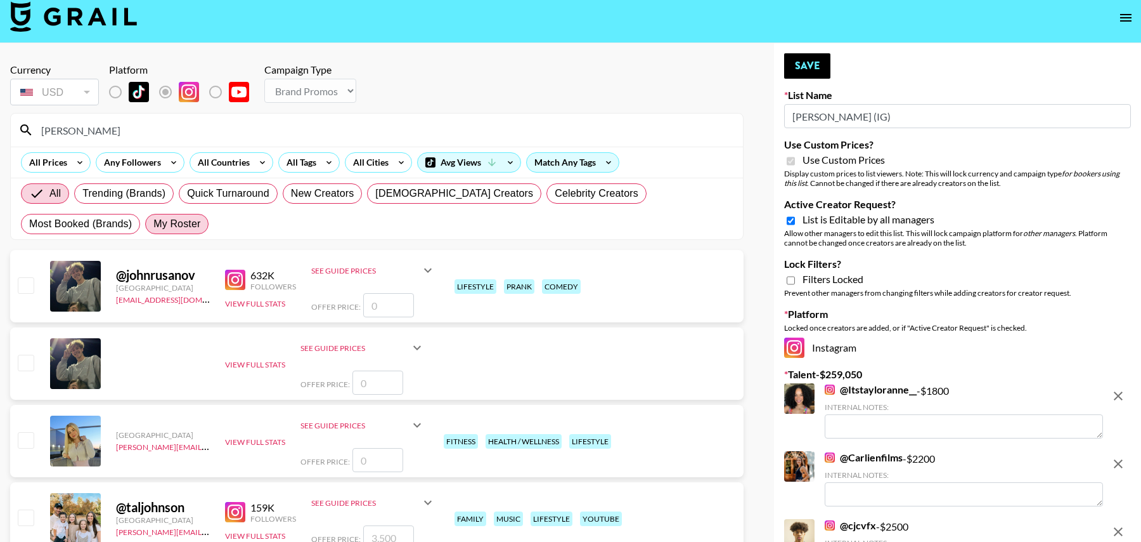
type input "john"
click at [153, 221] on span "My Roster" at bounding box center [176, 223] width 47 height 15
click at [153, 224] on input "My Roster" at bounding box center [153, 224] width 0 height 0
radio input "true"
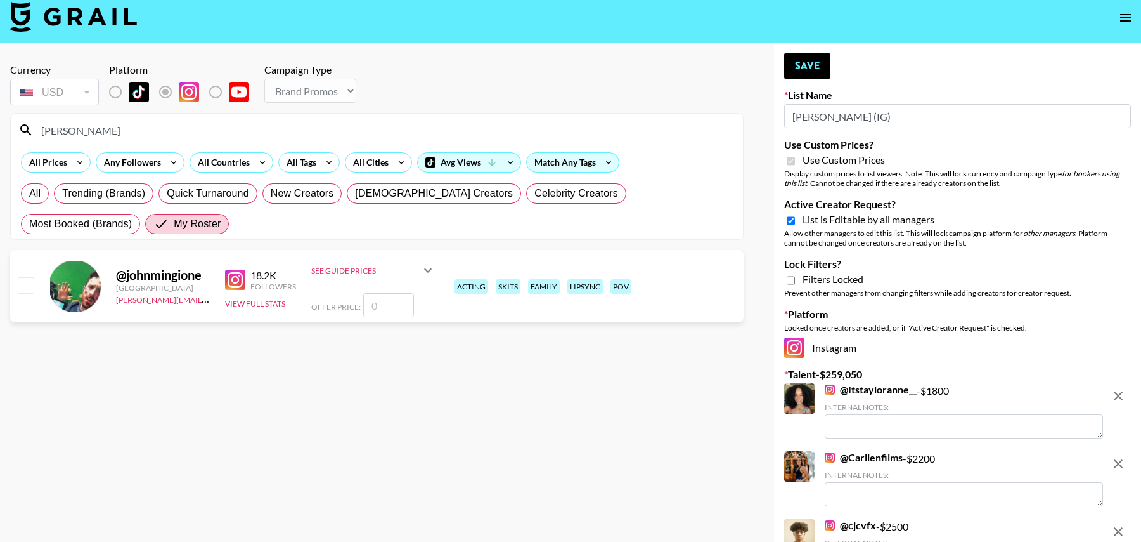
click at [389, 309] on input "number" at bounding box center [388, 305] width 51 height 24
type input "1"
checkbox input "true"
type input "2"
checkbox input "true"
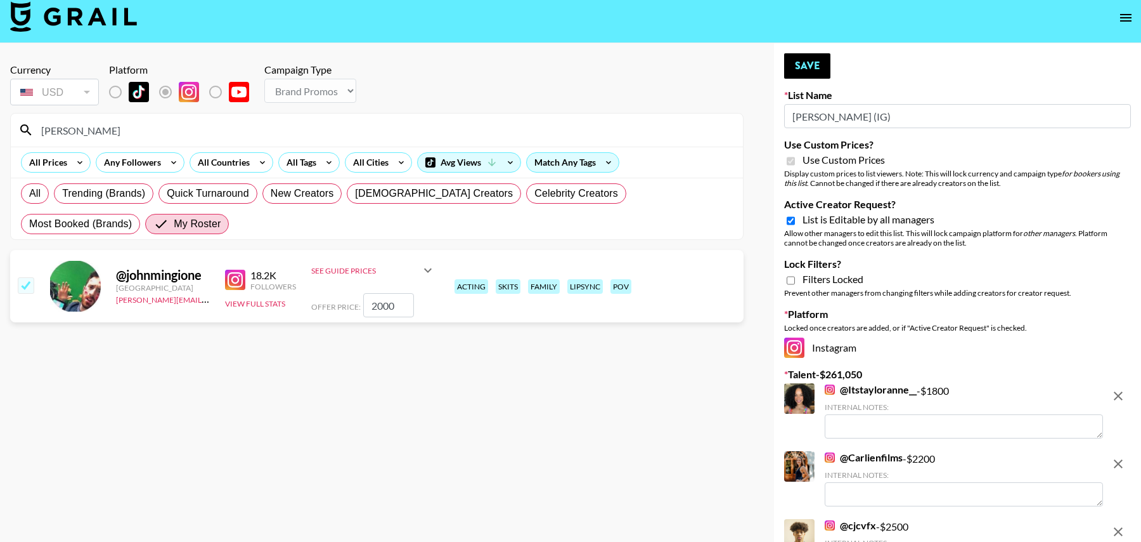
type input "2000"
click at [107, 129] on input "john" at bounding box center [385, 130] width 702 height 20
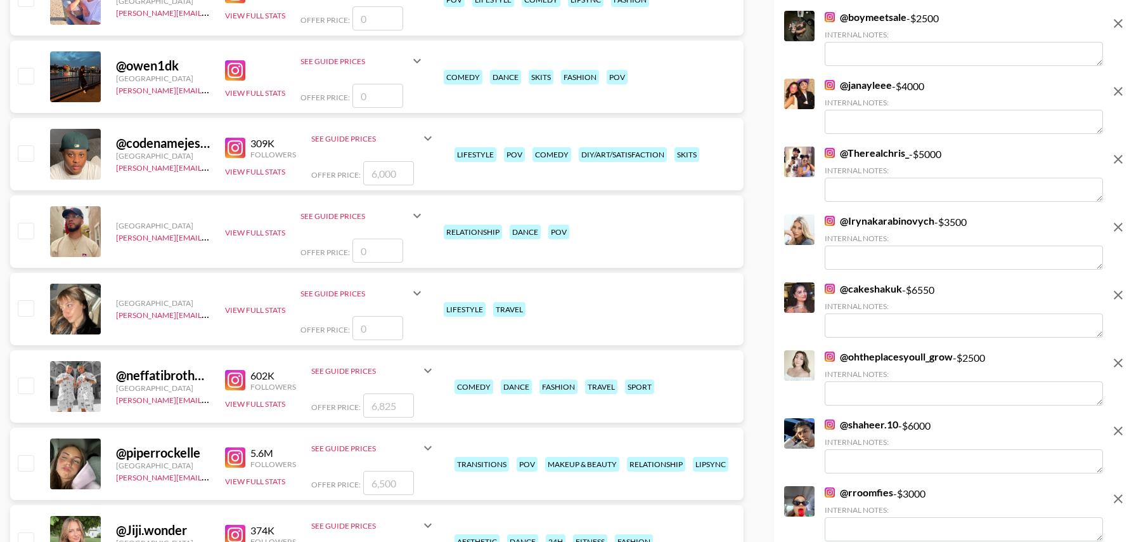
scroll to position [990, 0]
click at [23, 157] on input "checkbox" at bounding box center [25, 153] width 15 height 15
checkbox input "true"
type input "6000"
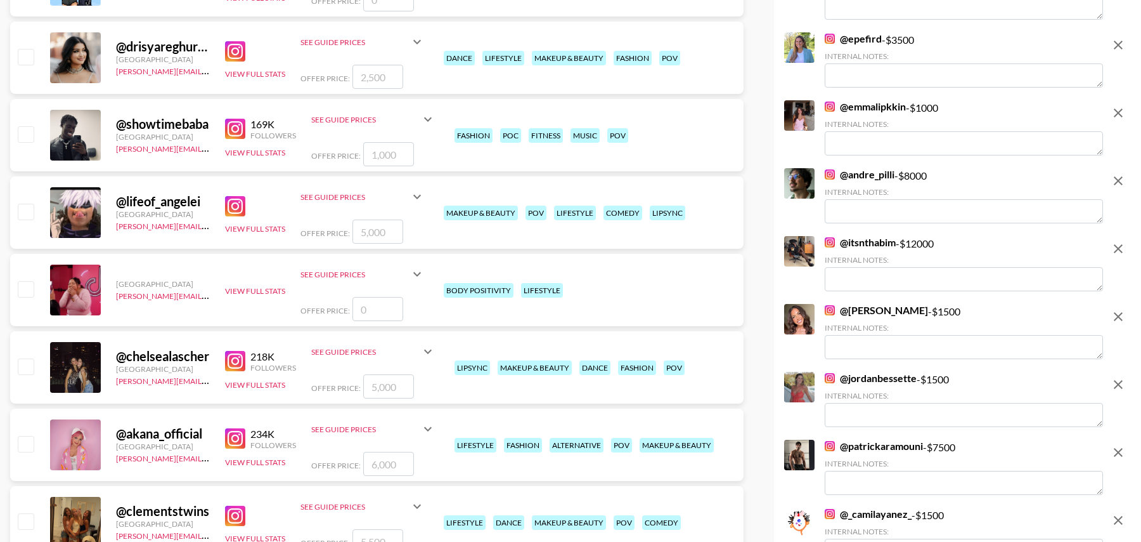
scroll to position [1789, 0]
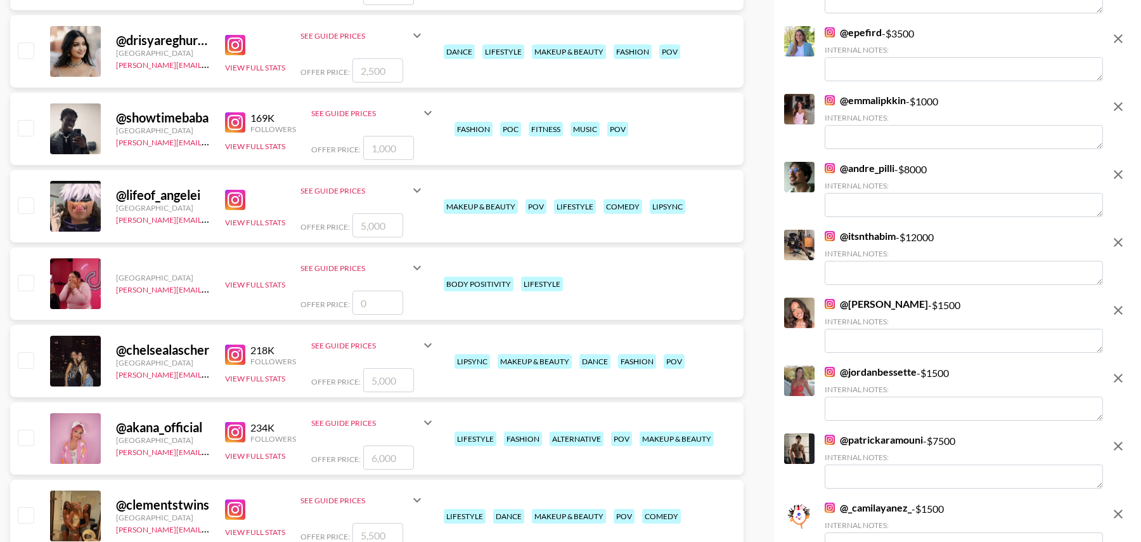
click at [27, 126] on input "checkbox" at bounding box center [25, 127] width 15 height 15
checkbox input "true"
type input "1000"
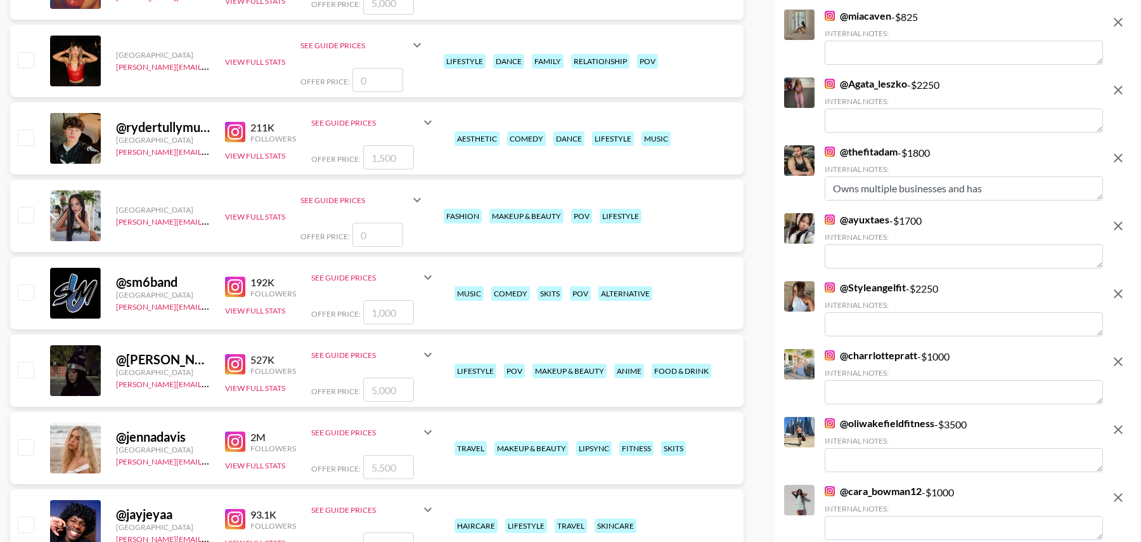
scroll to position [3126, 0]
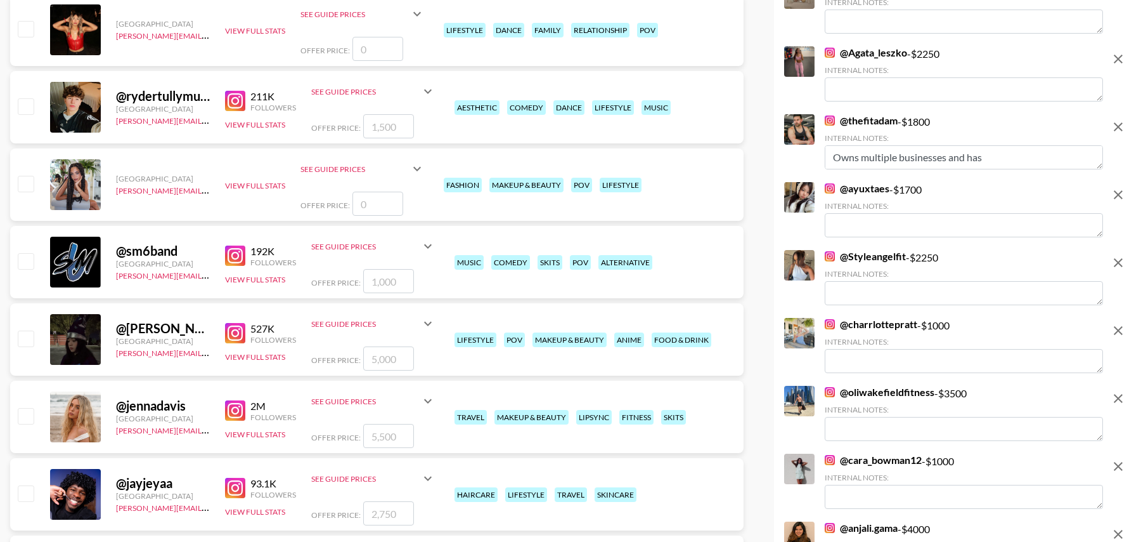
click at [27, 104] on input "checkbox" at bounding box center [25, 105] width 15 height 15
checkbox input "true"
type input "1500"
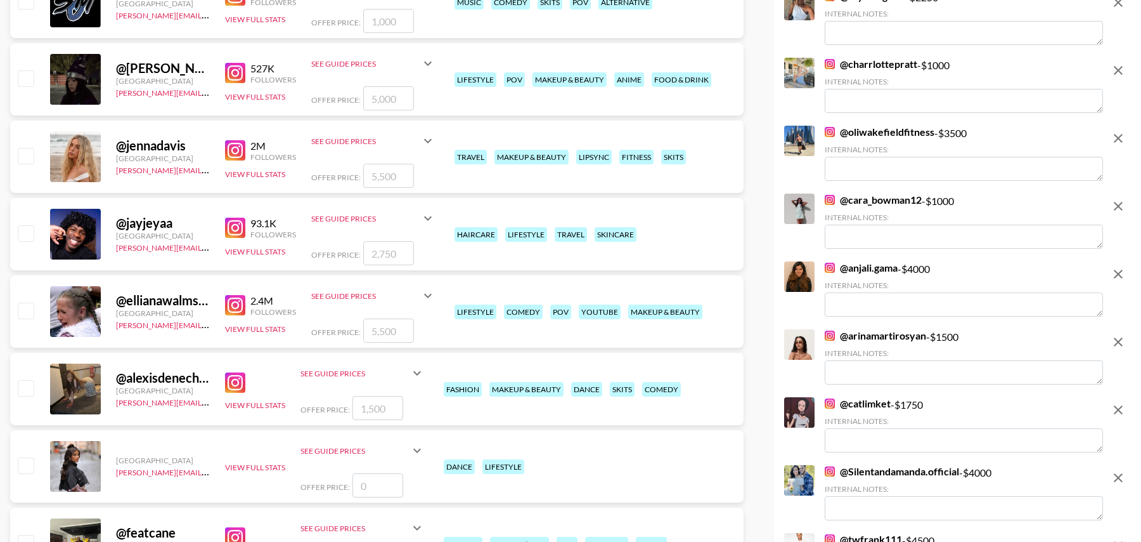
scroll to position [3410, 0]
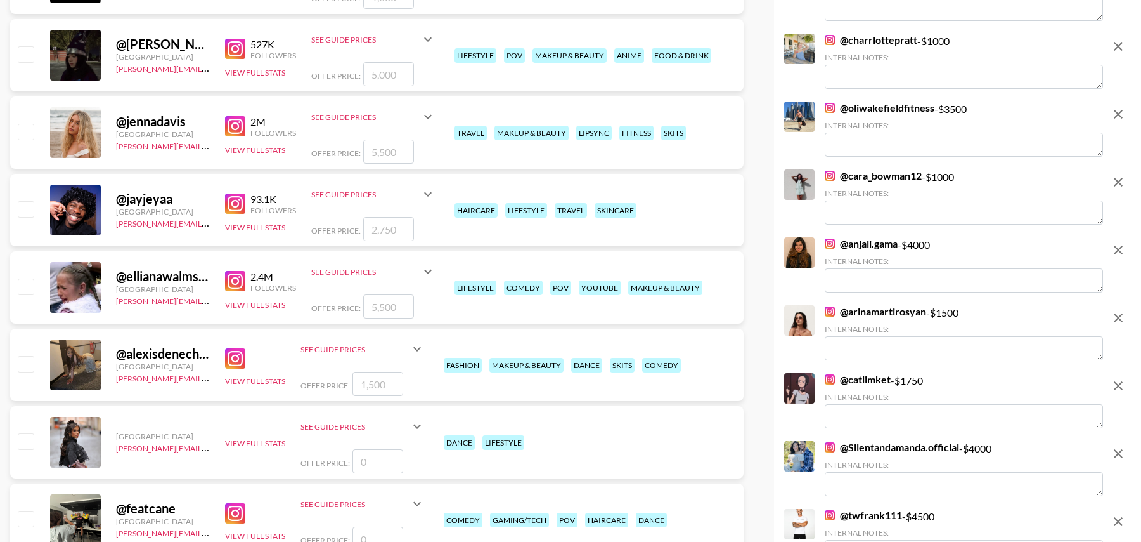
click at [27, 208] on input "checkbox" at bounding box center [25, 208] width 15 height 15
checkbox input "true"
type input "2750"
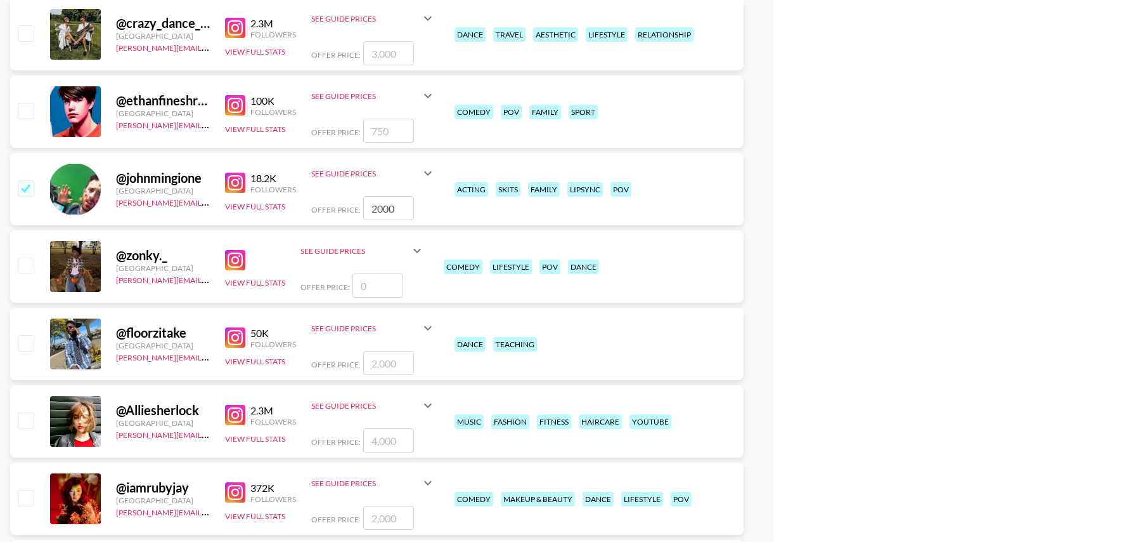
scroll to position [6992, 0]
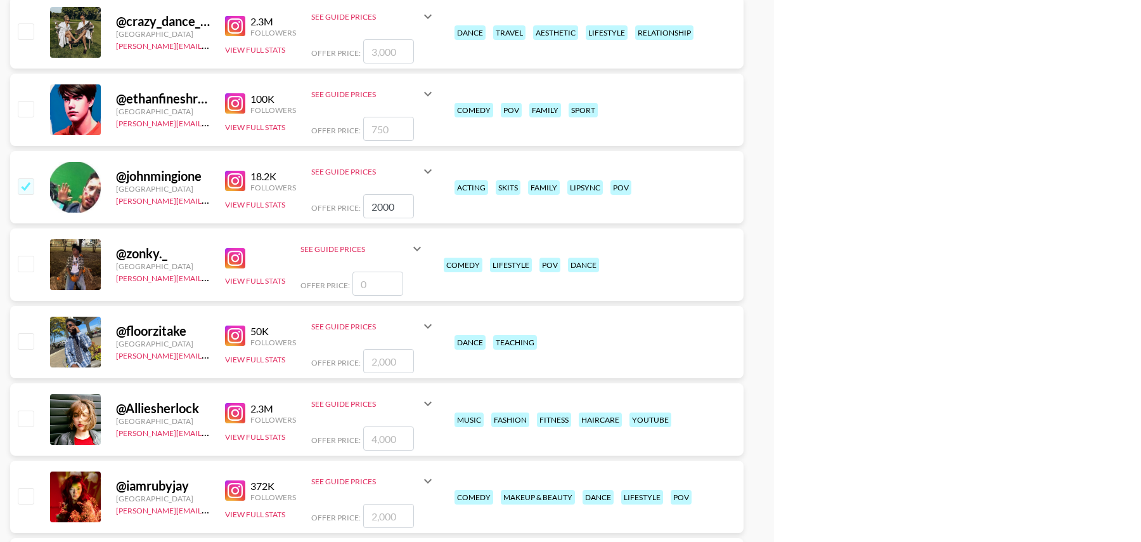
click at [23, 107] on input "checkbox" at bounding box center [25, 108] width 15 height 15
checkbox input "true"
type input "750"
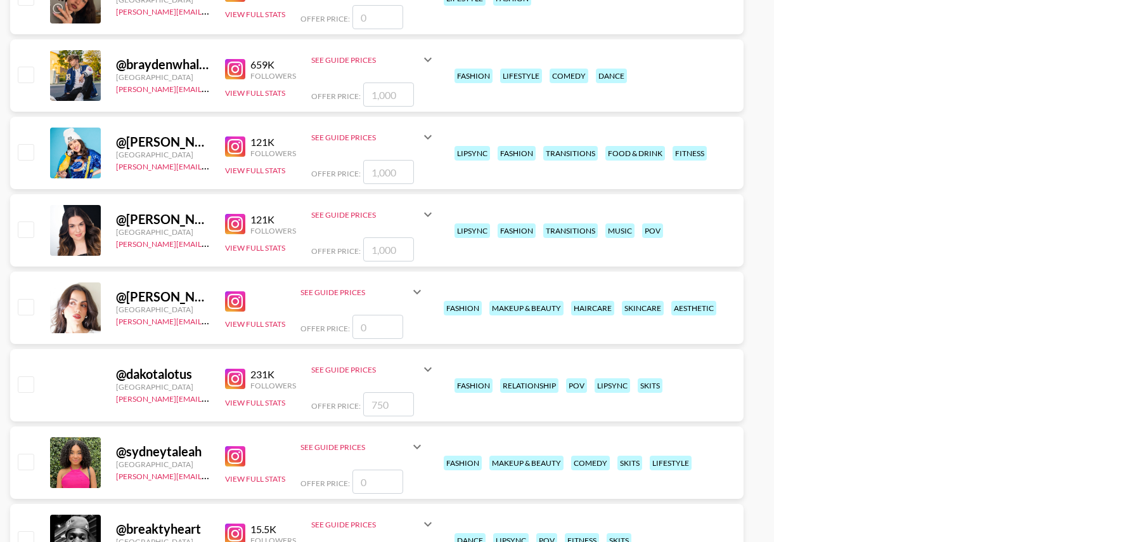
scroll to position [8513, 0]
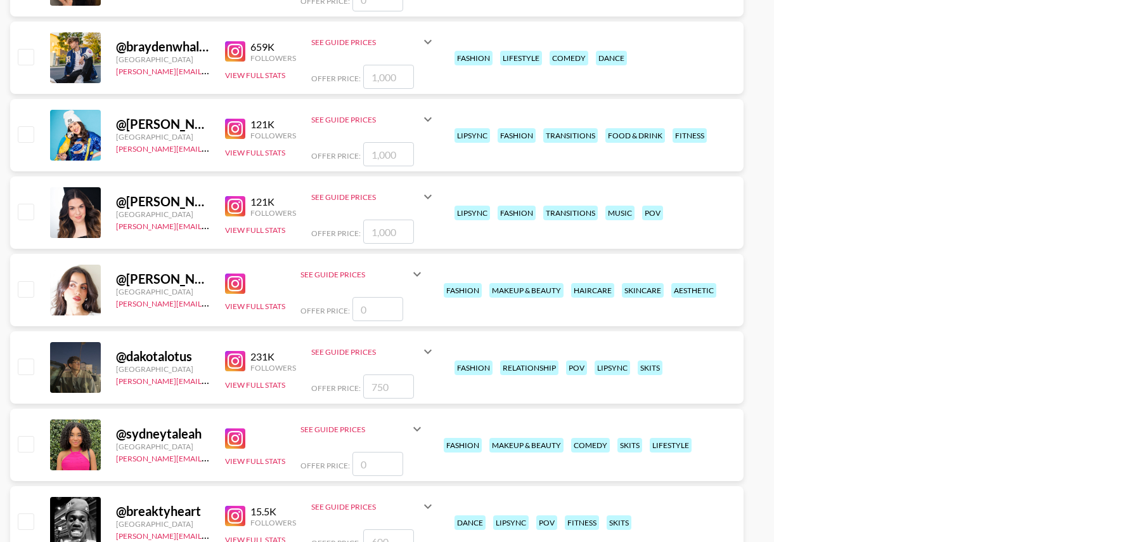
click at [26, 51] on input "checkbox" at bounding box center [25, 56] width 15 height 15
checkbox input "true"
type input "1000"
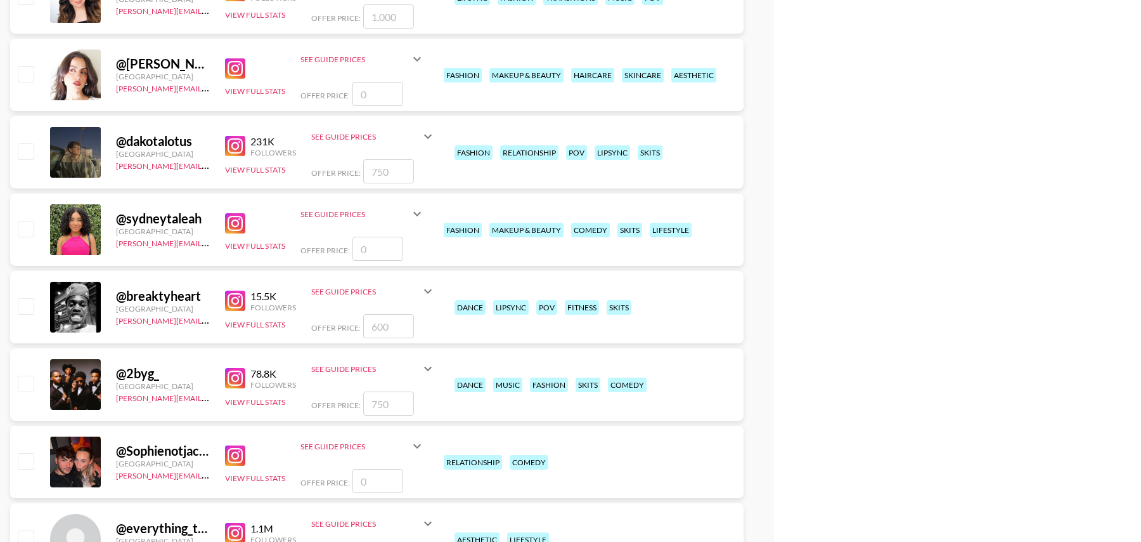
scroll to position [8729, 0]
click at [20, 152] on input "checkbox" at bounding box center [25, 150] width 15 height 15
checkbox input "true"
type input "750"
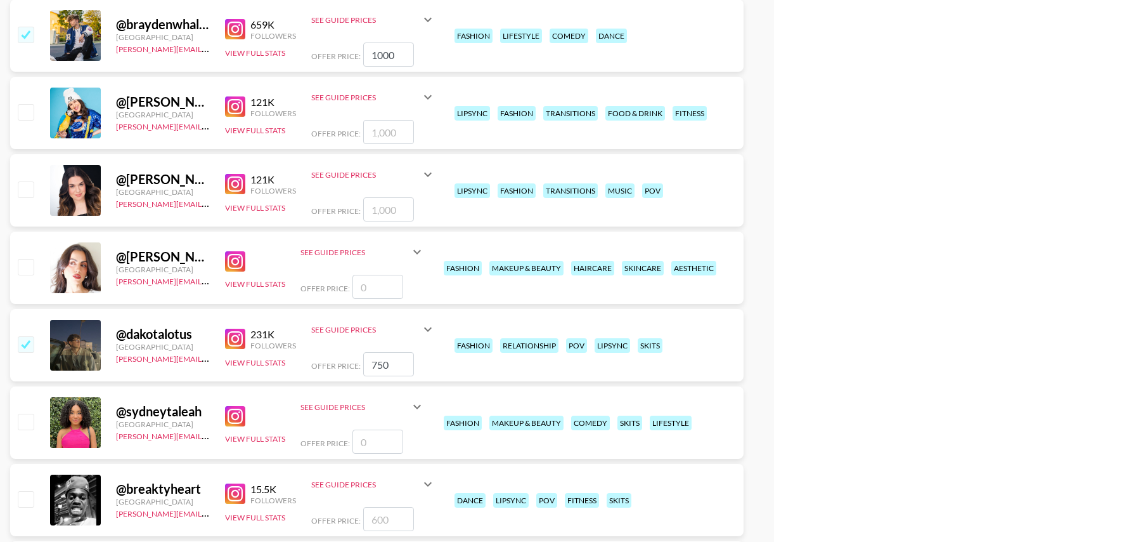
scroll to position [8533, 0]
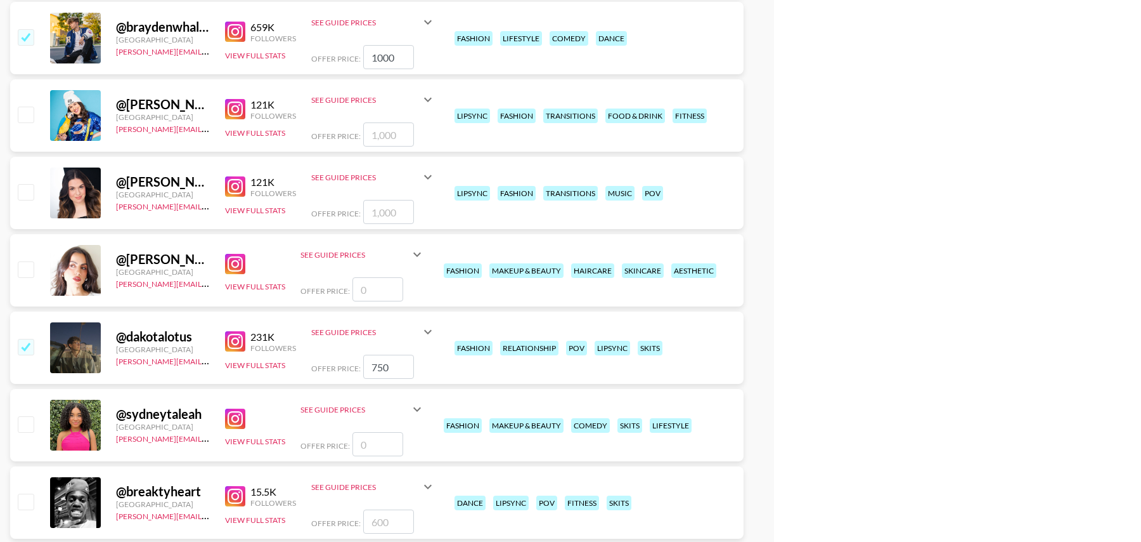
drag, startPoint x: 391, startPoint y: 362, endPoint x: 346, endPoint y: 362, distance: 45.7
click at [346, 362] on div "Offer Price: 750" at bounding box center [373, 366] width 124 height 24
type input "1000"
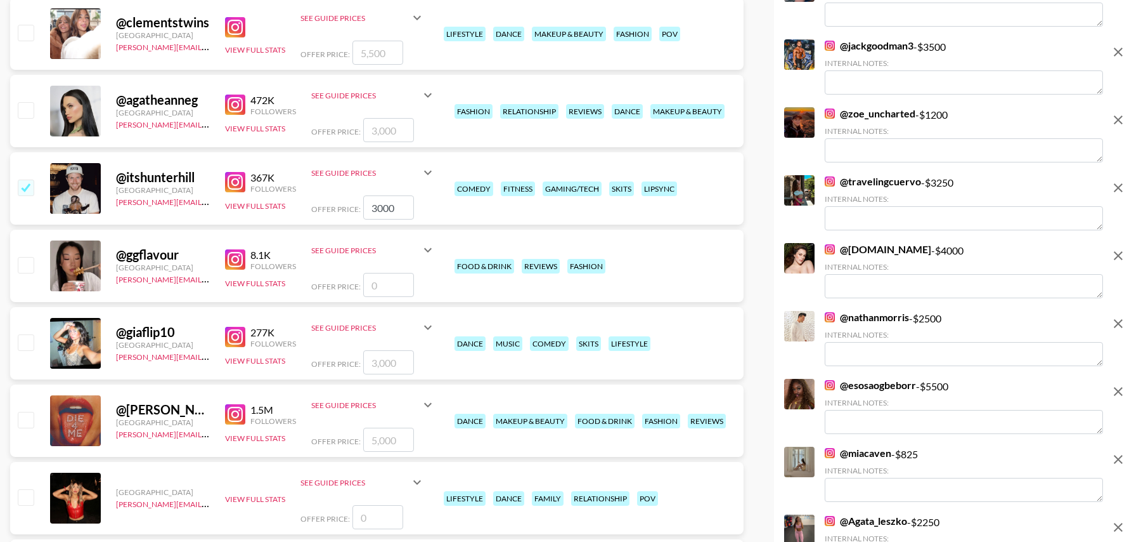
scroll to position [0, 0]
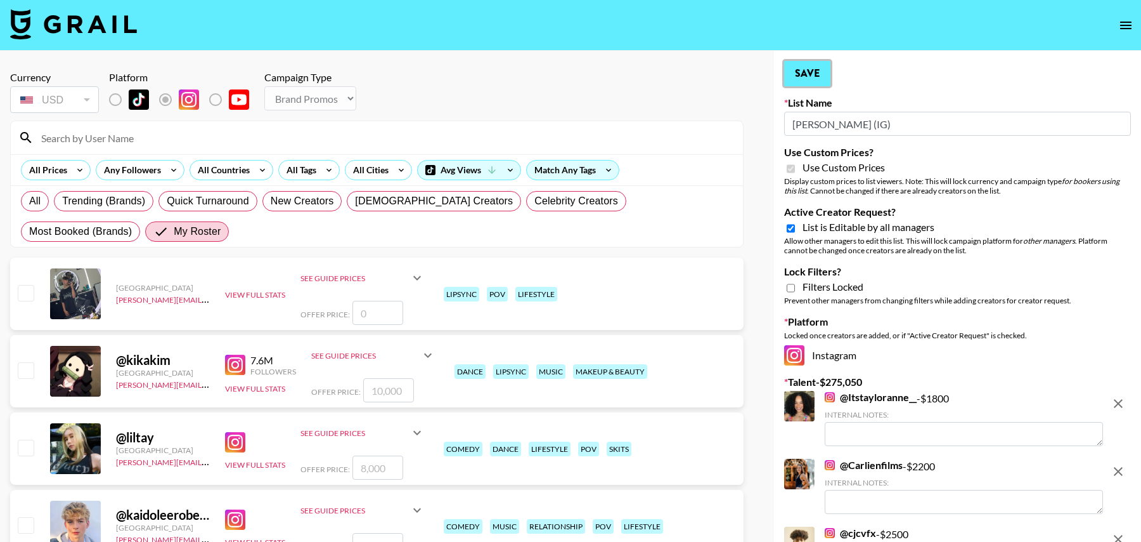
click at [805, 63] on button "Save" at bounding box center [807, 73] width 46 height 25
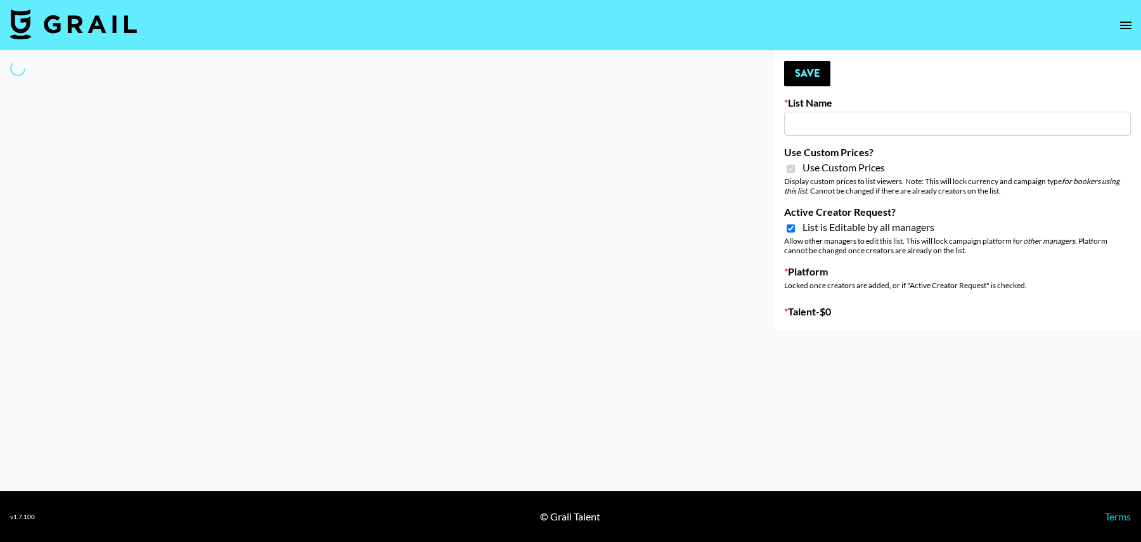
type input "[PERSON_NAME] (TikTok)"
checkbox input "true"
select select "Brand"
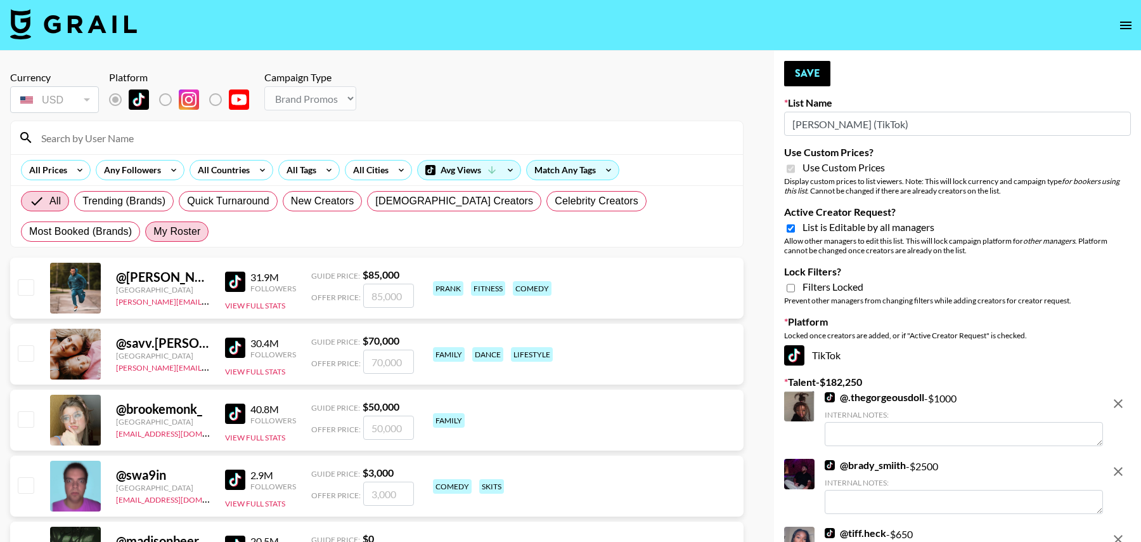
click at [153, 224] on span "My Roster" at bounding box center [176, 231] width 47 height 15
click at [153, 231] on input "My Roster" at bounding box center [153, 231] width 0 height 0
radio input "true"
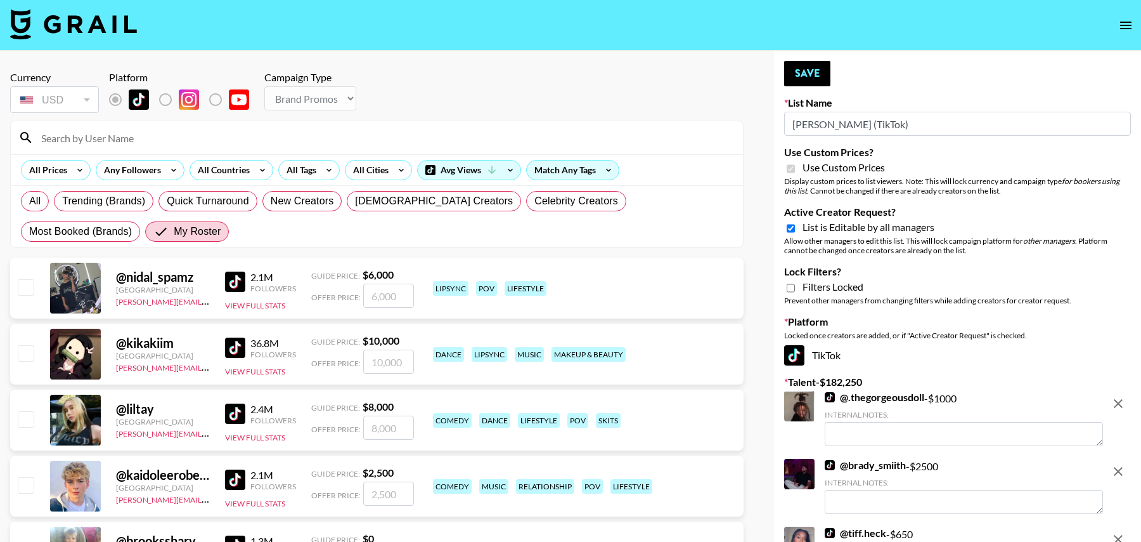
click at [26, 285] on input "checkbox" at bounding box center [25, 286] width 15 height 15
checkbox input "true"
type input "6000"
click at [22, 477] on input "checkbox" at bounding box center [25, 484] width 15 height 15
checkbox input "true"
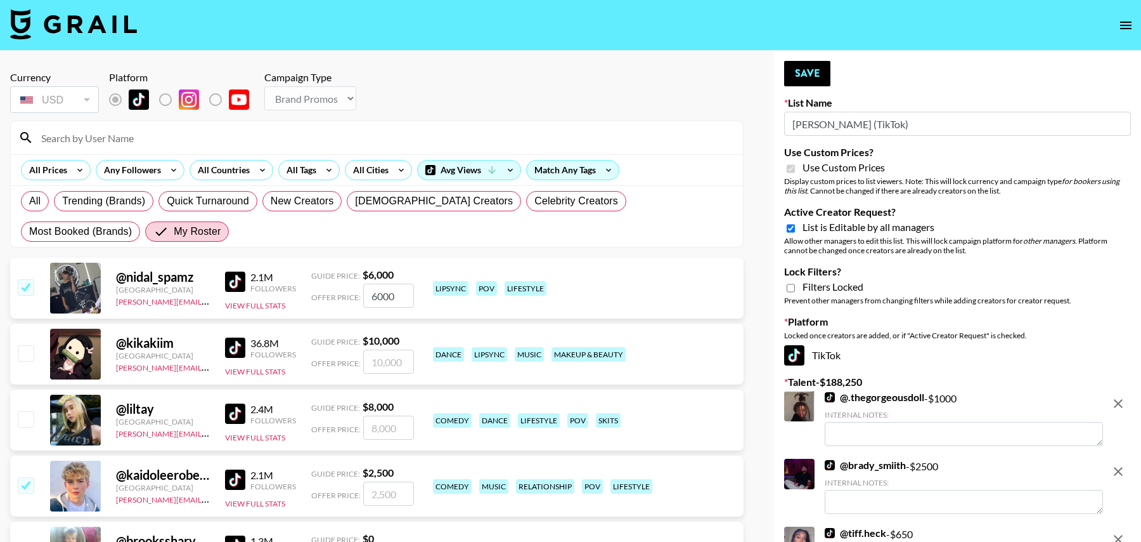
type input "2500"
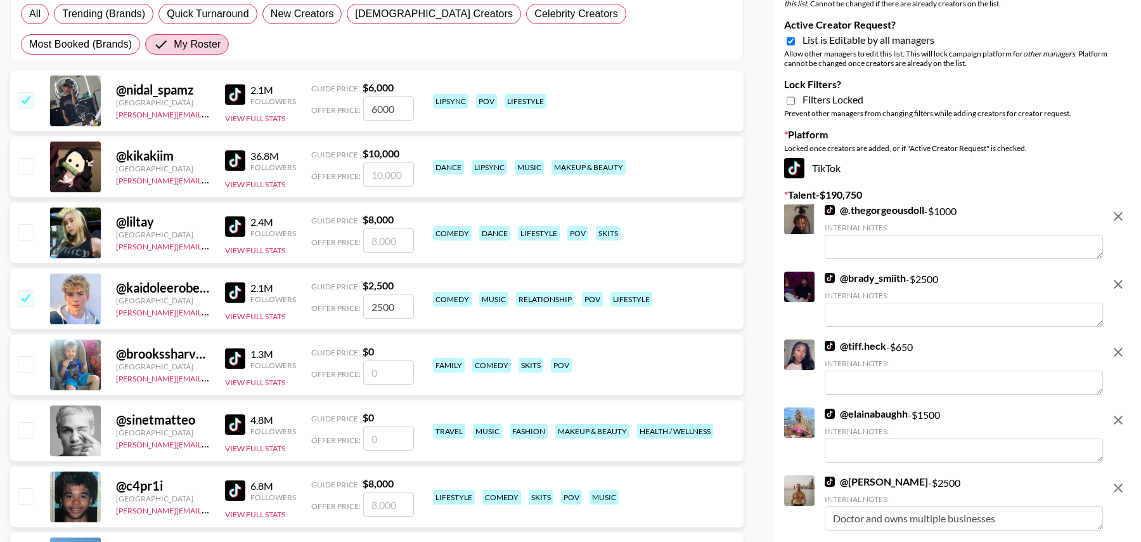
scroll to position [195, 0]
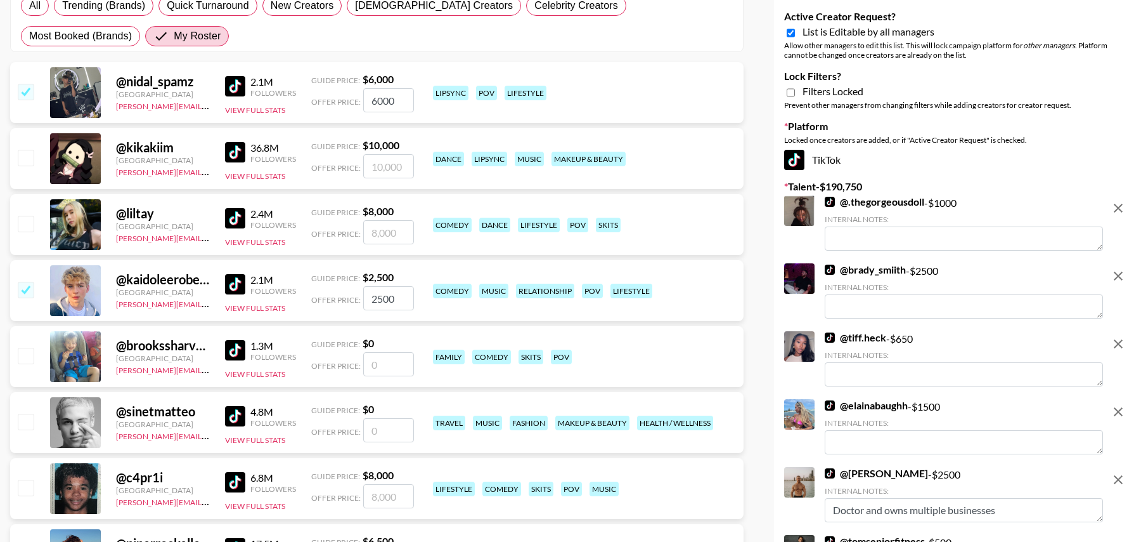
click at [398, 356] on input "number" at bounding box center [388, 364] width 51 height 24
checkbox input "true"
type input "3500"
click at [32, 483] on input "checkbox" at bounding box center [25, 486] width 15 height 15
checkbox input "true"
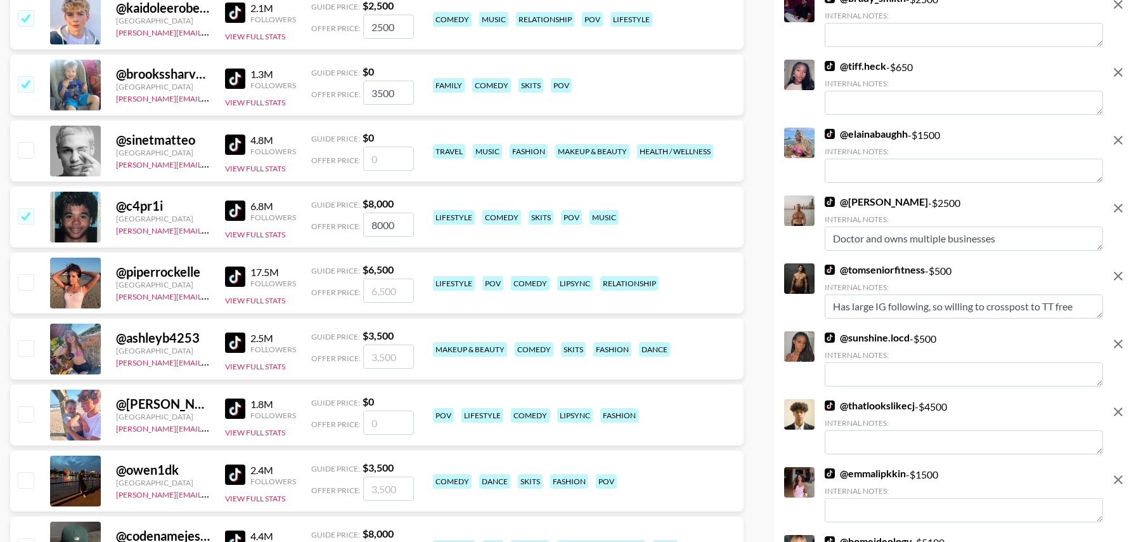
scroll to position [483, 0]
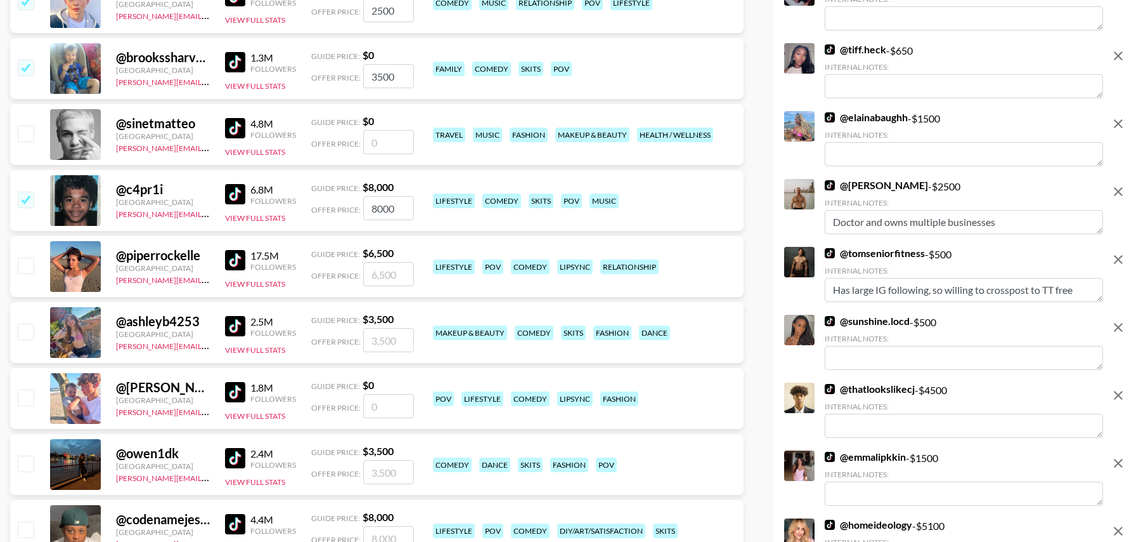
drag, startPoint x: 398, startPoint y: 207, endPoint x: 342, endPoint y: 207, distance: 56.4
click at [342, 207] on div "Offer Price: 8000" at bounding box center [362, 208] width 103 height 24
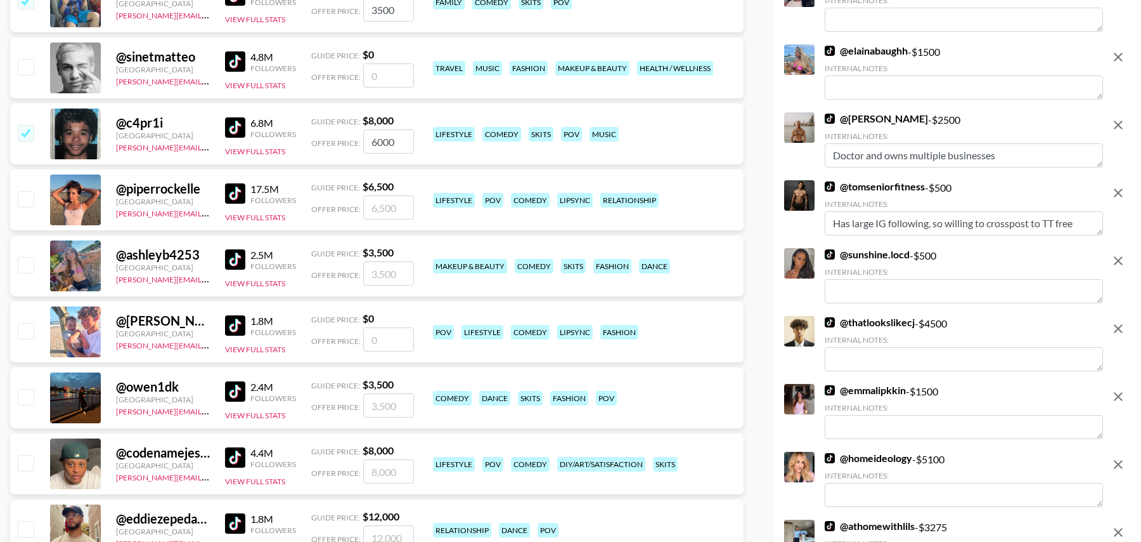
scroll to position [568, 0]
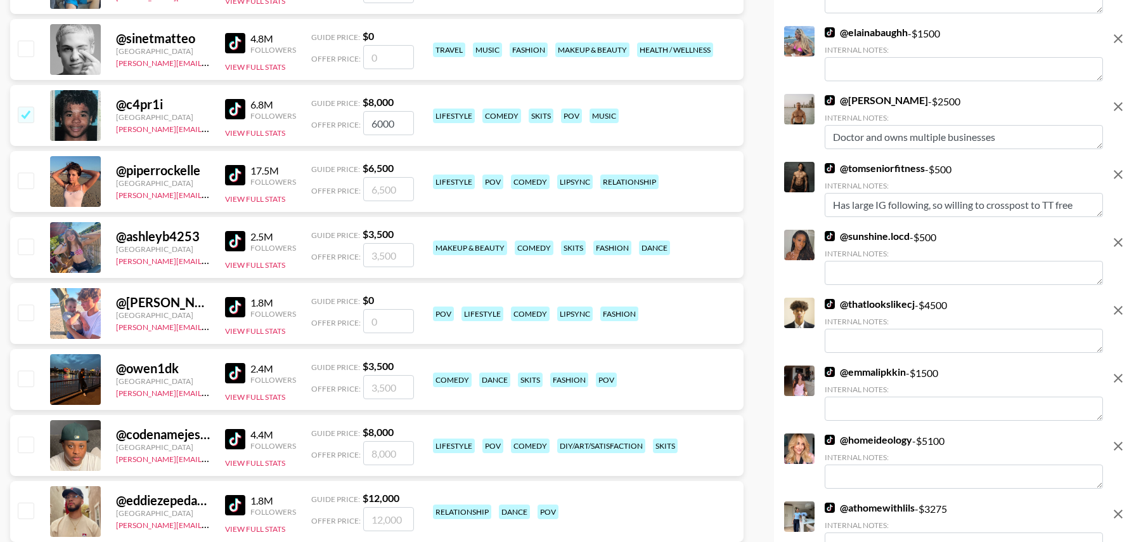
type input "6000"
click at [383, 321] on input "number" at bounding box center [388, 321] width 51 height 24
checkbox input "true"
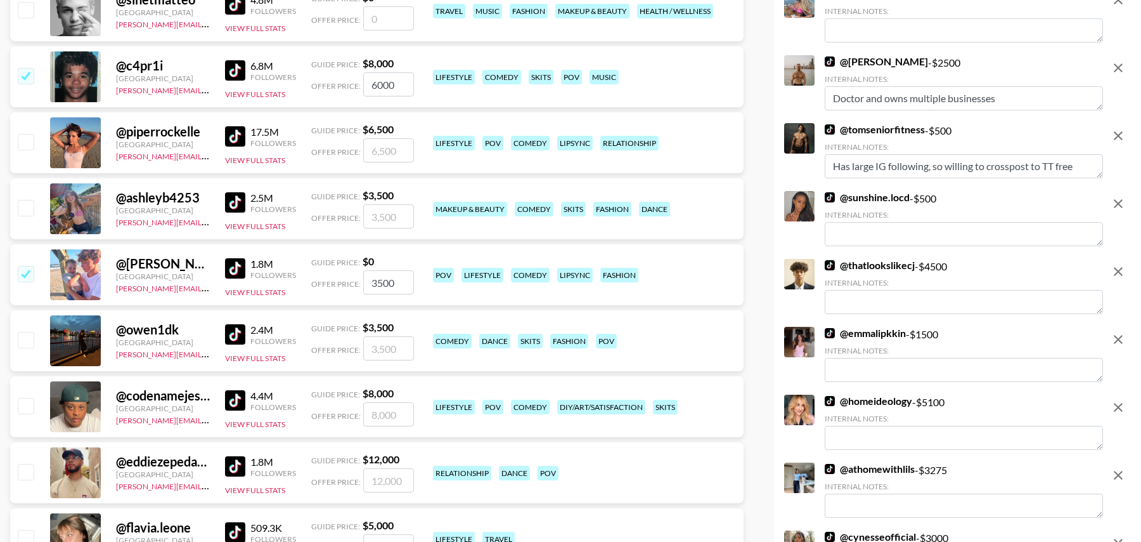
type input "3500"
click at [30, 405] on input "checkbox" at bounding box center [25, 405] width 15 height 15
checkbox input "true"
type input "8000"
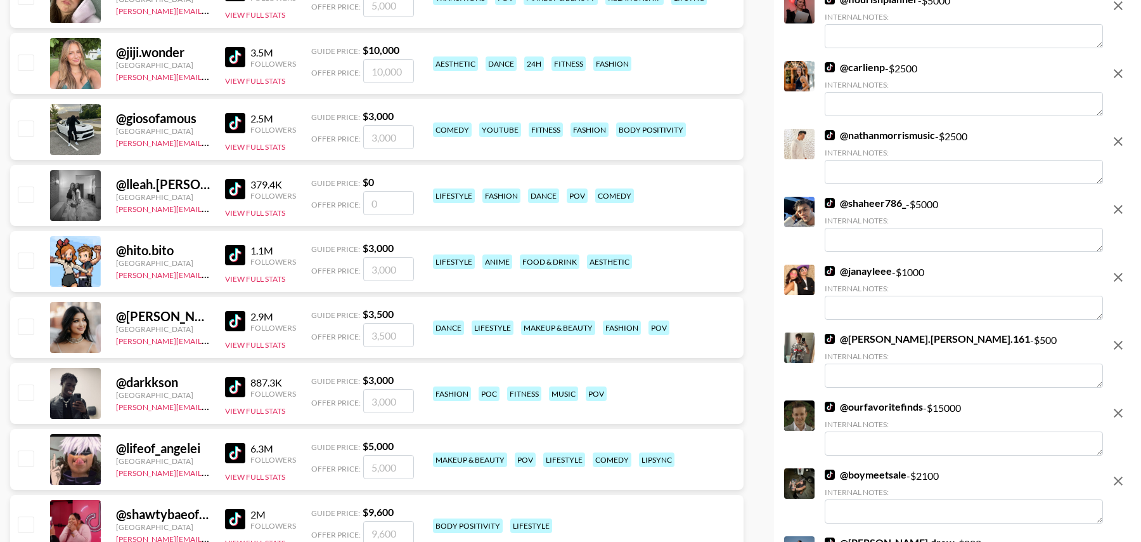
click at [23, 387] on input "checkbox" at bounding box center [25, 391] width 15 height 15
checkbox input "true"
type input "3000"
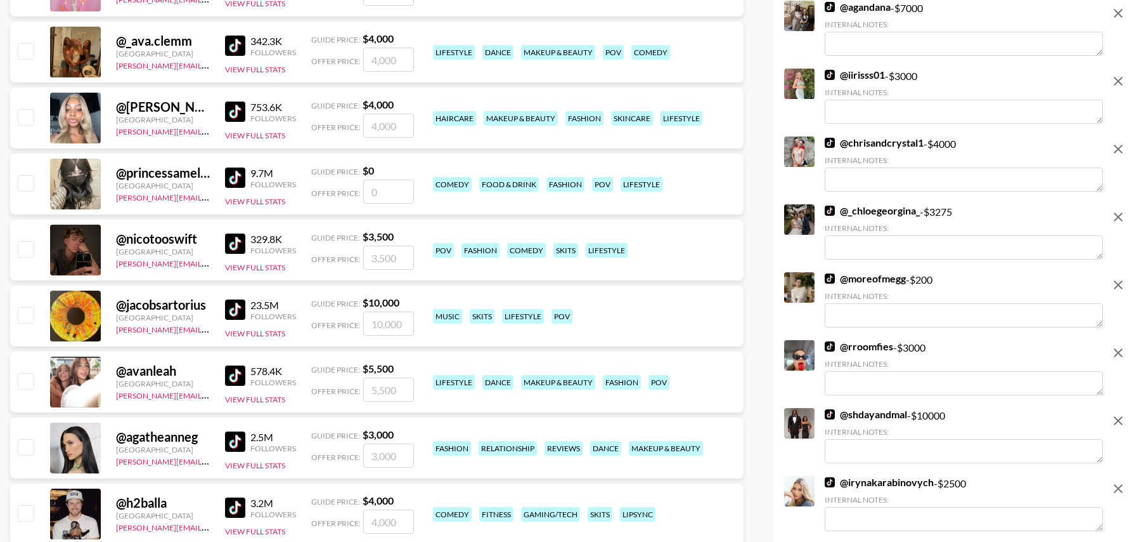
scroll to position [1951, 0]
click at [26, 249] on input "checkbox" at bounding box center [25, 247] width 15 height 15
checkbox input "true"
type input "3500"
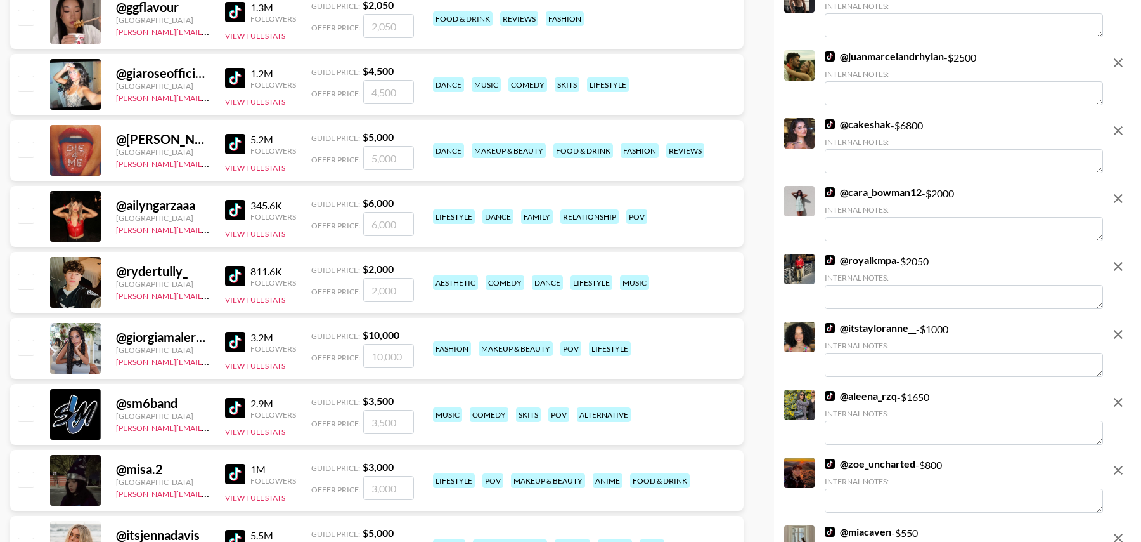
scroll to position [2531, 0]
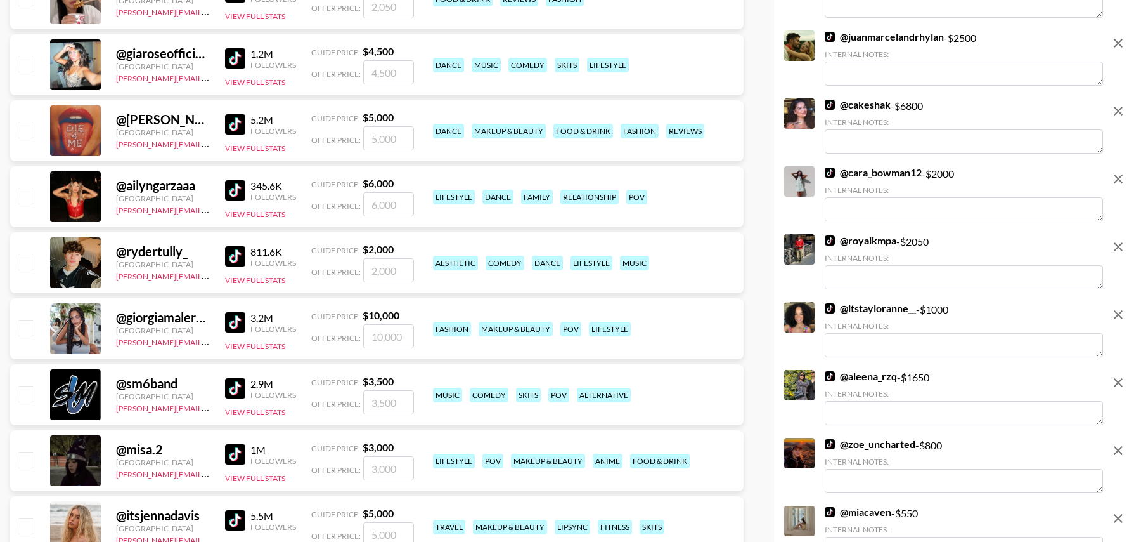
drag, startPoint x: 27, startPoint y: 260, endPoint x: 26, endPoint y: 289, distance: 28.5
click at [26, 260] on input "checkbox" at bounding box center [25, 261] width 15 height 15
checkbox input "true"
type input "2000"
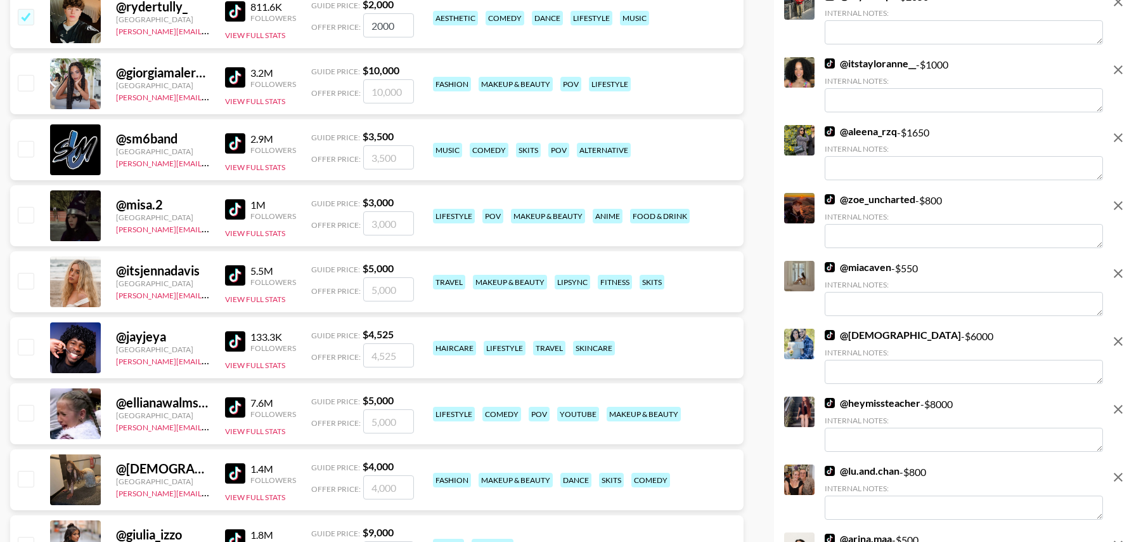
click at [27, 344] on input "checkbox" at bounding box center [25, 346] width 15 height 15
checkbox input "true"
type input "4525"
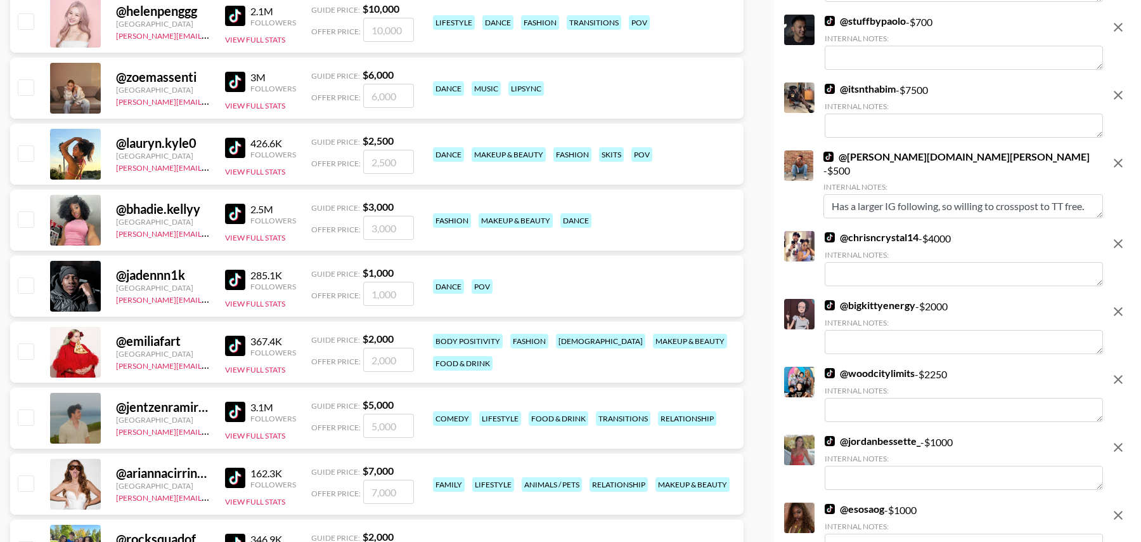
click at [28, 289] on input "checkbox" at bounding box center [25, 284] width 15 height 15
checkbox input "true"
type input "1000"
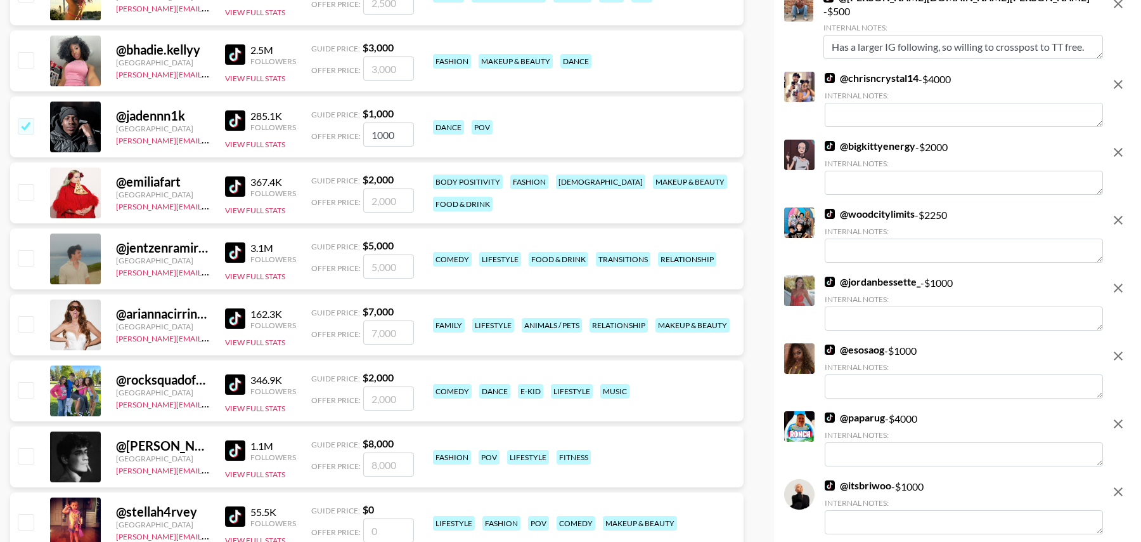
scroll to position [3656, 0]
click at [30, 258] on input "checkbox" at bounding box center [25, 257] width 15 height 15
checkbox input "true"
type input "5000"
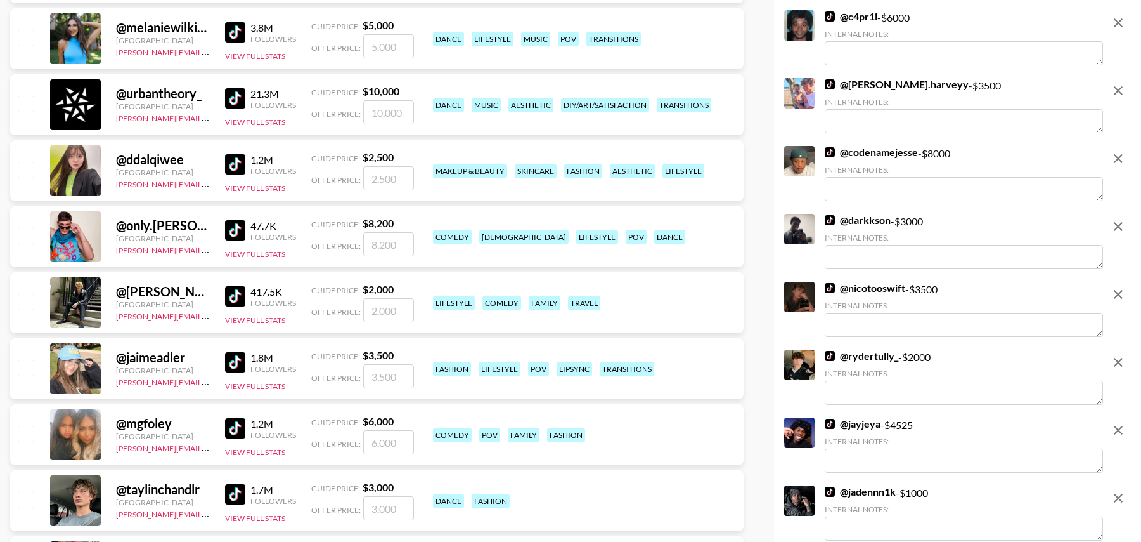
scroll to position [4705, 0]
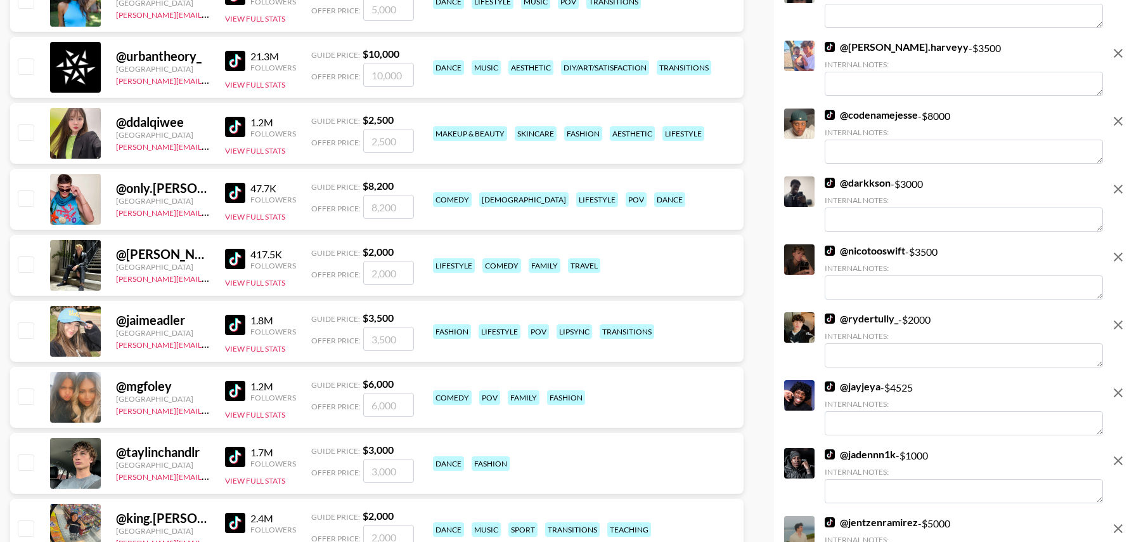
click at [23, 263] on input "checkbox" at bounding box center [25, 263] width 15 height 15
checkbox input "true"
type input "2000"
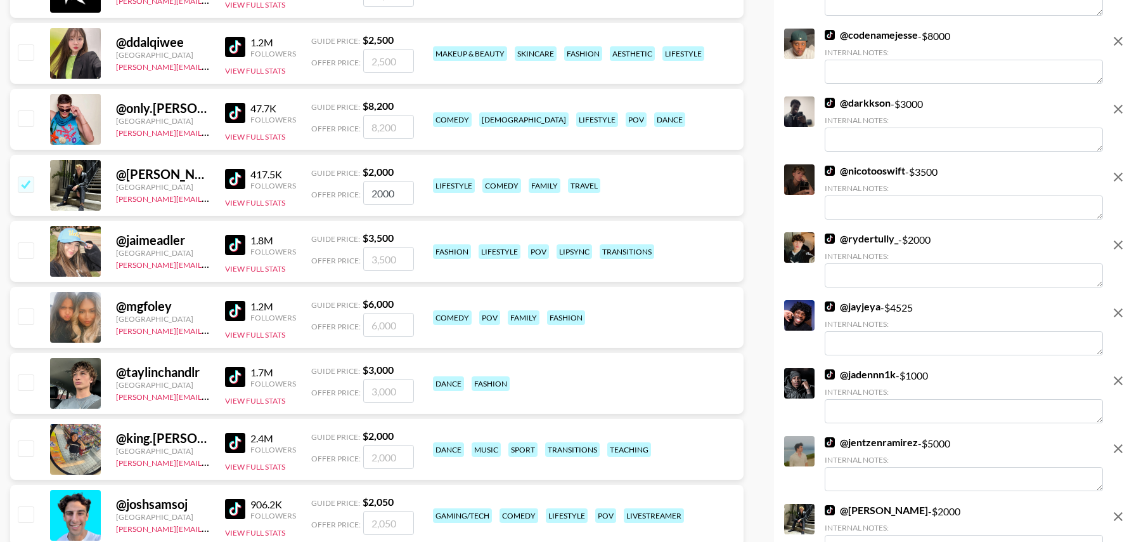
click at [30, 377] on input "checkbox" at bounding box center [25, 381] width 15 height 15
checkbox input "true"
type input "3000"
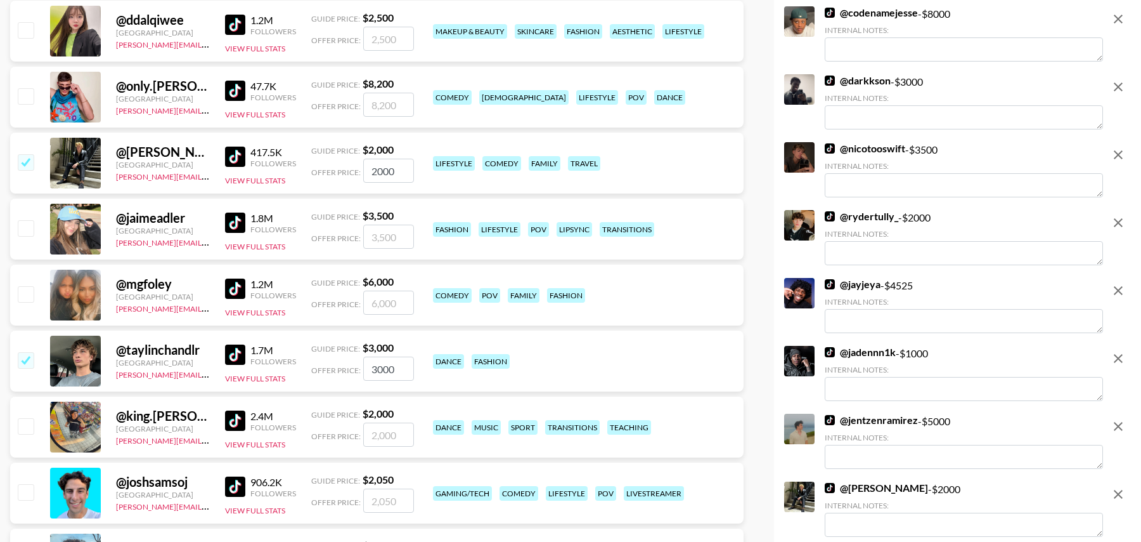
click at [29, 422] on input "checkbox" at bounding box center [25, 425] width 15 height 15
checkbox input "true"
type input "2000"
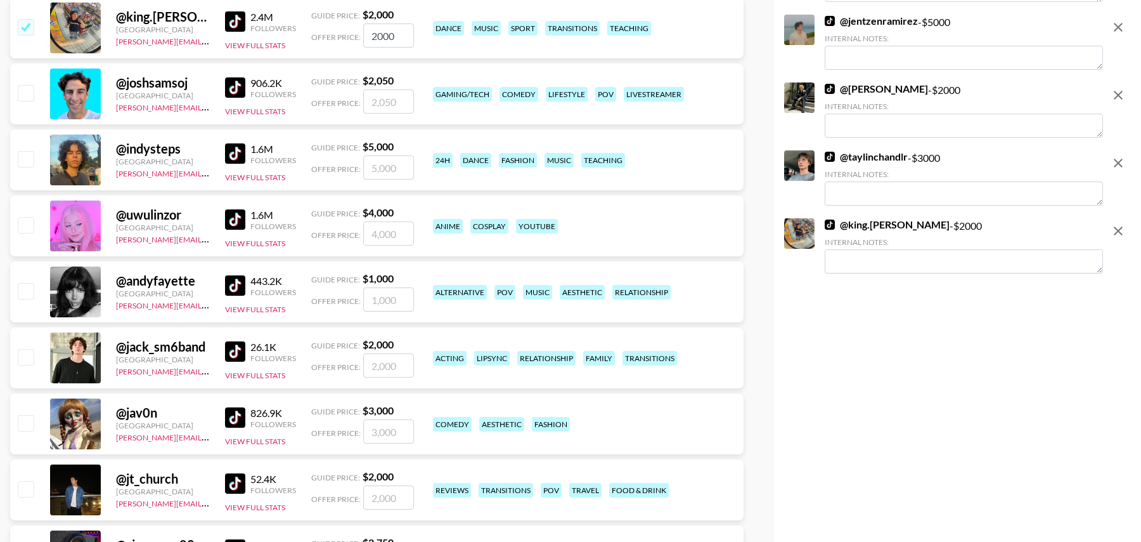
scroll to position [5333, 0]
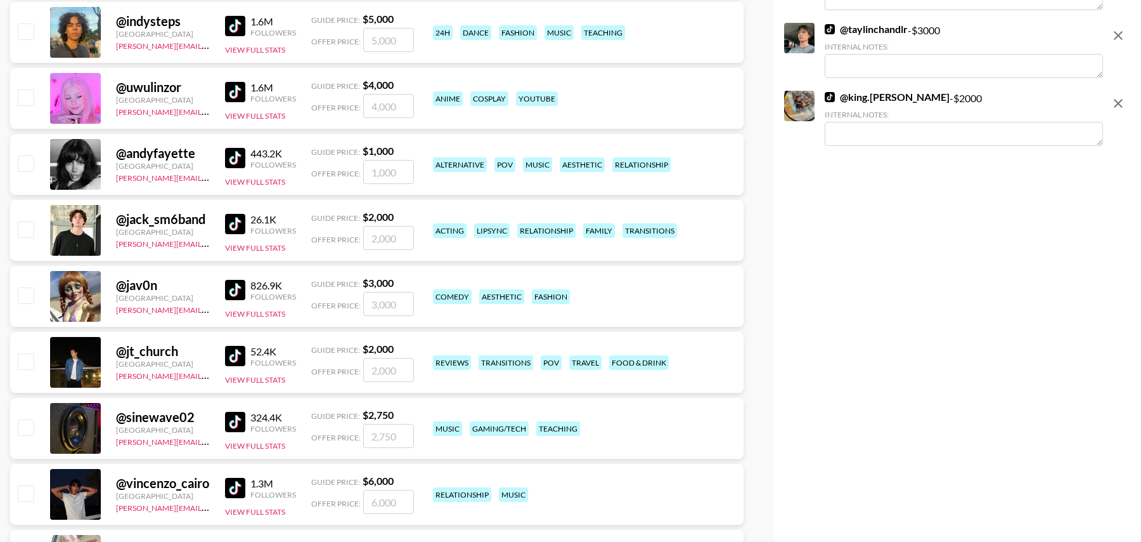
click at [157, 219] on div "@ jack_sm6band" at bounding box center [163, 219] width 94 height 16
click at [136, 223] on div "@ jack_sm6band" at bounding box center [163, 219] width 94 height 16
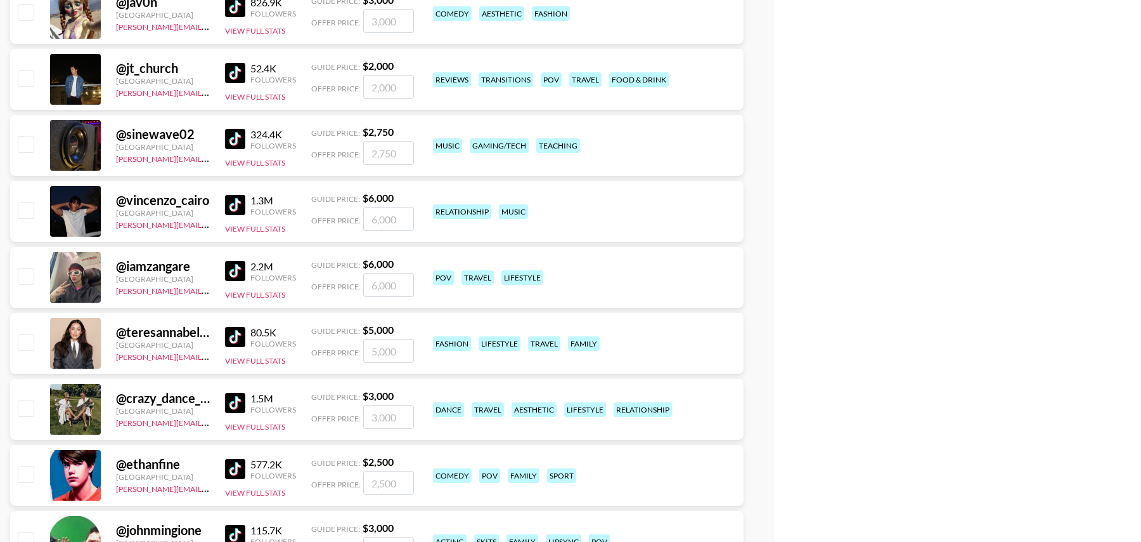
scroll to position [5606, 0]
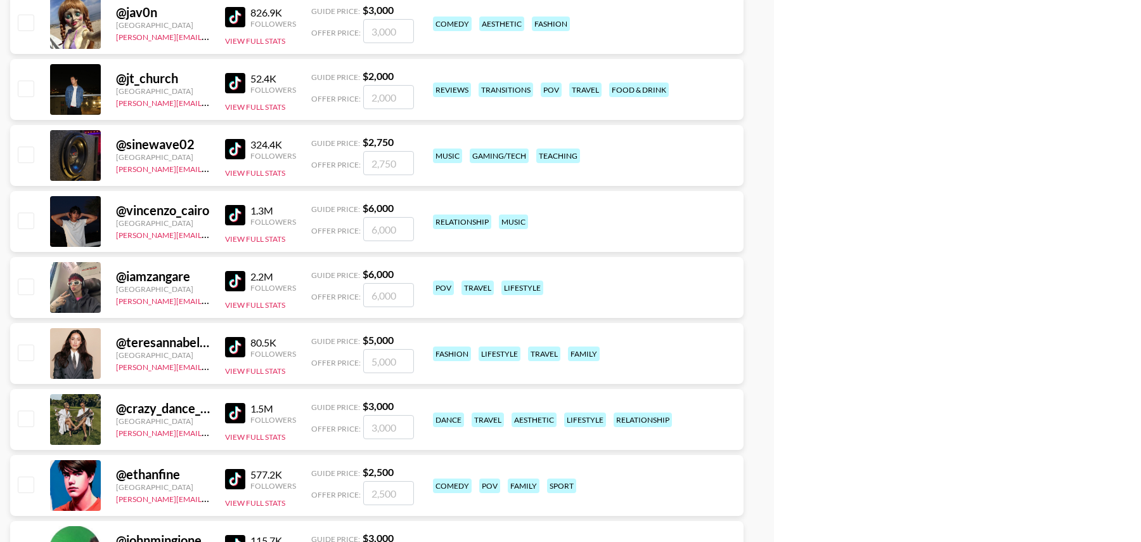
click at [23, 483] on input "checkbox" at bounding box center [25, 483] width 15 height 15
checkbox input "true"
type input "2500"
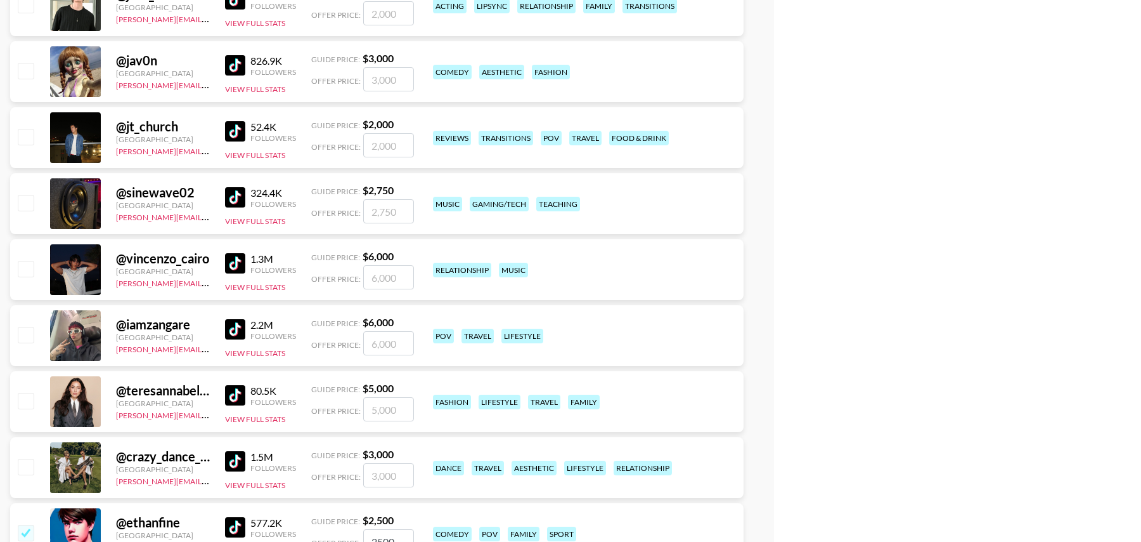
scroll to position [5615, 0]
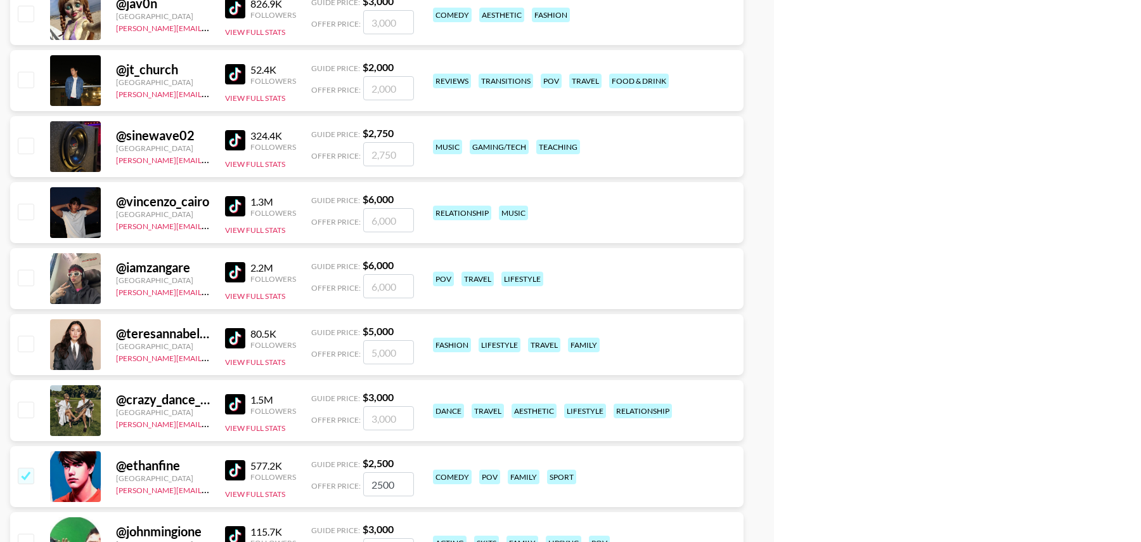
click at [235, 141] on img at bounding box center [235, 140] width 20 height 20
click at [25, 146] on input "checkbox" at bounding box center [25, 145] width 15 height 15
checkbox input "true"
type input "2750"
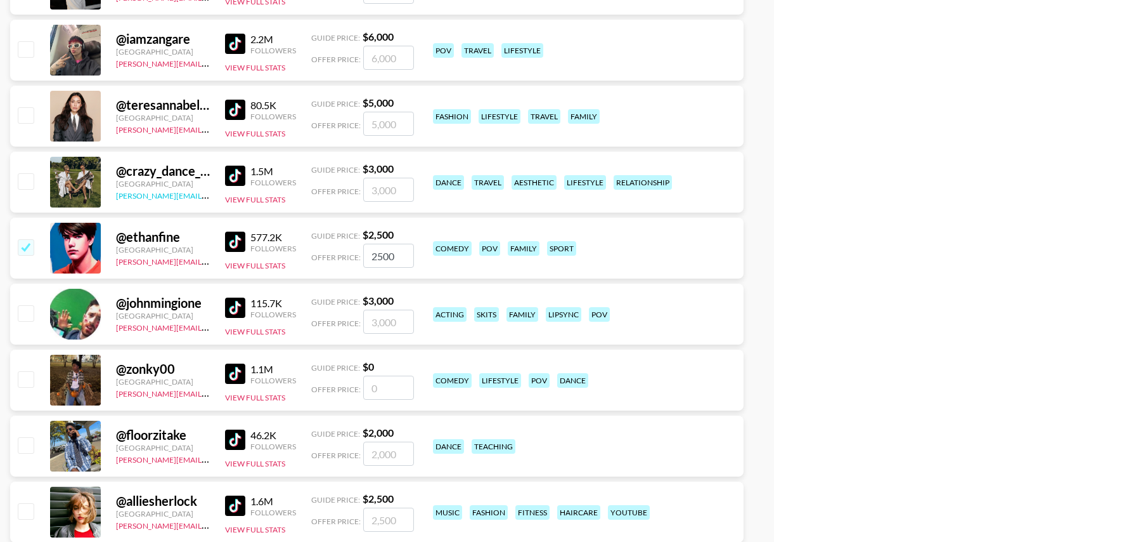
scroll to position [5856, 0]
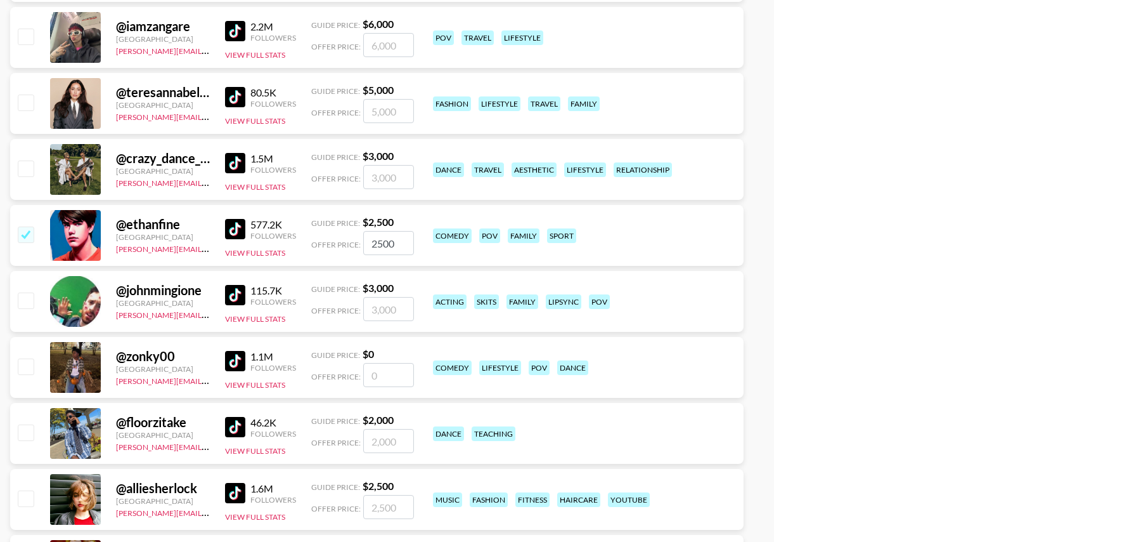
drag, startPoint x: 25, startPoint y: 301, endPoint x: 52, endPoint y: 334, distance: 41.9
click at [25, 301] on input "checkbox" at bounding box center [25, 299] width 15 height 15
checkbox input "true"
type input "3000"
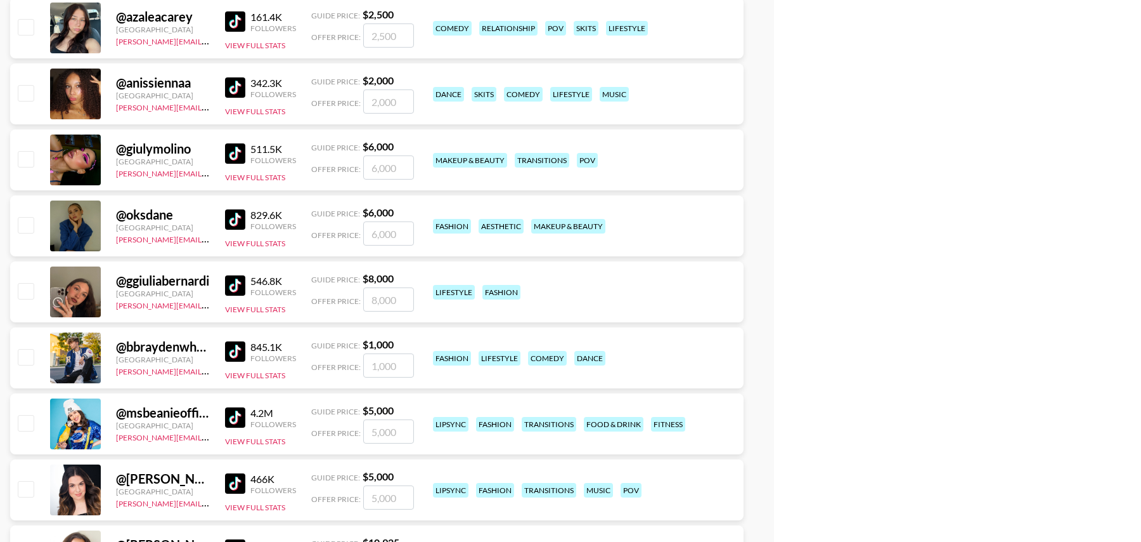
scroll to position [7207, 0]
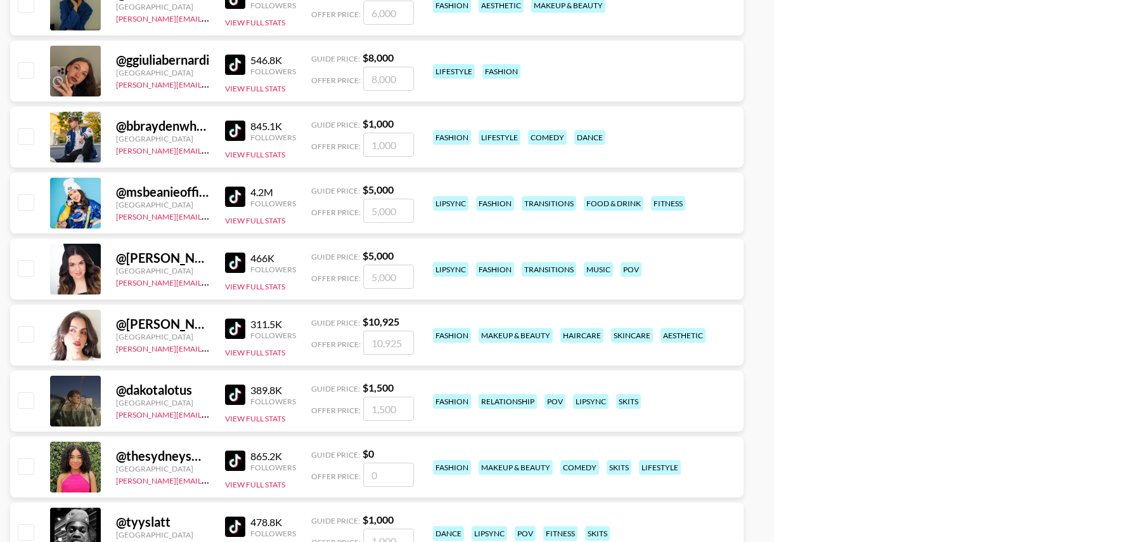
click at [21, 129] on input "checkbox" at bounding box center [25, 135] width 15 height 15
checkbox input "true"
type input "1000"
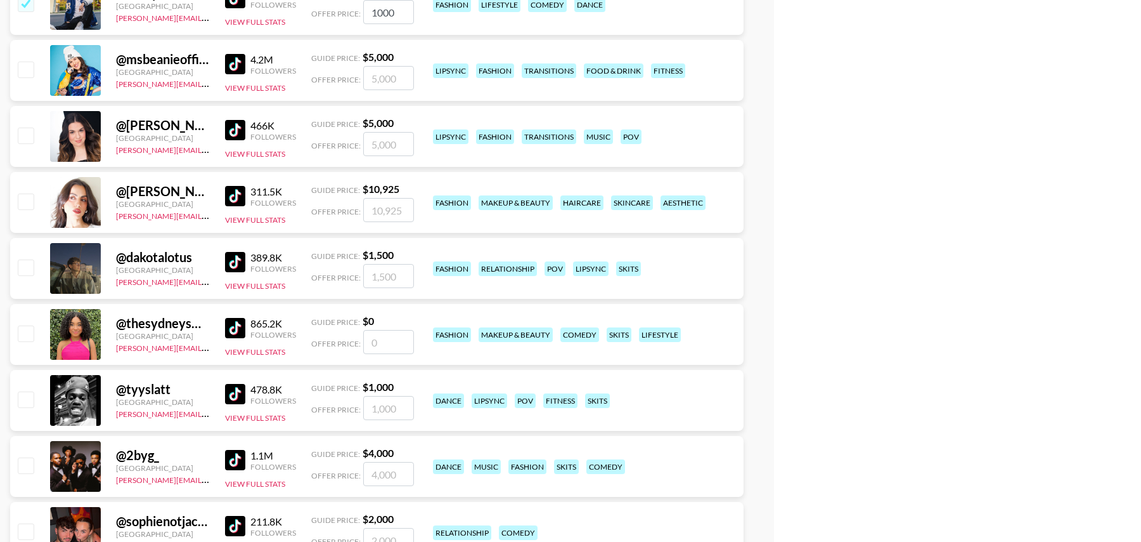
scroll to position [7379, 0]
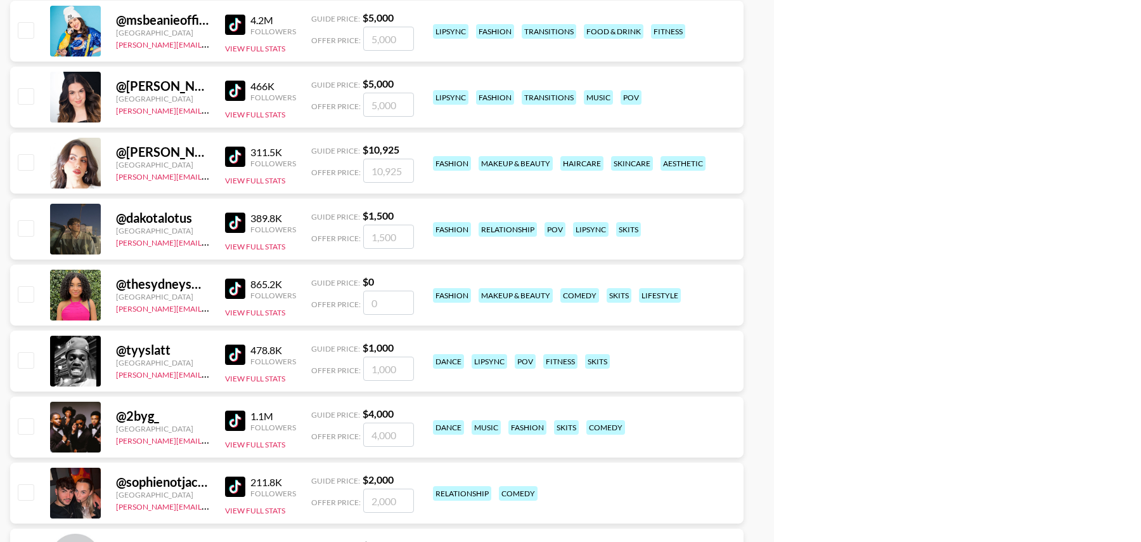
click at [20, 232] on input "checkbox" at bounding box center [25, 227] width 15 height 15
checkbox input "true"
type input "1500"
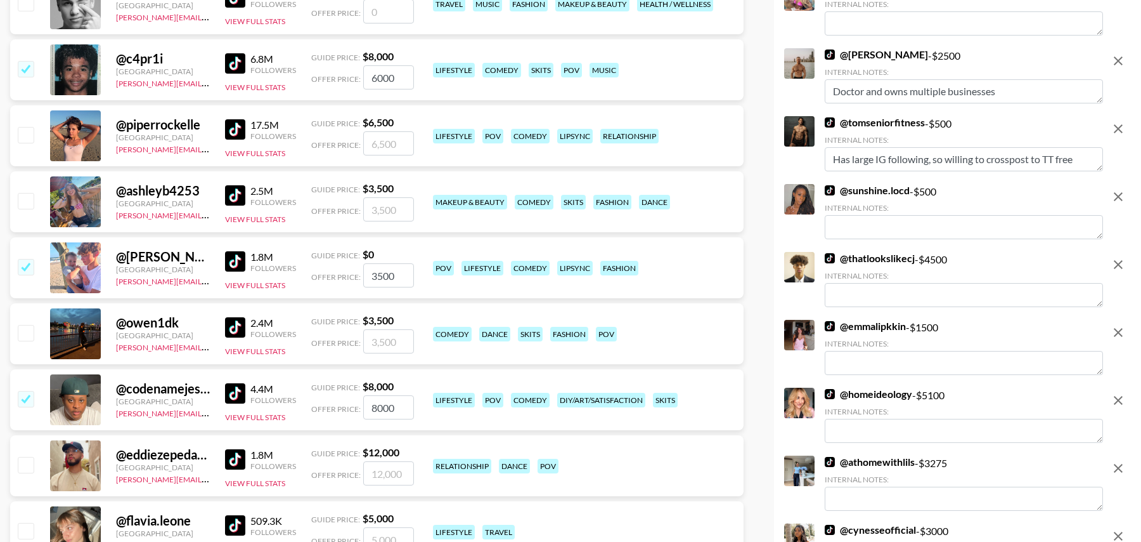
scroll to position [0, 0]
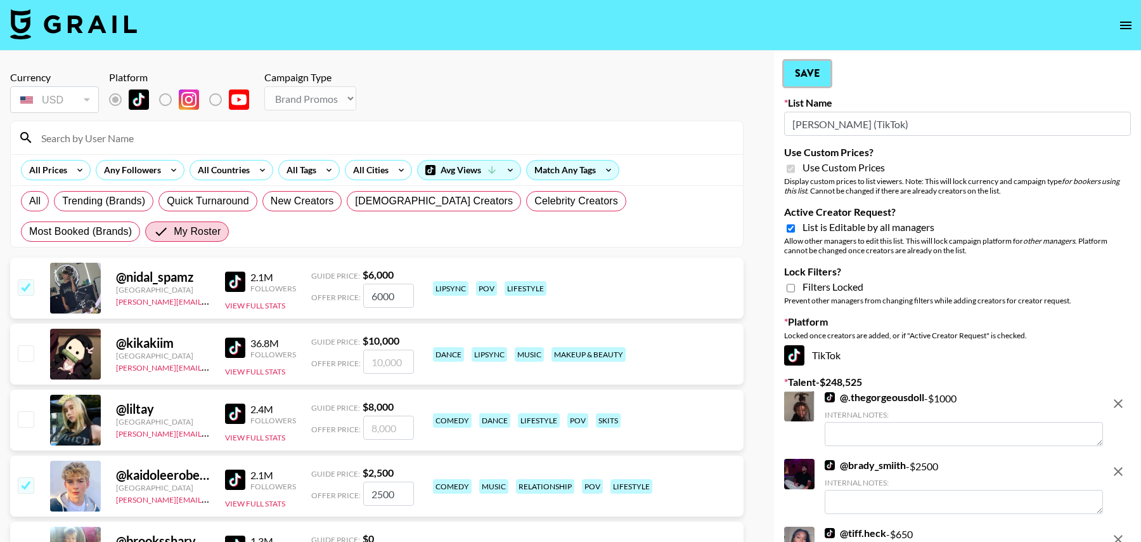
click at [798, 69] on button "Save" at bounding box center [807, 73] width 46 height 25
click at [0, 0] on div "Your changes have been saved!" at bounding box center [0, 0] width 0 height 0
